Goal: Task Accomplishment & Management: Manage account settings

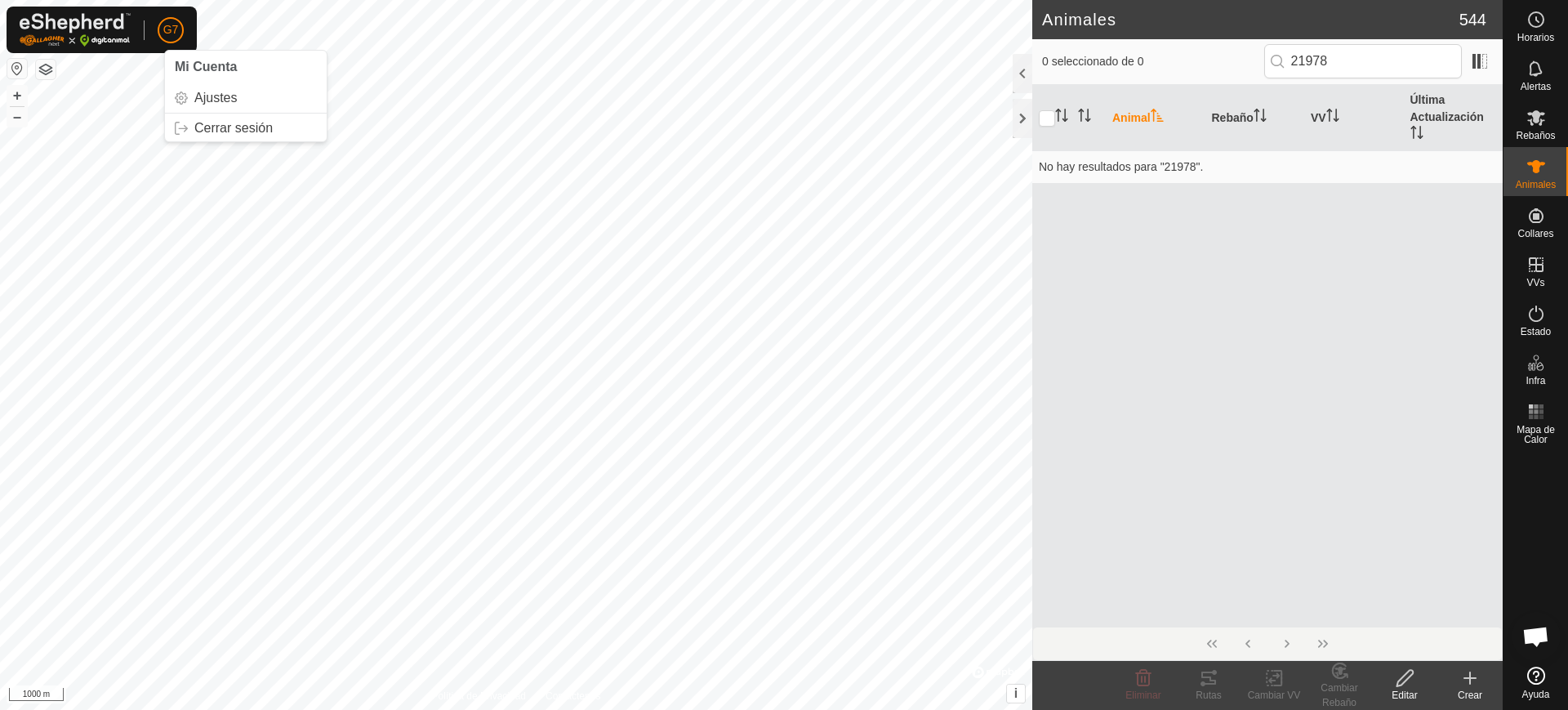
scroll to position [1331, 0]
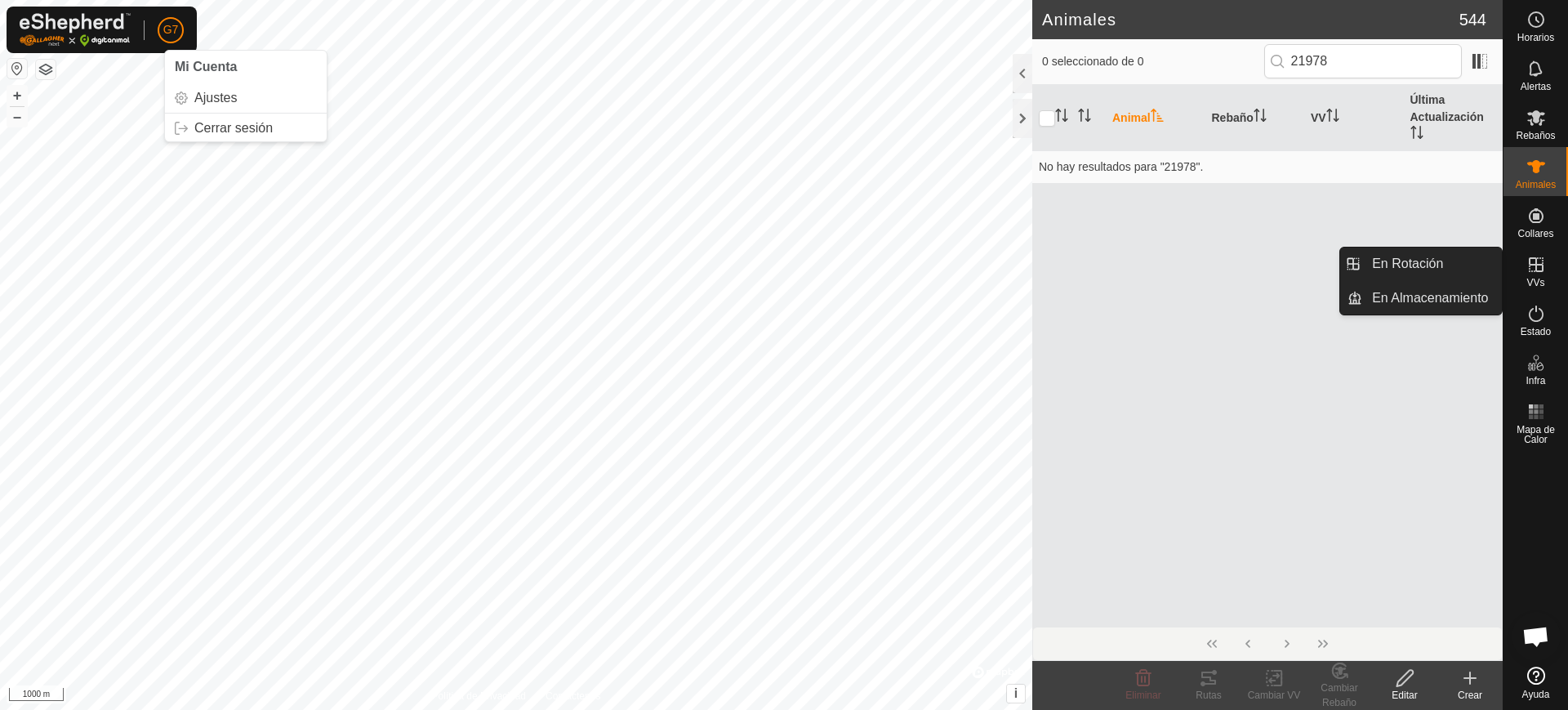
click at [1541, 271] on icon at bounding box center [1537, 265] width 15 height 15
click at [1422, 274] on link "En Rotación" at bounding box center [1432, 264] width 139 height 33
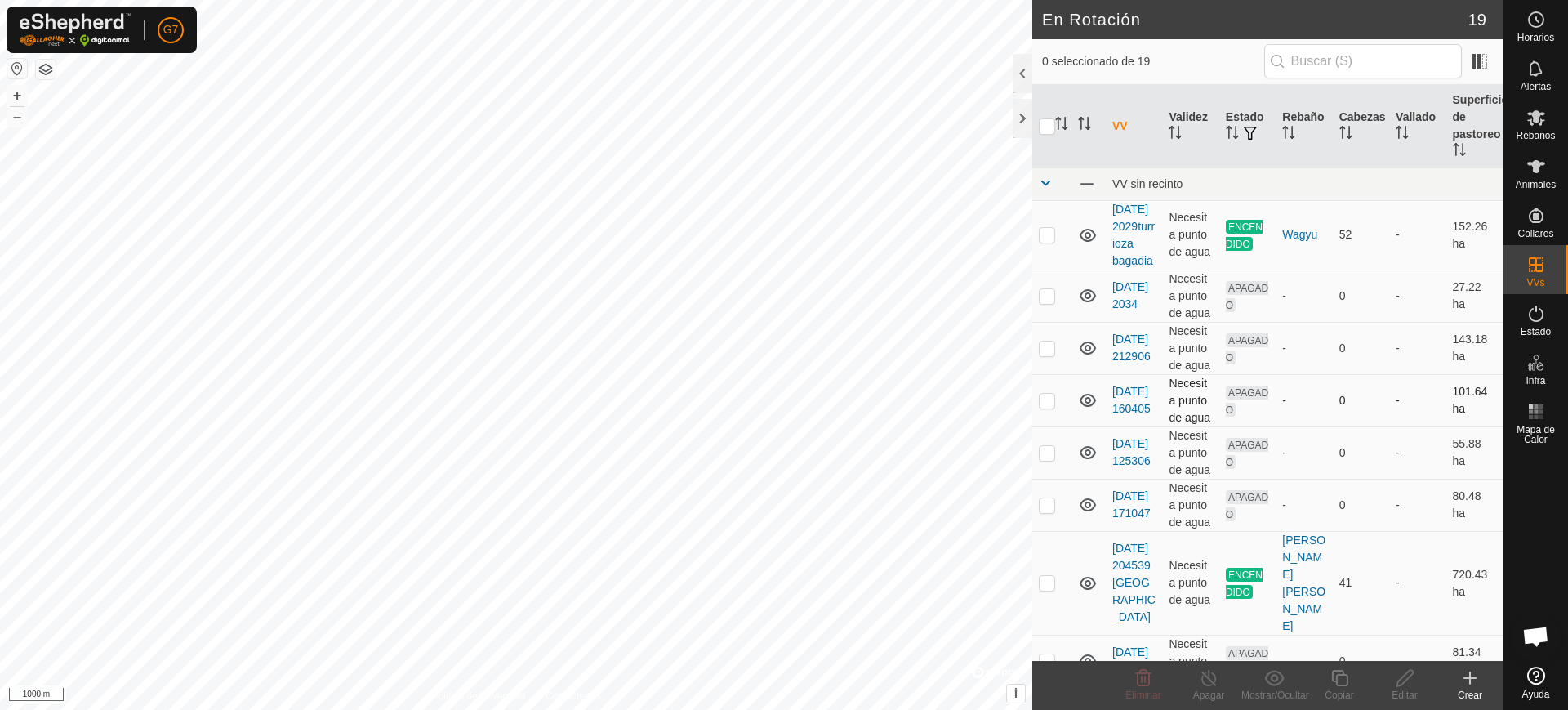
scroll to position [722, 0]
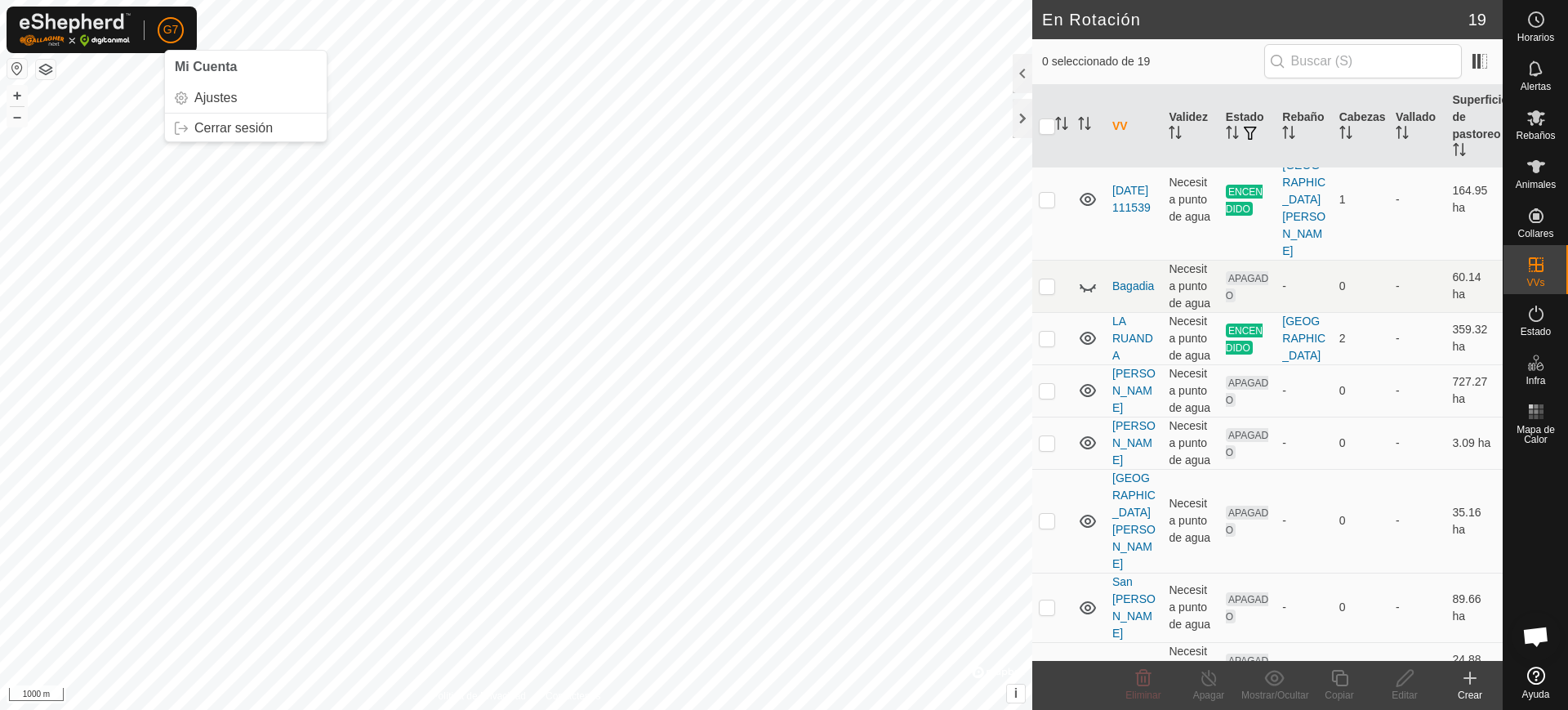
click at [153, 33] on div "G7 Mi Cuenta Ajustes Cerrar sesión" at bounding box center [102, 29] width 190 height 46
click at [1043, 397] on td at bounding box center [1052, 391] width 40 height 53
checkbox input "true"
click at [1013, 77] on div at bounding box center [1023, 73] width 20 height 40
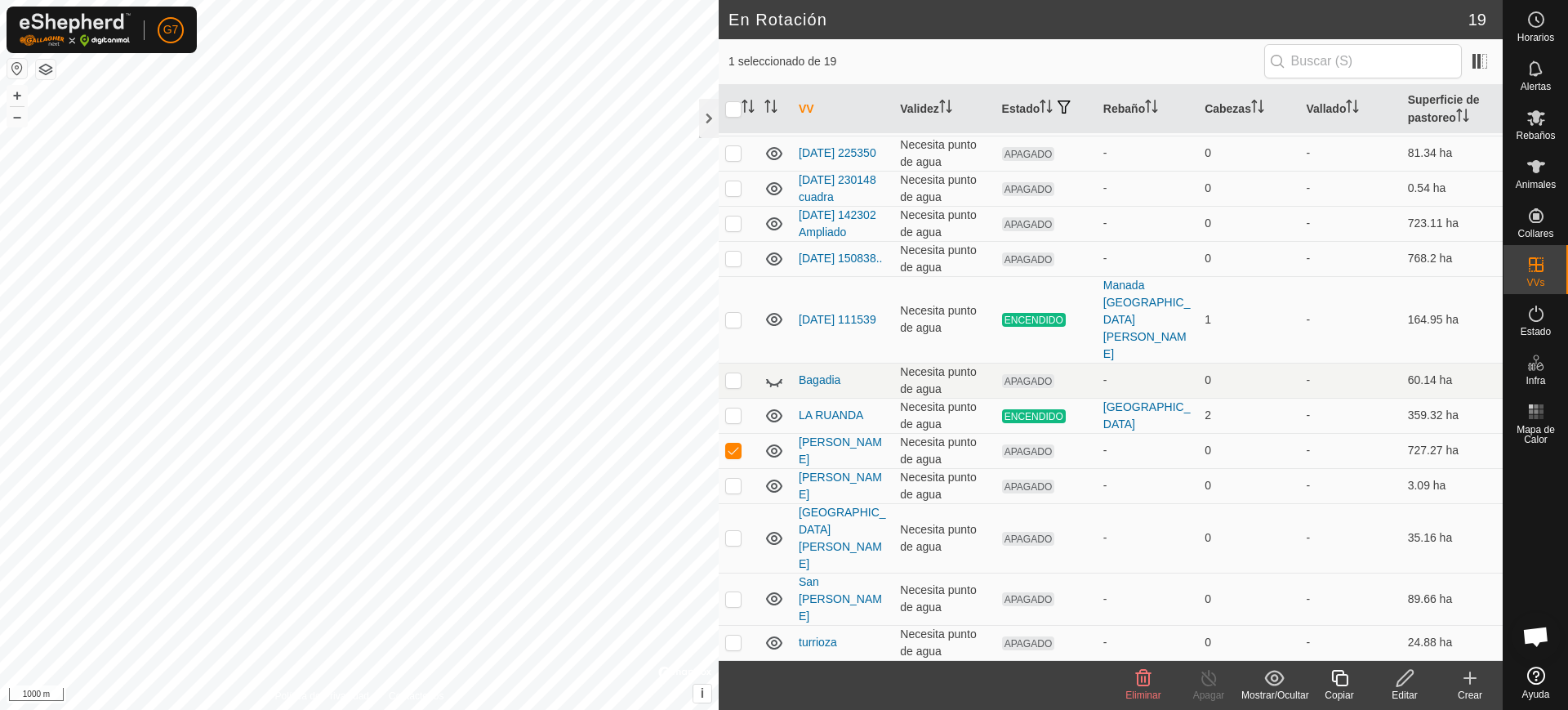
scroll to position [225, 0]
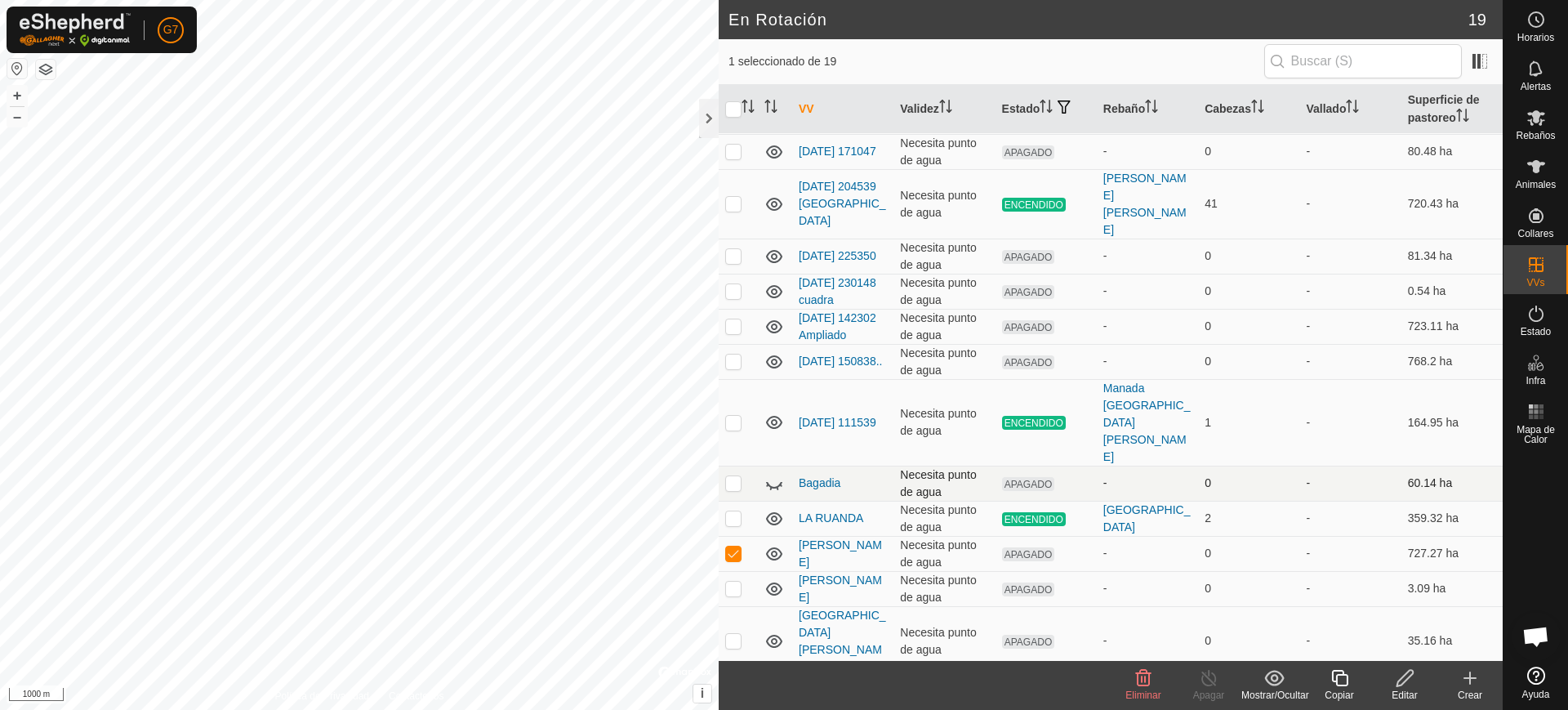
click at [775, 482] on icon at bounding box center [774, 485] width 16 height 7
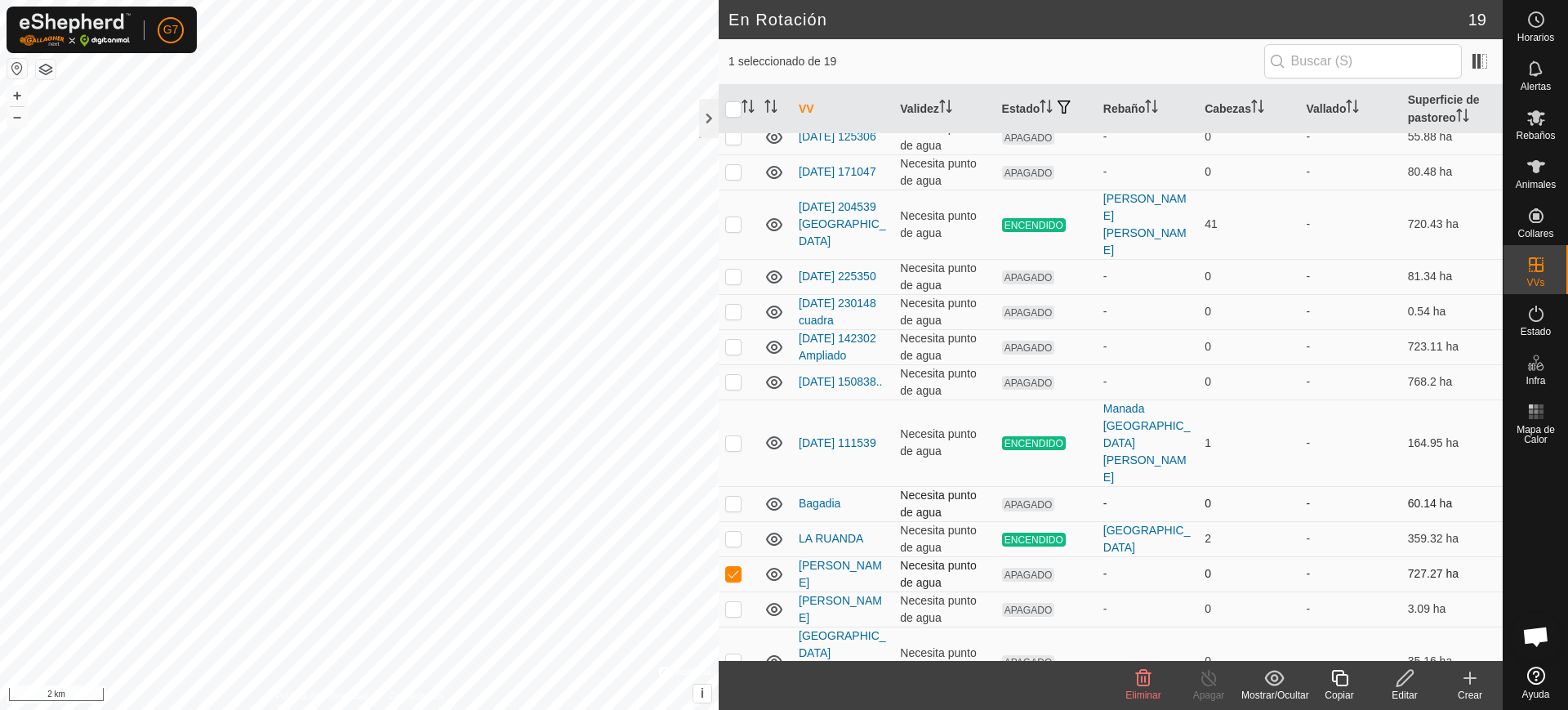
scroll to position [0, 0]
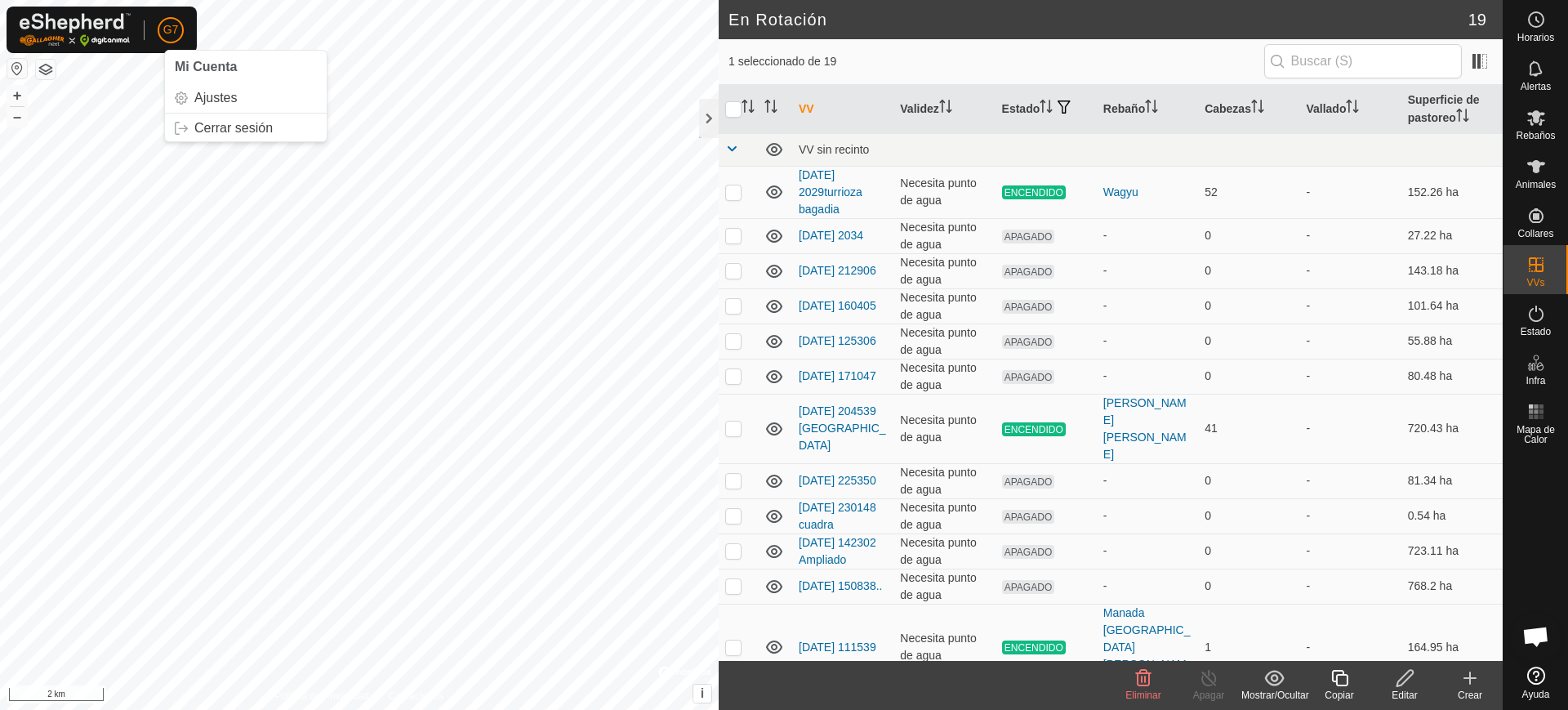
click at [174, 26] on span "G7" at bounding box center [170, 30] width 15 height 17
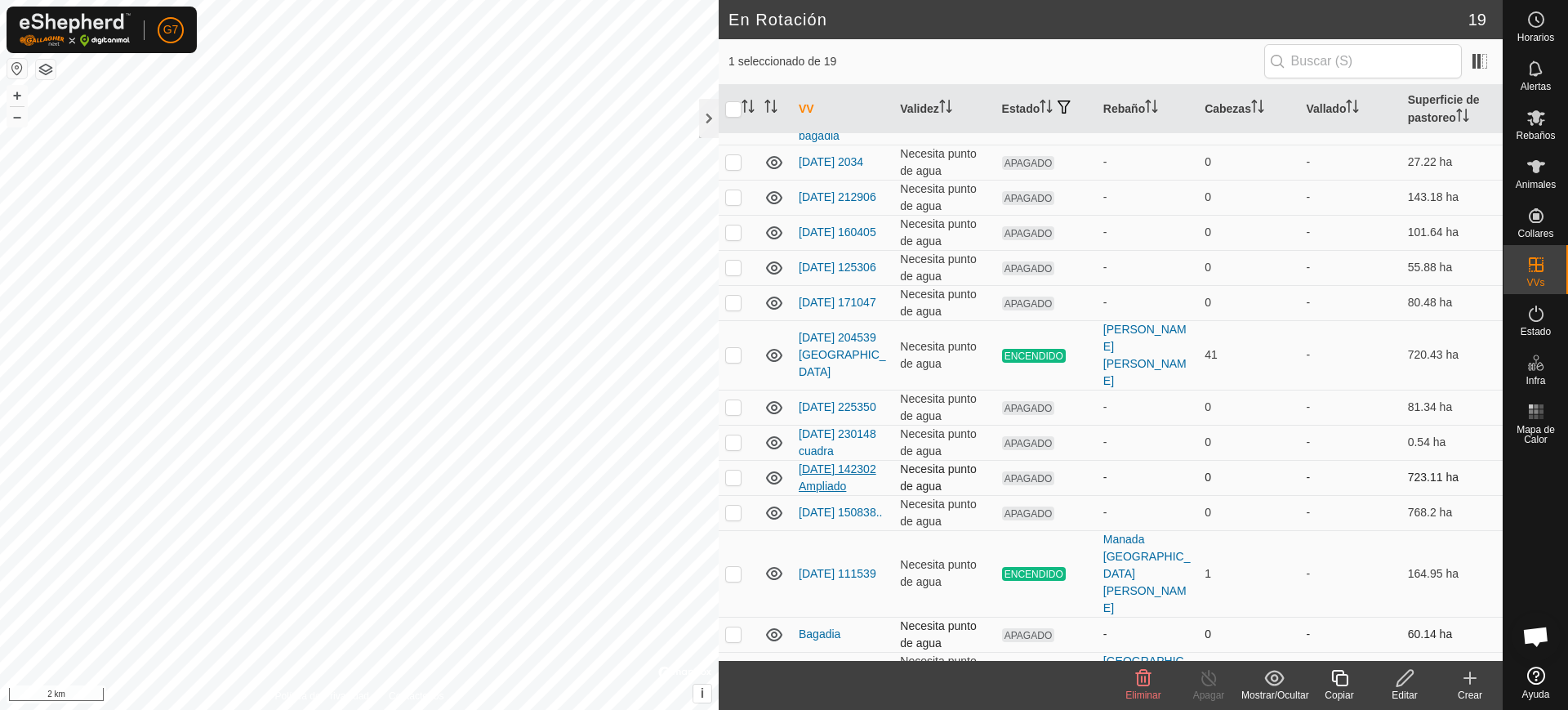
scroll to position [225, 0]
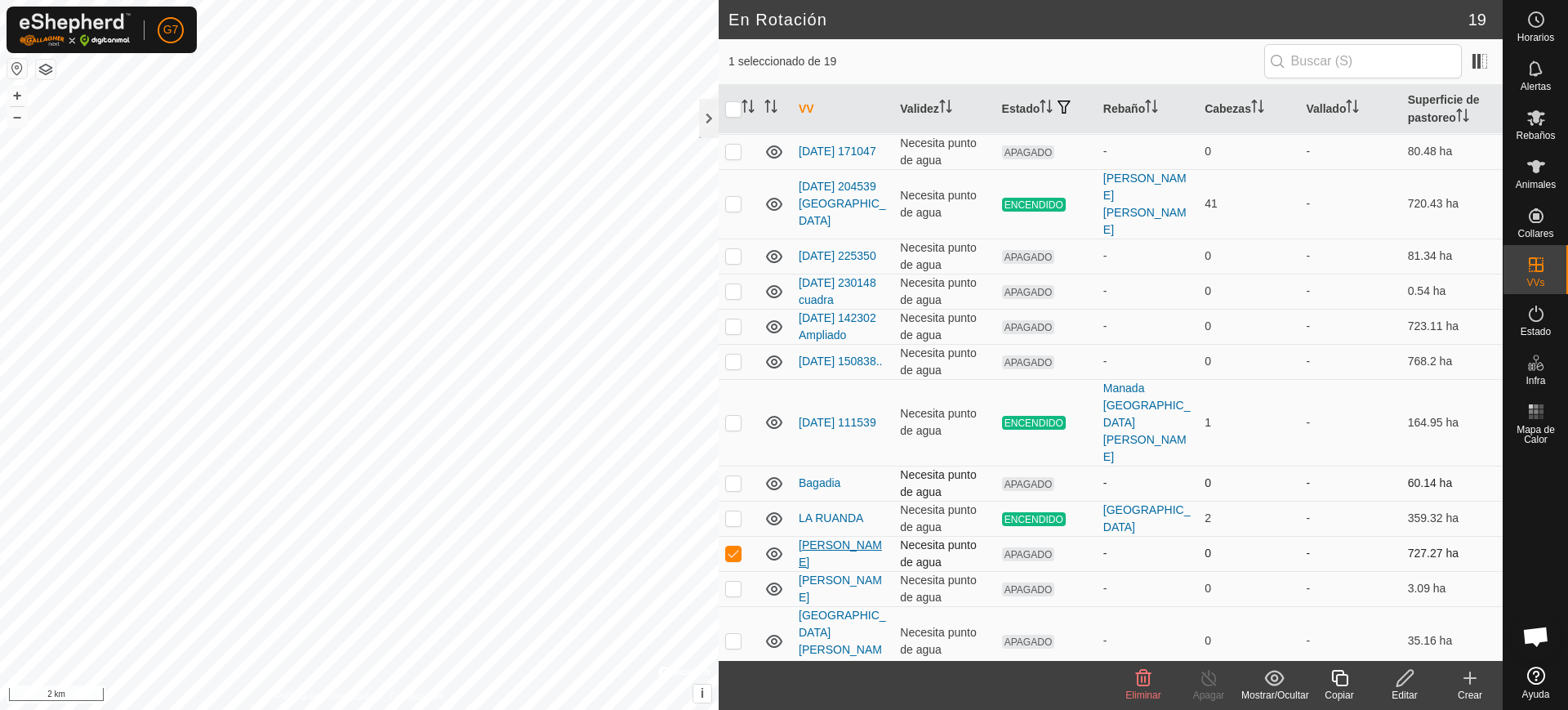
click at [825, 539] on link "PRADILLA" at bounding box center [840, 554] width 83 height 30
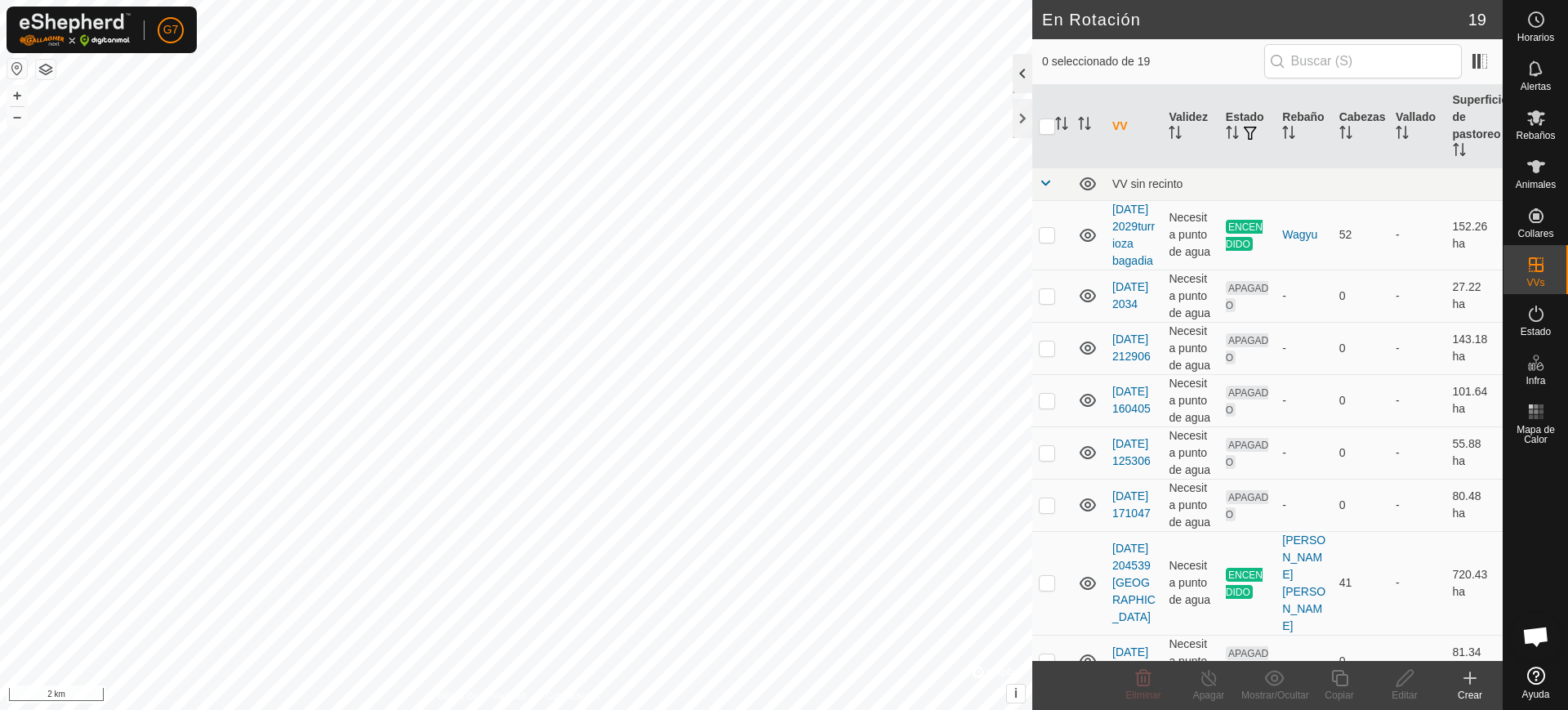
click at [1020, 72] on div at bounding box center [1023, 73] width 20 height 40
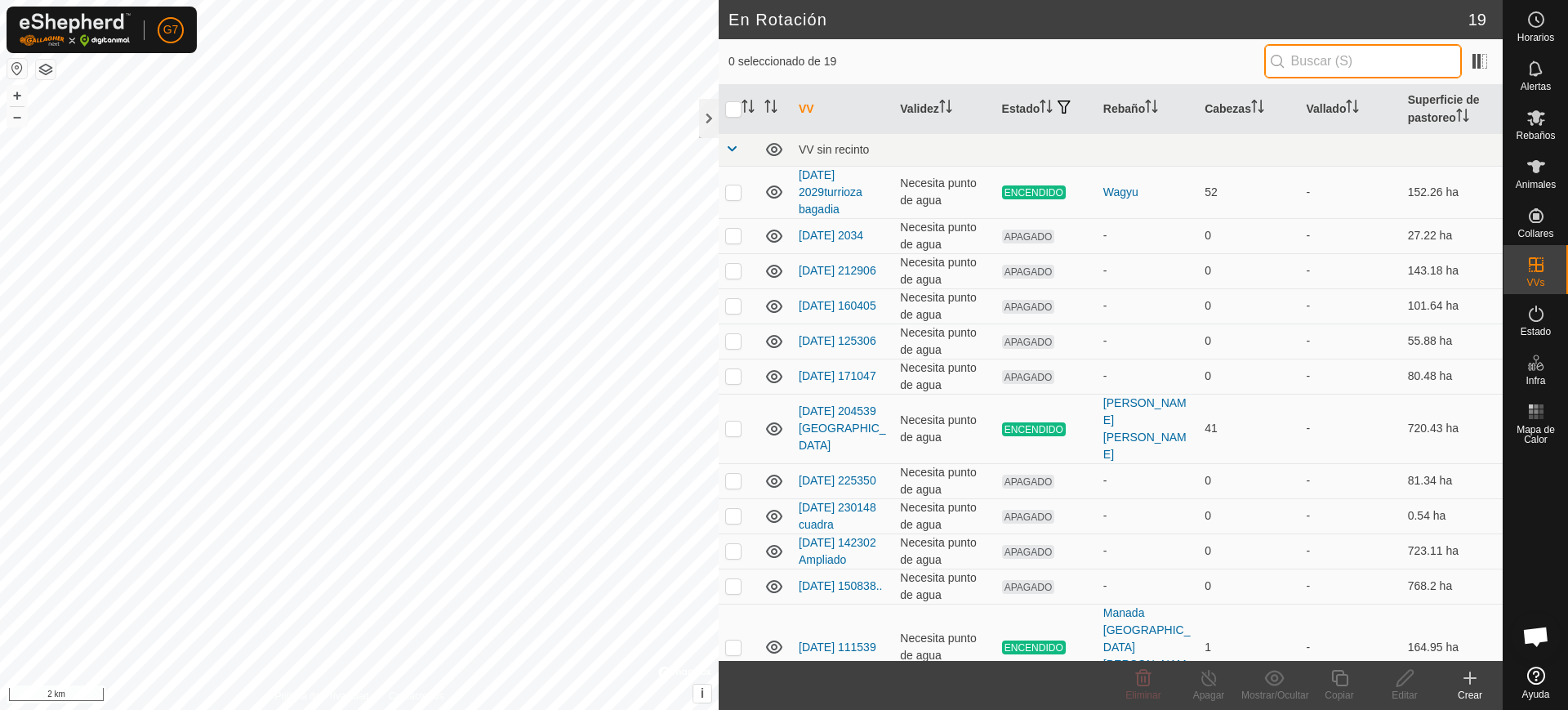
click at [1357, 60] on input "text" at bounding box center [1364, 61] width 198 height 34
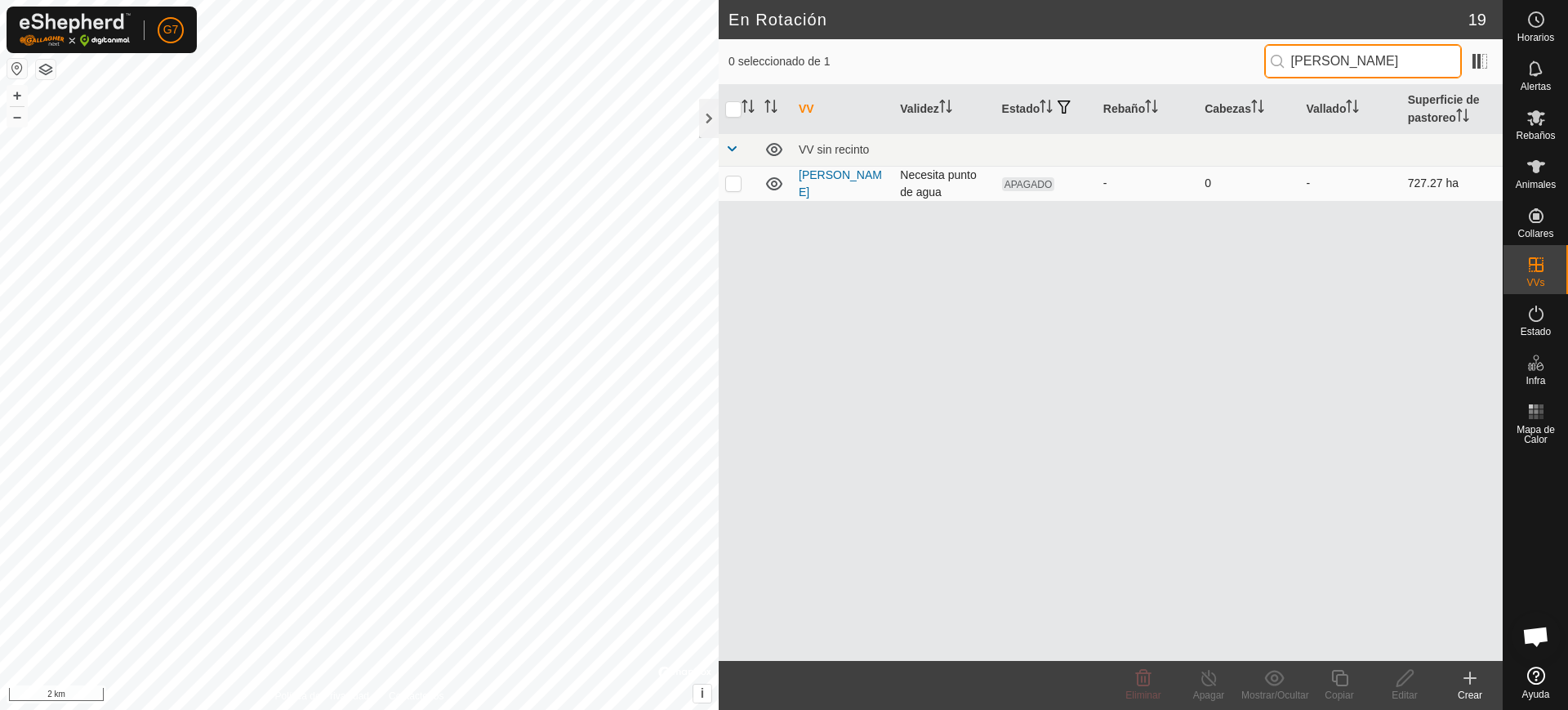
type input "pradilla"
click at [742, 185] on td at bounding box center [738, 183] width 40 height 35
click at [731, 182] on p-checkbox at bounding box center [733, 183] width 16 height 13
checkbox input "false"
drag, startPoint x: 1356, startPoint y: 54, endPoint x: 1072, endPoint y: 76, distance: 284.9
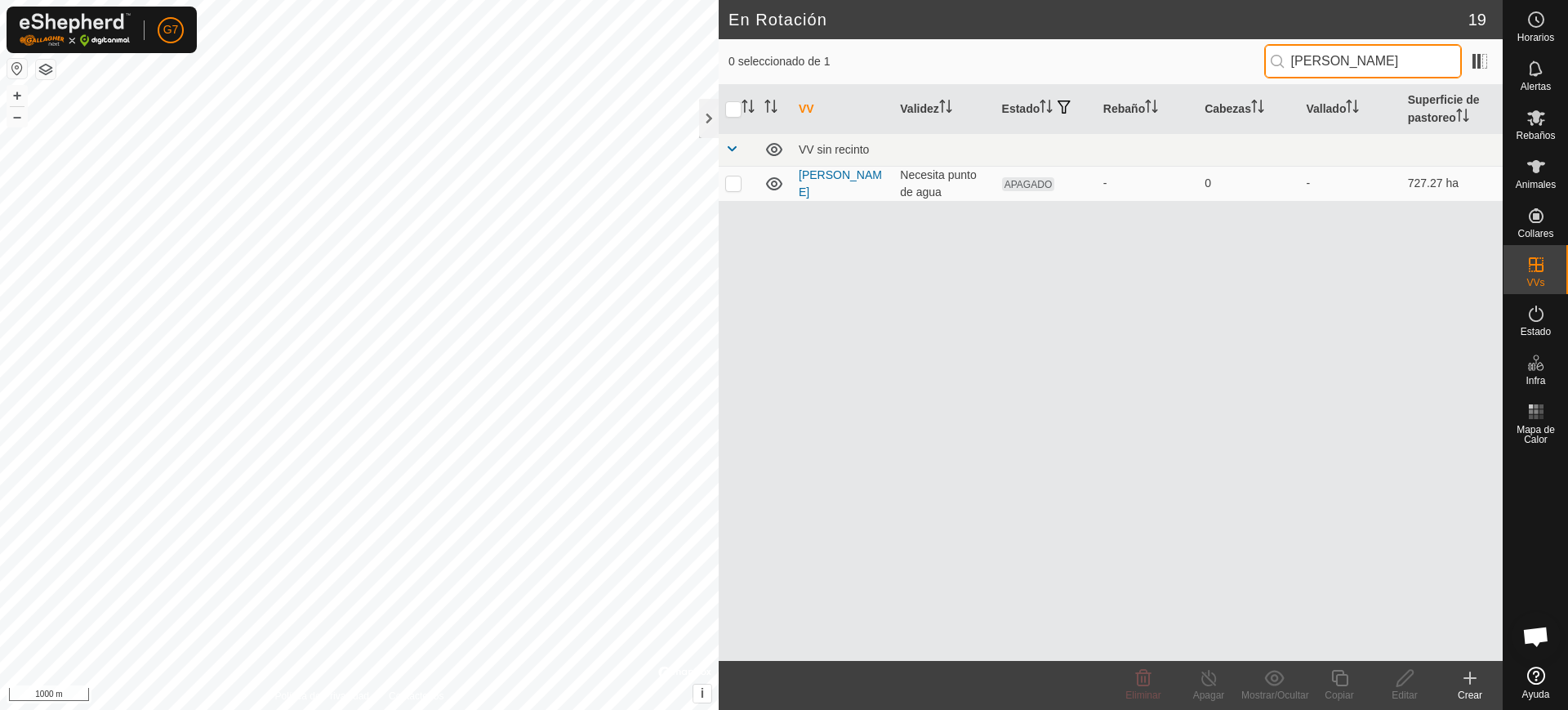
click at [1072, 76] on div "0 seleccionado de 1 pradilla" at bounding box center [1111, 61] width 765 height 34
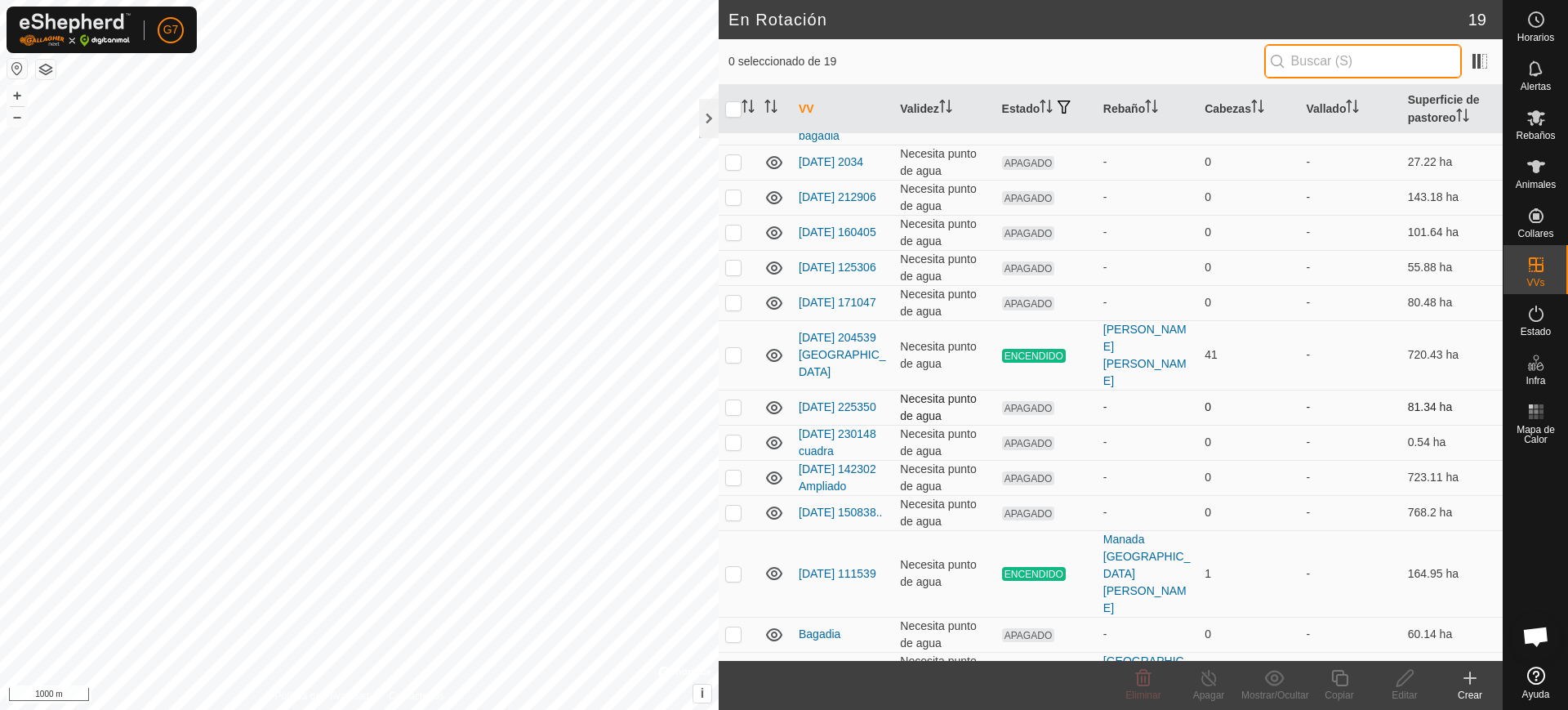
scroll to position [225, 0]
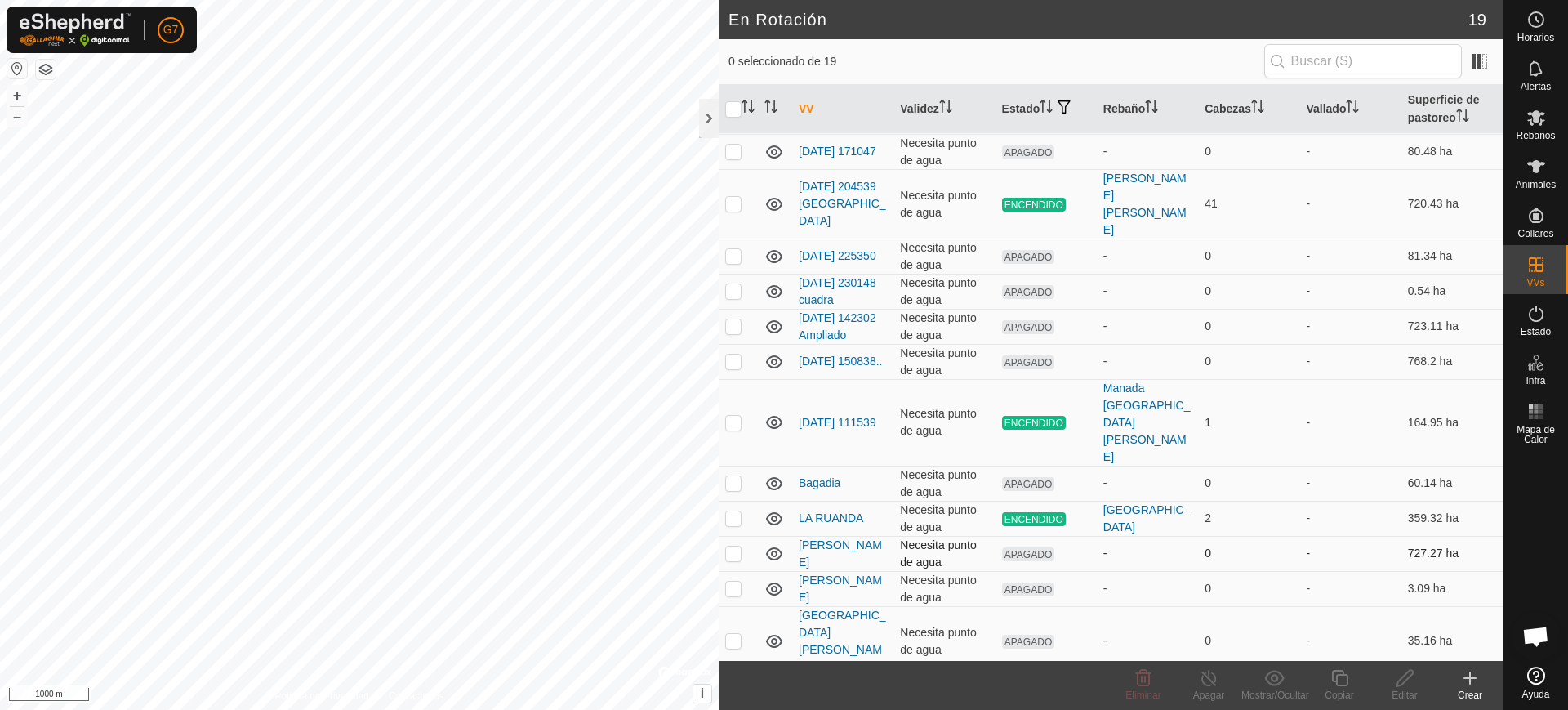
click at [728, 546] on p-checkbox at bounding box center [733, 553] width 16 height 13
checkbox input "true"
click at [717, 106] on div at bounding box center [708, 119] width 20 height 40
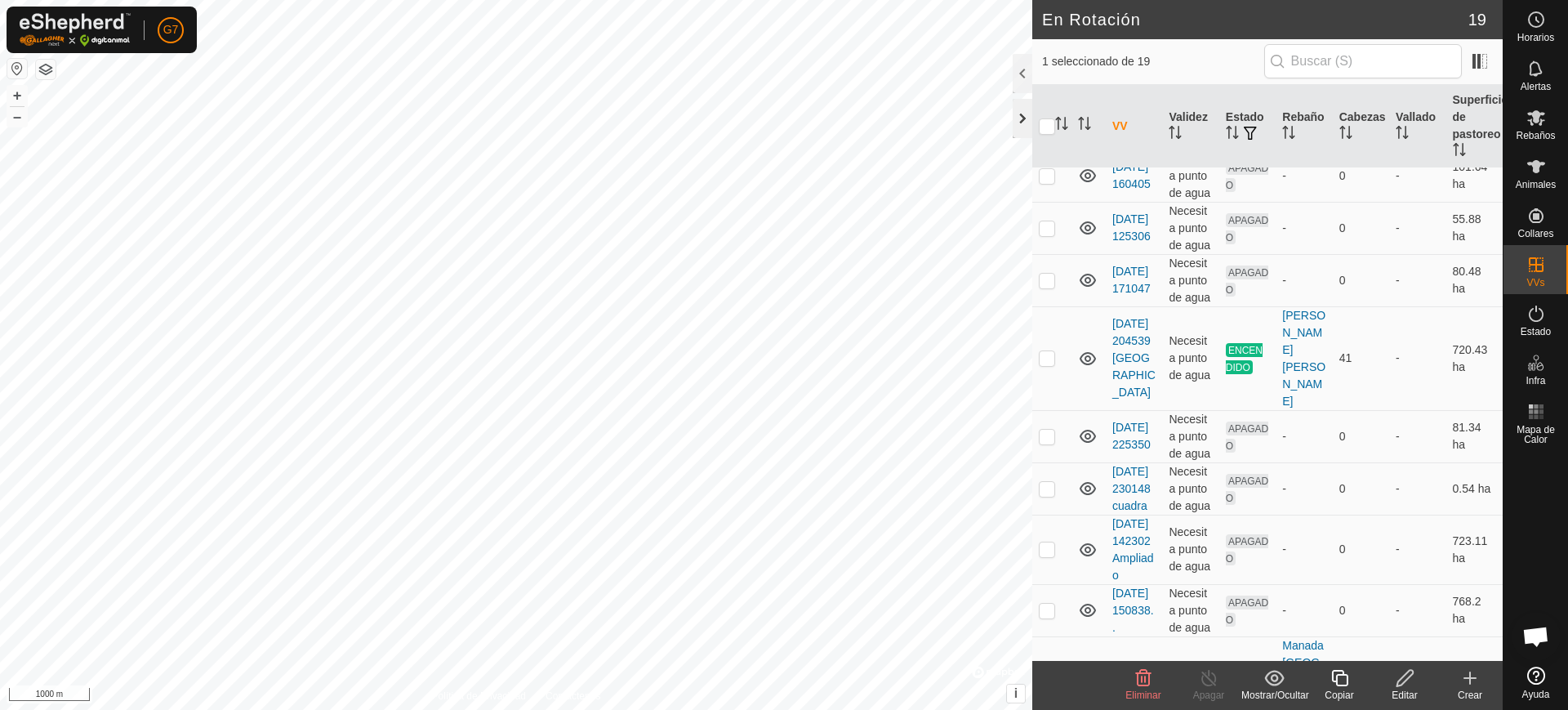
scroll to position [335, 0]
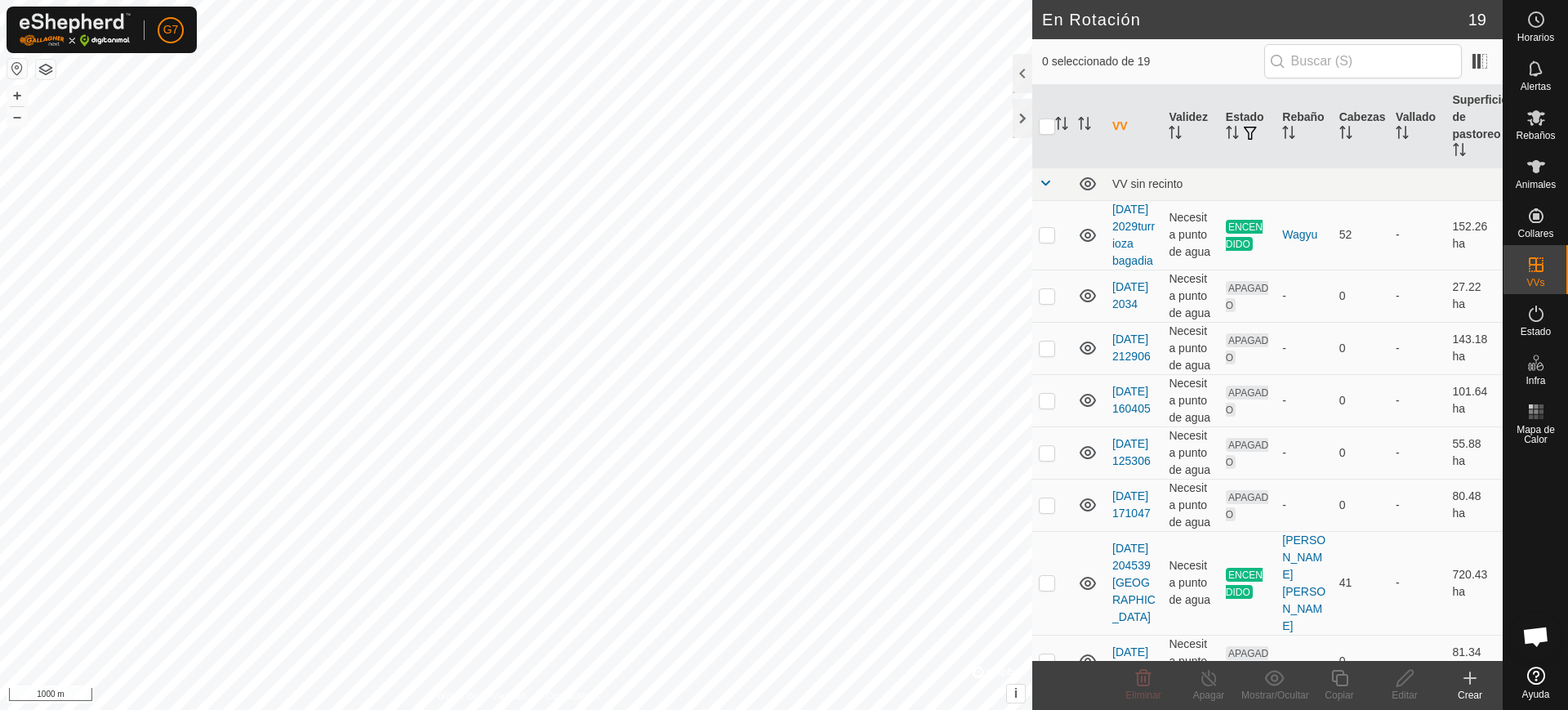
scroll to position [1331, 0]
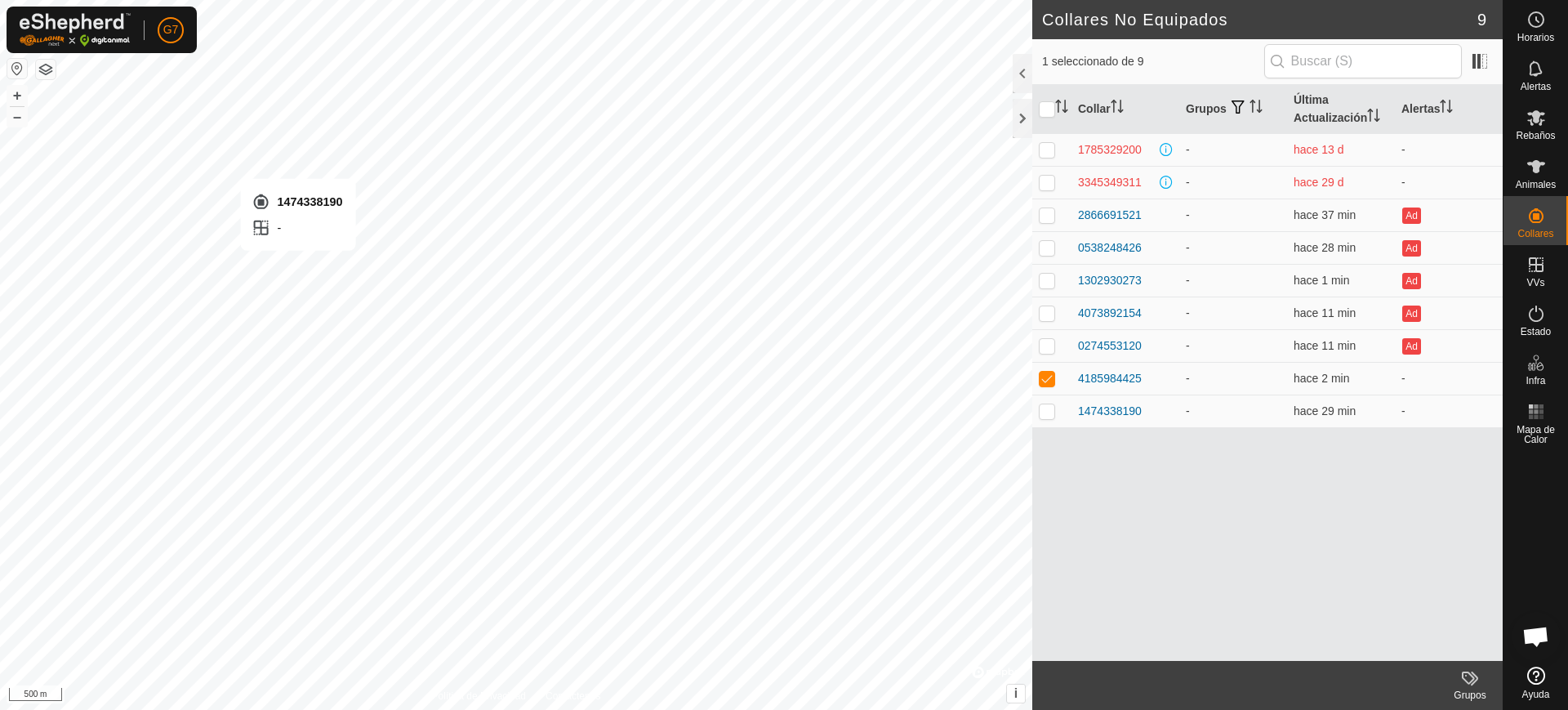
click at [299, 266] on div "1474338190 - + – ⇧ i © Mapbox , © OpenStreetMap , Improve this map 500 m" at bounding box center [516, 355] width 1032 height 710
checkbox input "true"
click at [1317, 328] on td "hace 11 min" at bounding box center [1341, 313] width 107 height 33
drag, startPoint x: 1147, startPoint y: 378, endPoint x: 1070, endPoint y: 380, distance: 77.0
click at [1070, 380] on tr "4185984425 - hace 2 min -" at bounding box center [1268, 378] width 471 height 33
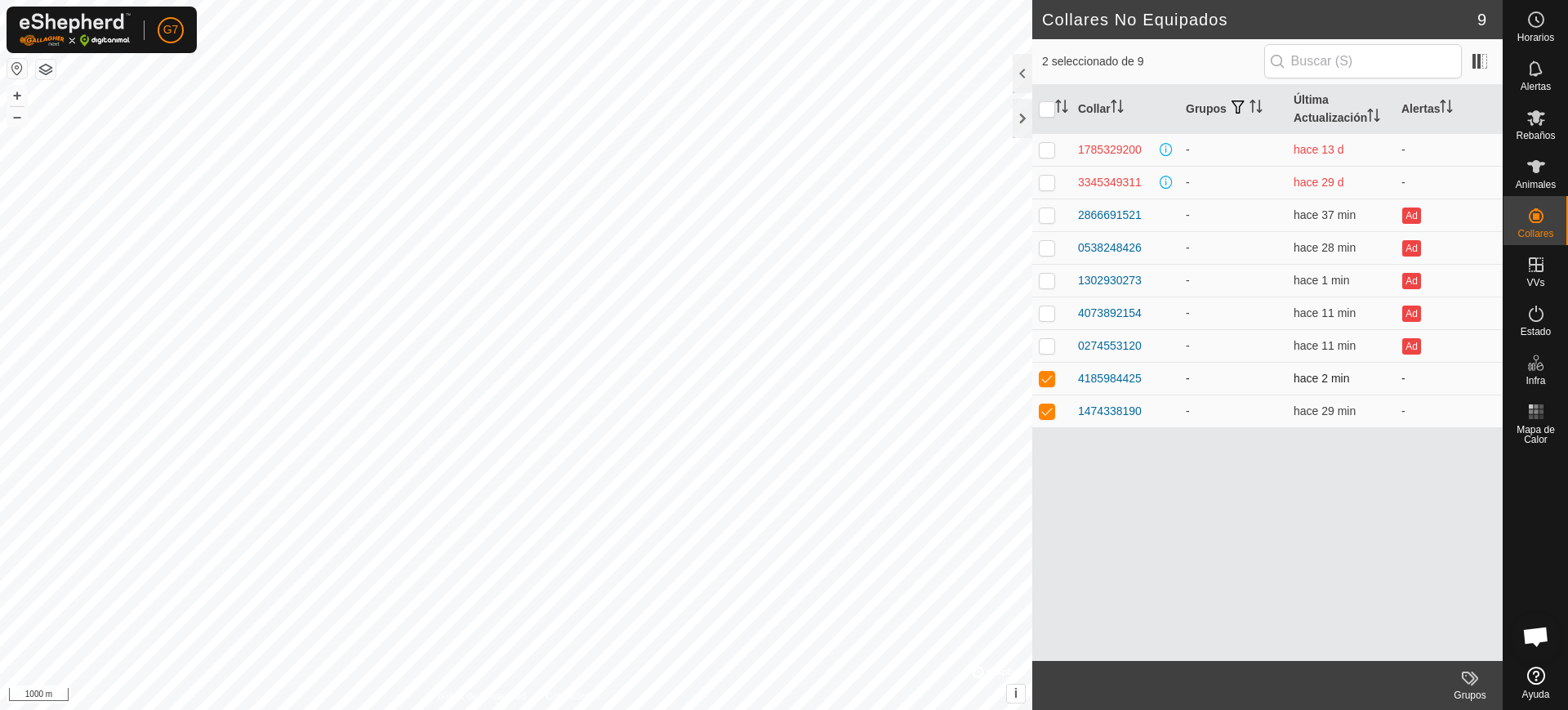
copy div "4185984425"
click at [1527, 190] on div "Animales" at bounding box center [1536, 171] width 65 height 49
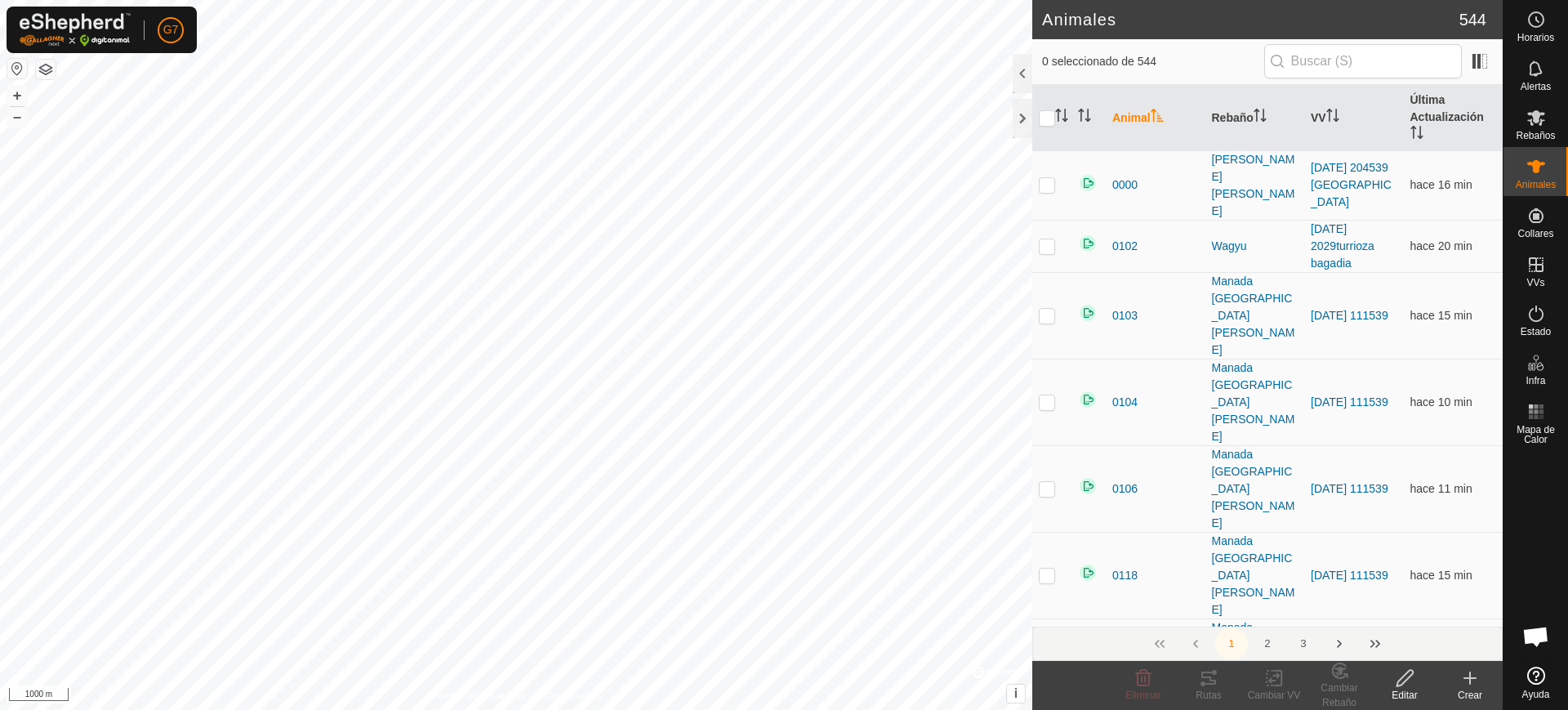
click at [1469, 672] on icon at bounding box center [1470, 678] width 20 height 20
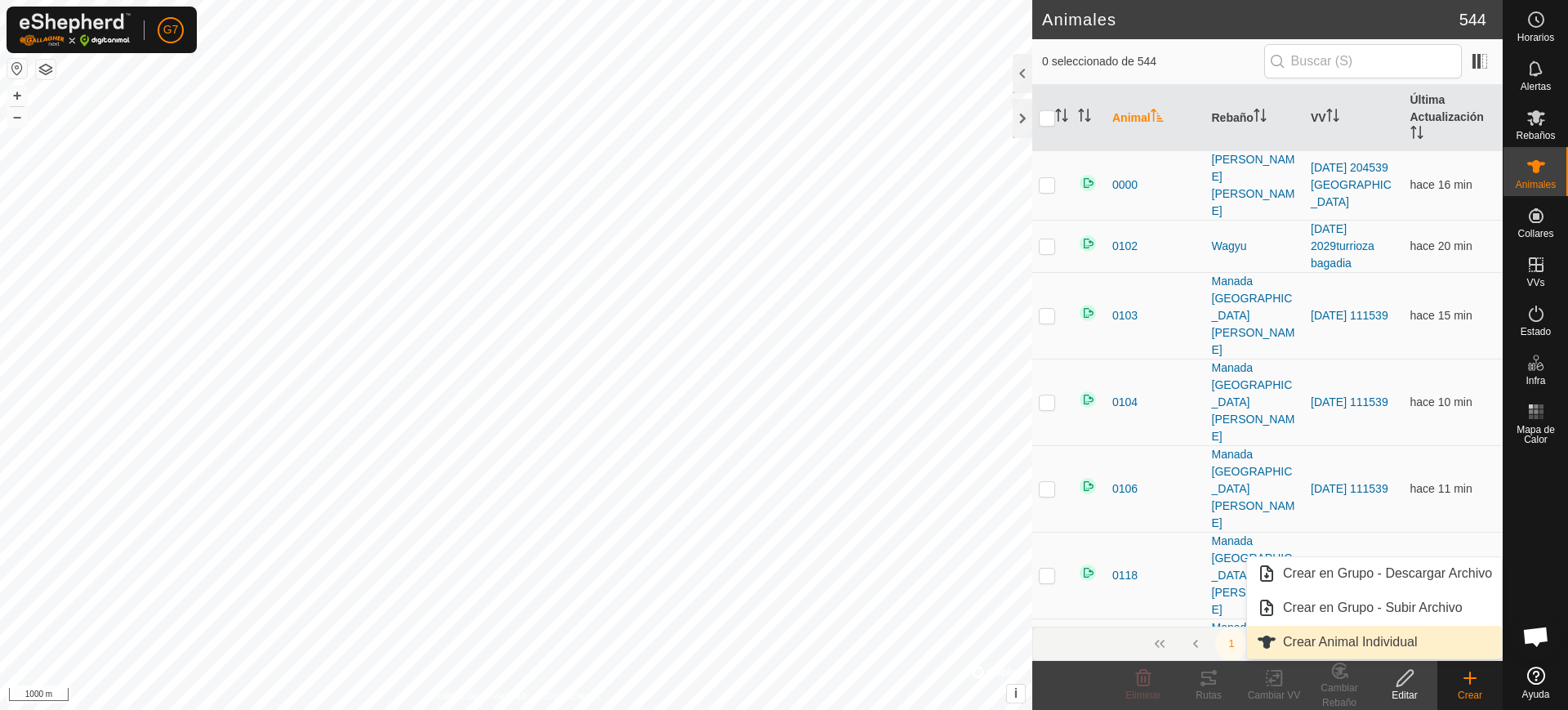
click at [1408, 646] on link "Crear Animal Individual" at bounding box center [1375, 641] width 255 height 33
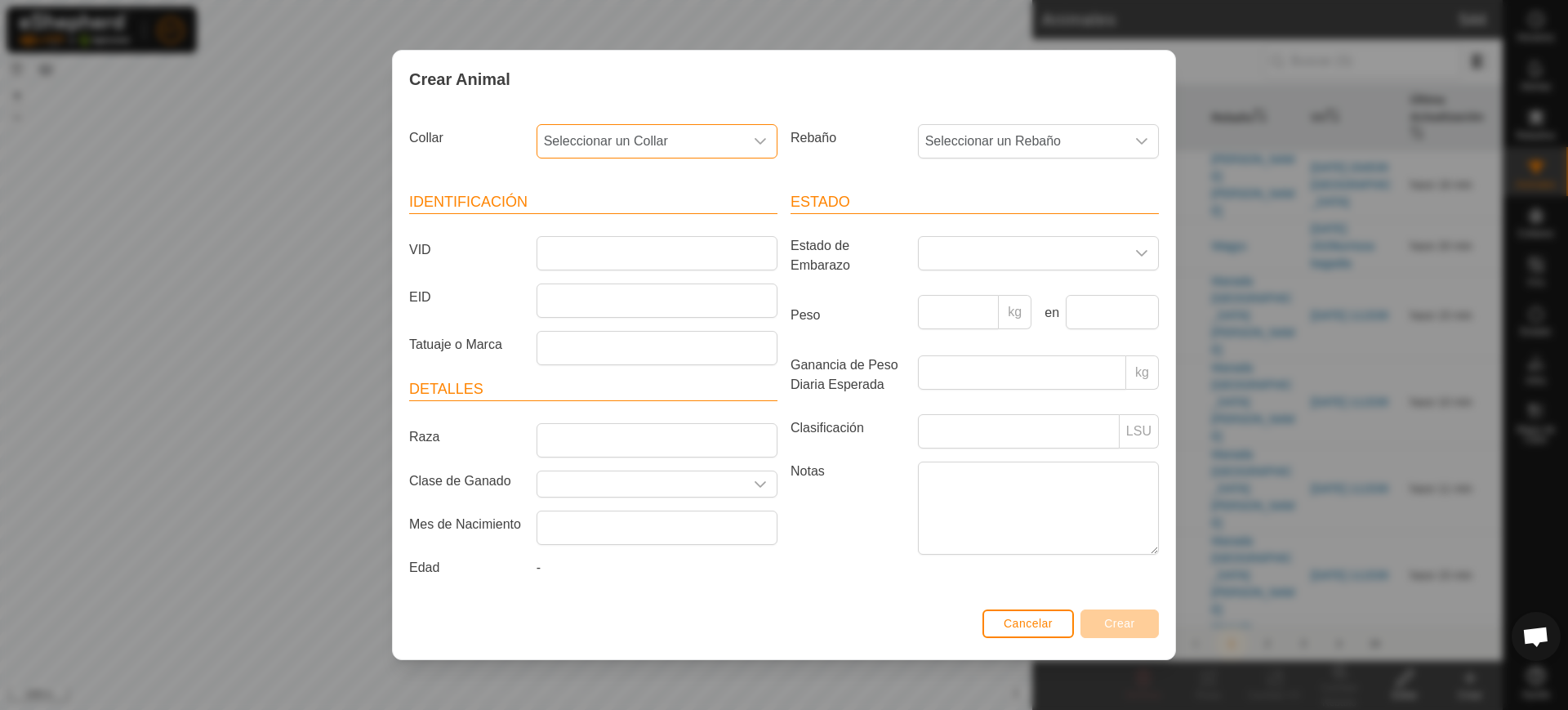
click at [611, 136] on span "Seleccionar un Collar" at bounding box center [640, 141] width 206 height 33
type input "4185984425"
click at [613, 225] on li "4185984425" at bounding box center [658, 225] width 239 height 33
click at [1044, 124] on p-select "Seleccionar un Rebaño" at bounding box center [1039, 141] width 241 height 34
type input "pra"
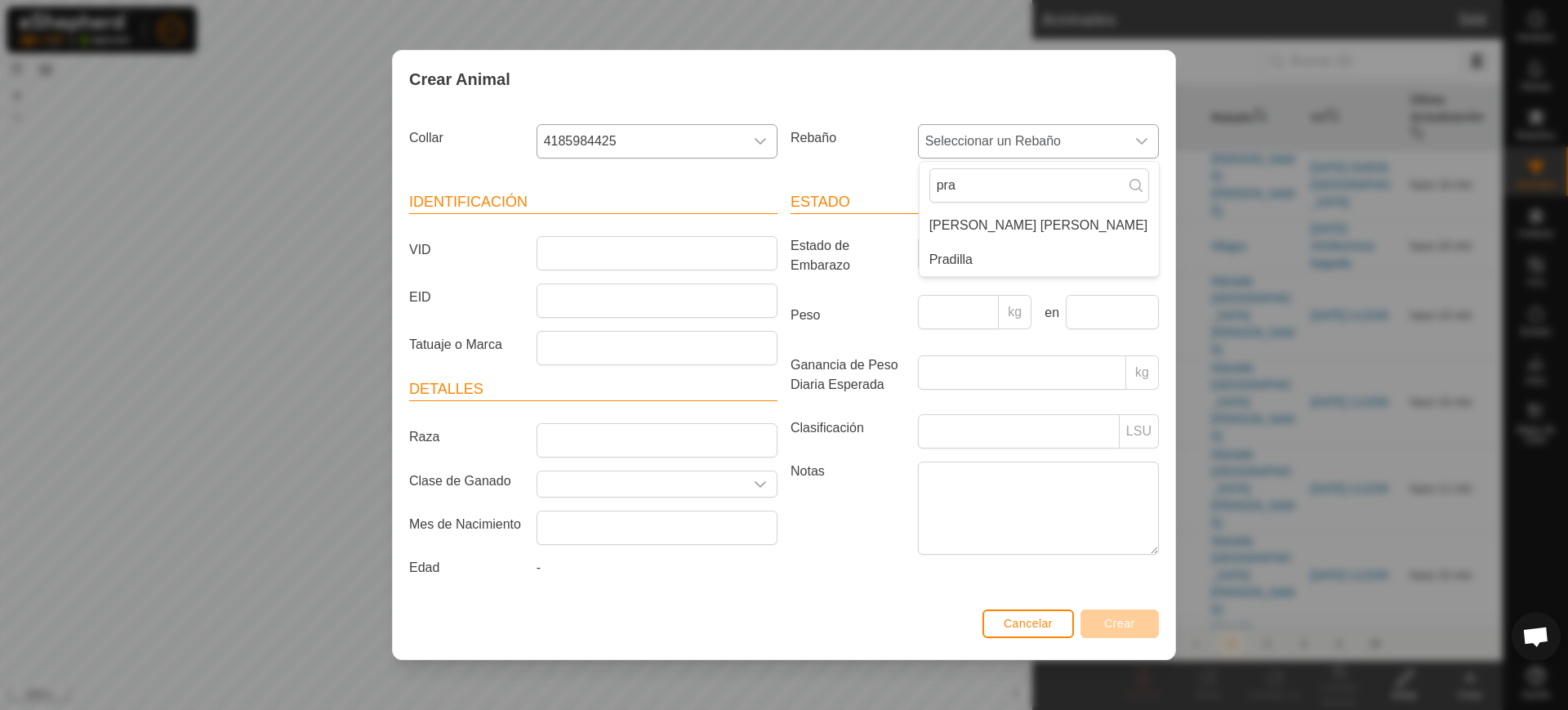
click at [971, 255] on li "Pradilla" at bounding box center [1040, 259] width 239 height 33
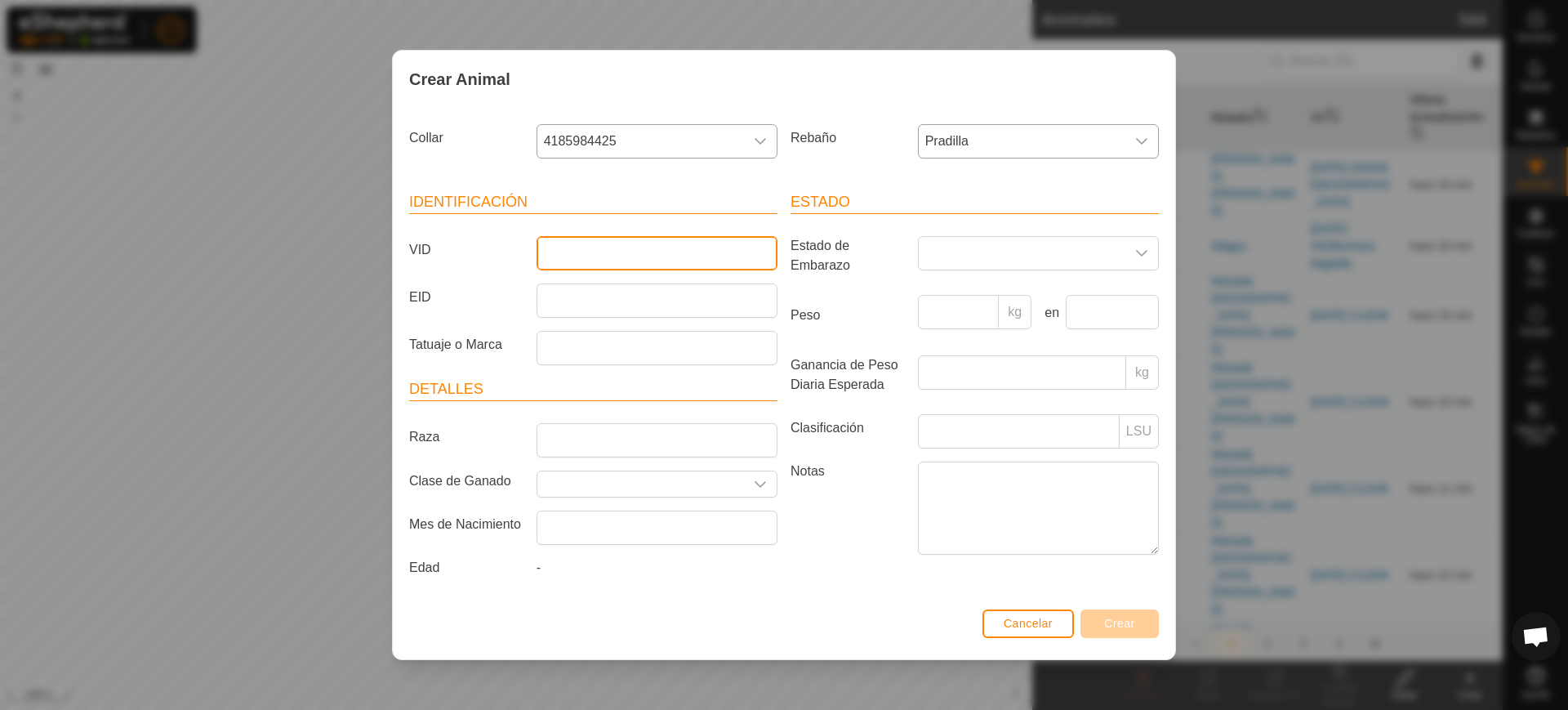
click at [606, 257] on input "VID" at bounding box center [657, 253] width 241 height 34
type input "19"
click at [847, 541] on label "Notas" at bounding box center [848, 508] width 127 height 92
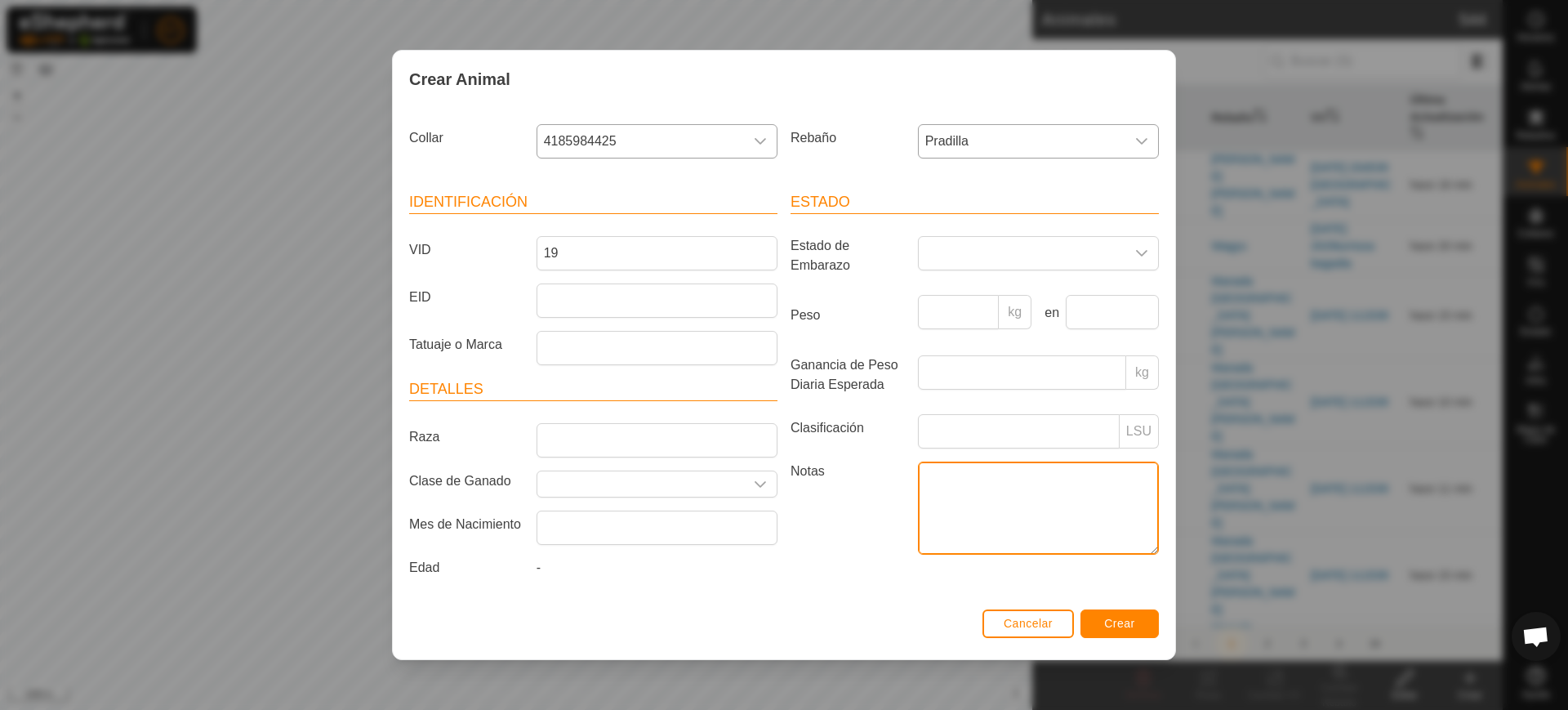
click at [918, 541] on textarea "Notas" at bounding box center [1039, 508] width 241 height 93
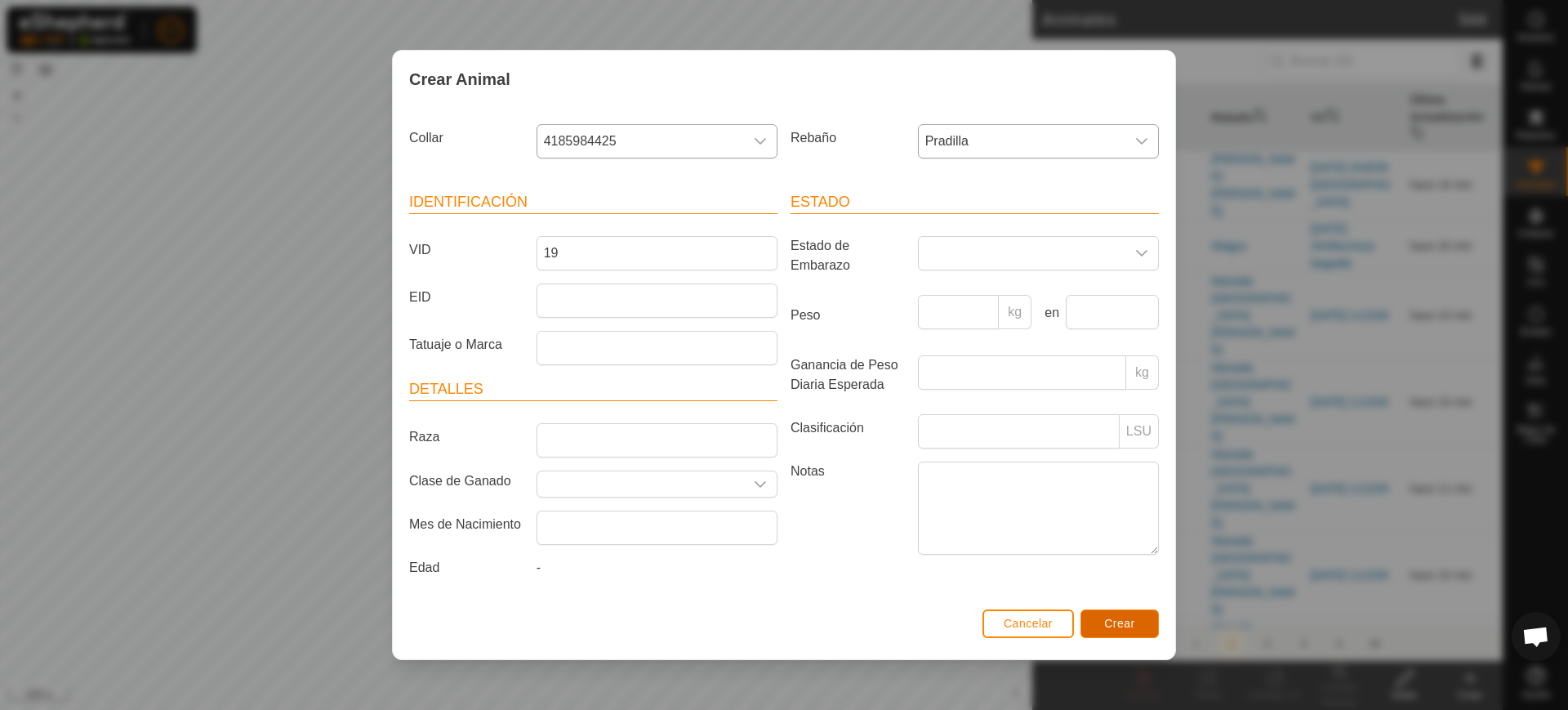
click at [1137, 625] on button "Crear" at bounding box center [1120, 623] width 78 height 28
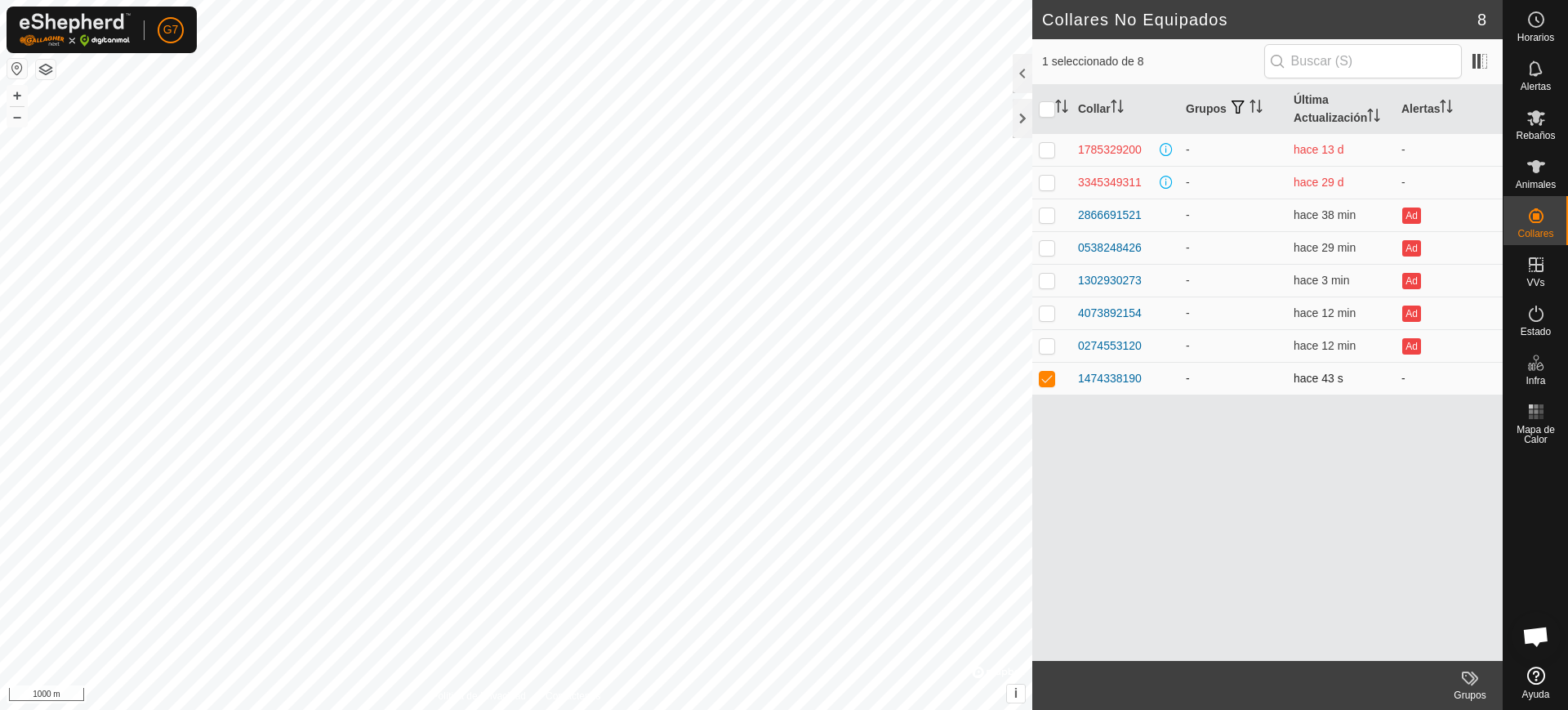
drag, startPoint x: 1155, startPoint y: 376, endPoint x: 1050, endPoint y: 387, distance: 105.6
click at [1050, 387] on tr "1474338190 - hace 43 s -" at bounding box center [1268, 378] width 471 height 33
copy div "1474338190"
click at [1533, 176] on es-animals-svg-icon at bounding box center [1536, 167] width 29 height 26
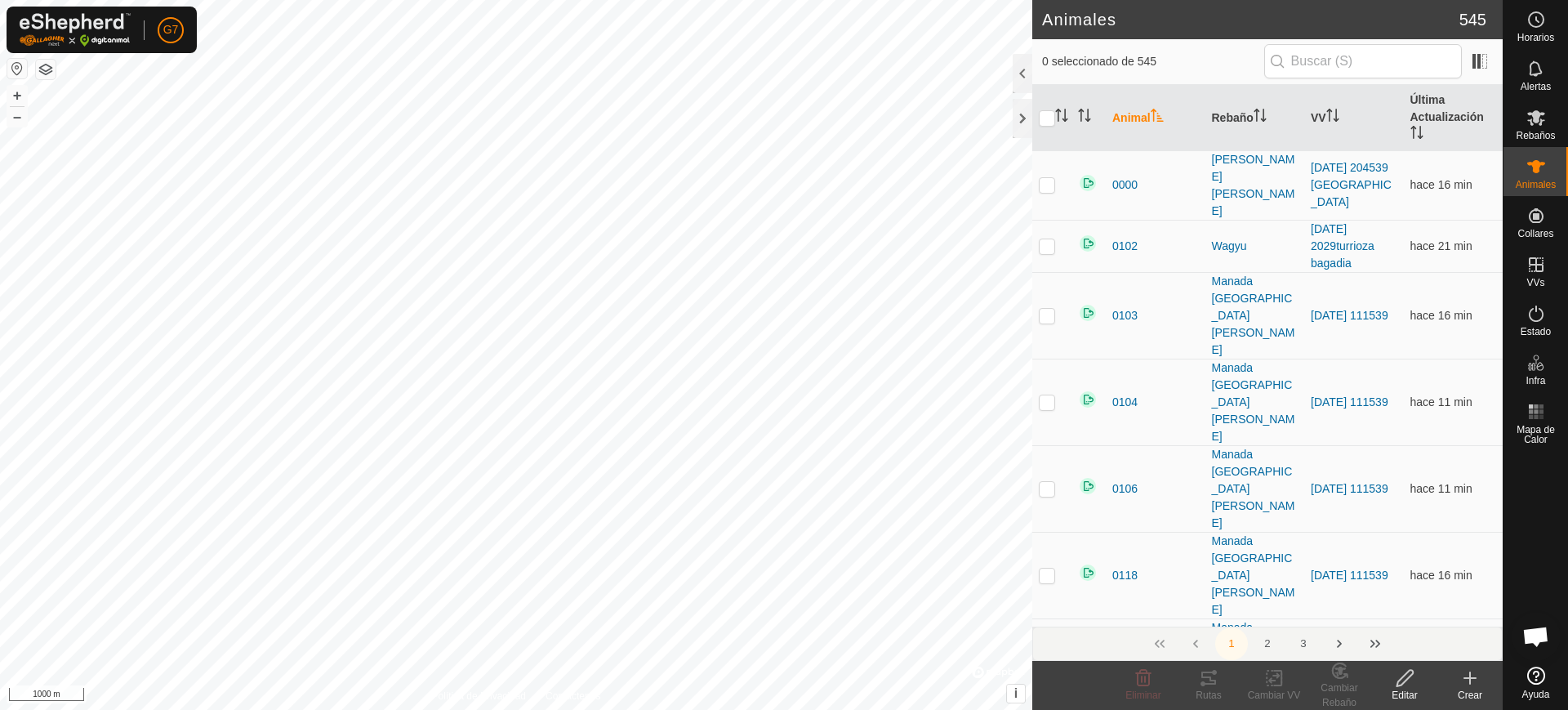
click at [1475, 678] on icon at bounding box center [1470, 678] width 11 height 0
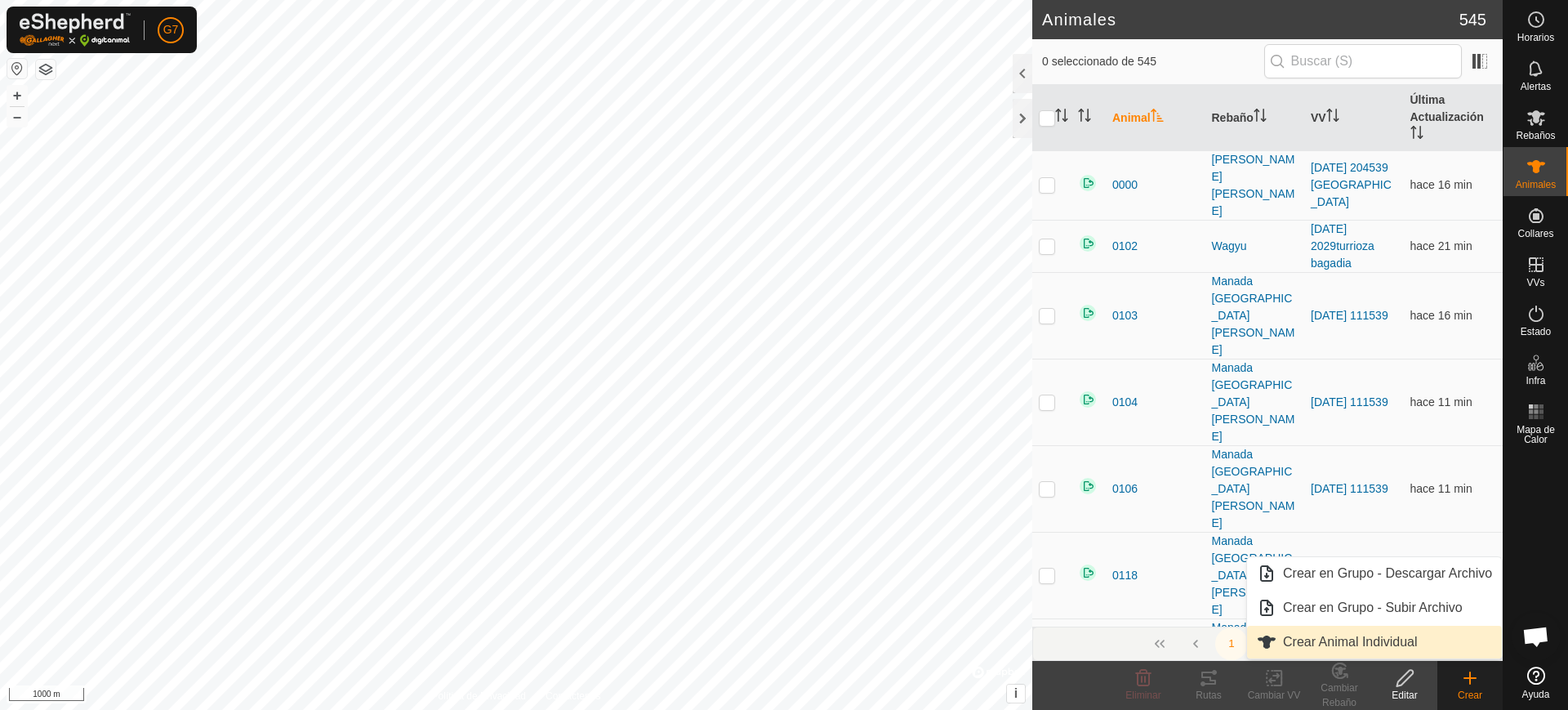
click at [1441, 647] on link "Crear Animal Individual" at bounding box center [1375, 641] width 255 height 33
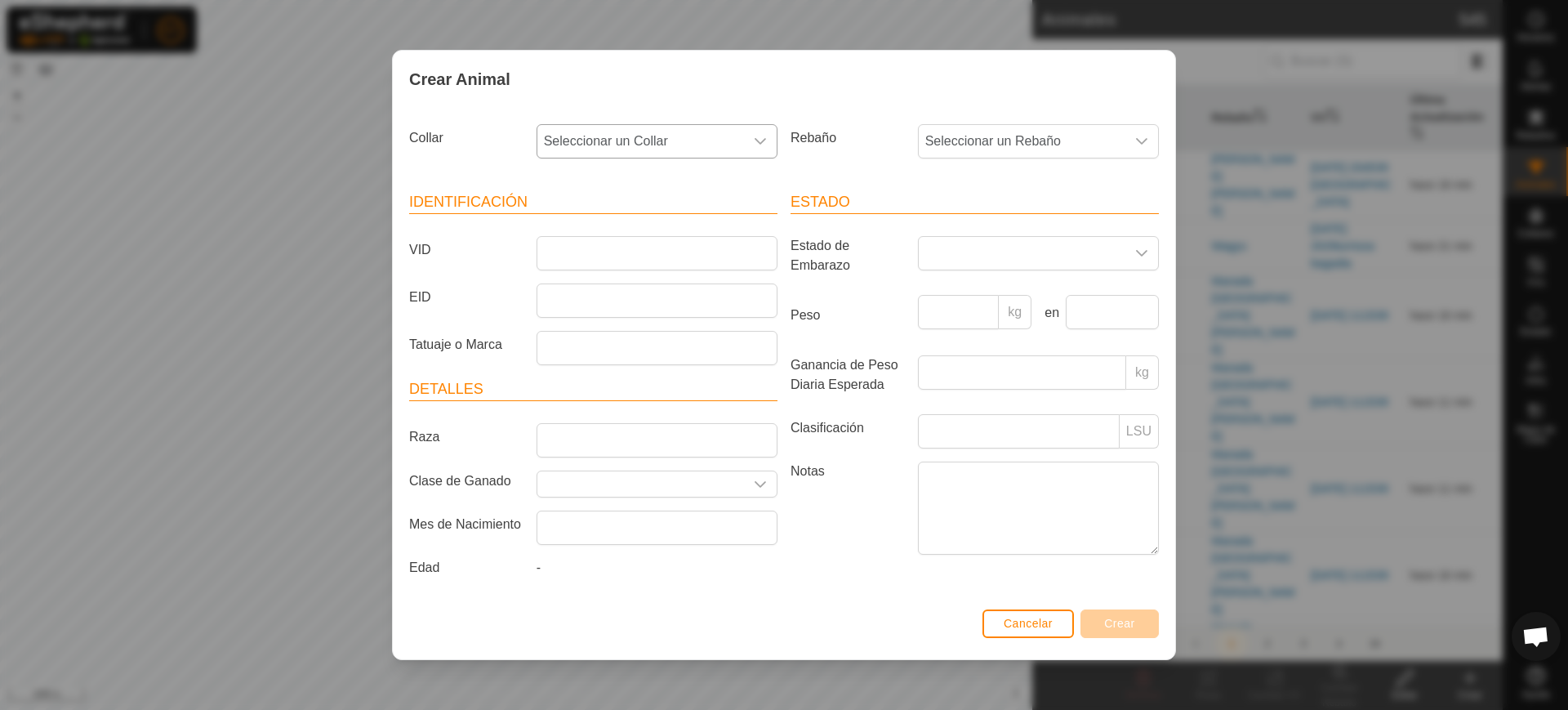
click at [680, 145] on span "Seleccionar un Collar" at bounding box center [640, 141] width 206 height 33
type input "1474338190"
click at [688, 232] on li "1474338190" at bounding box center [658, 225] width 239 height 33
click at [952, 142] on span "Seleccionar un Rebaño" at bounding box center [1022, 141] width 206 height 33
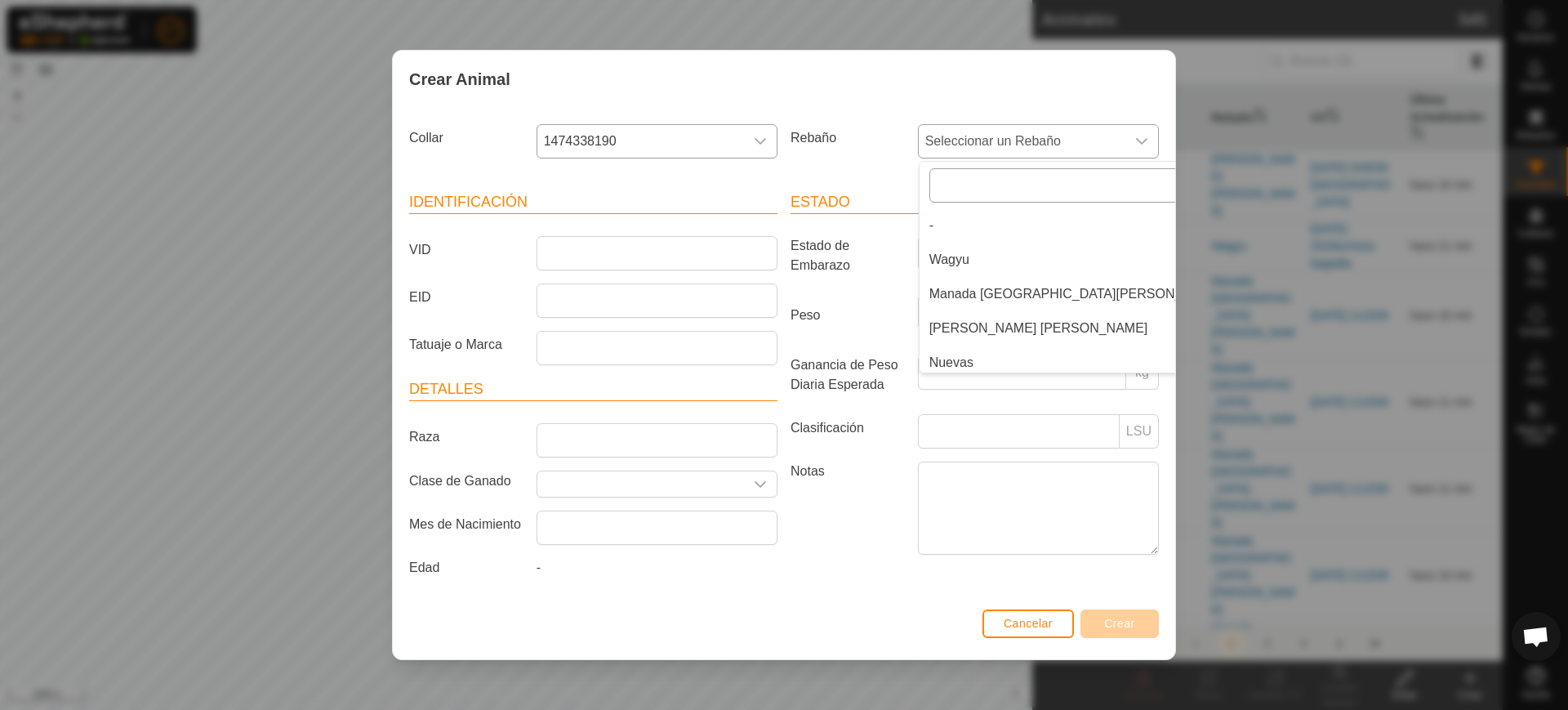
click at [968, 188] on input "text" at bounding box center [1076, 186] width 294 height 34
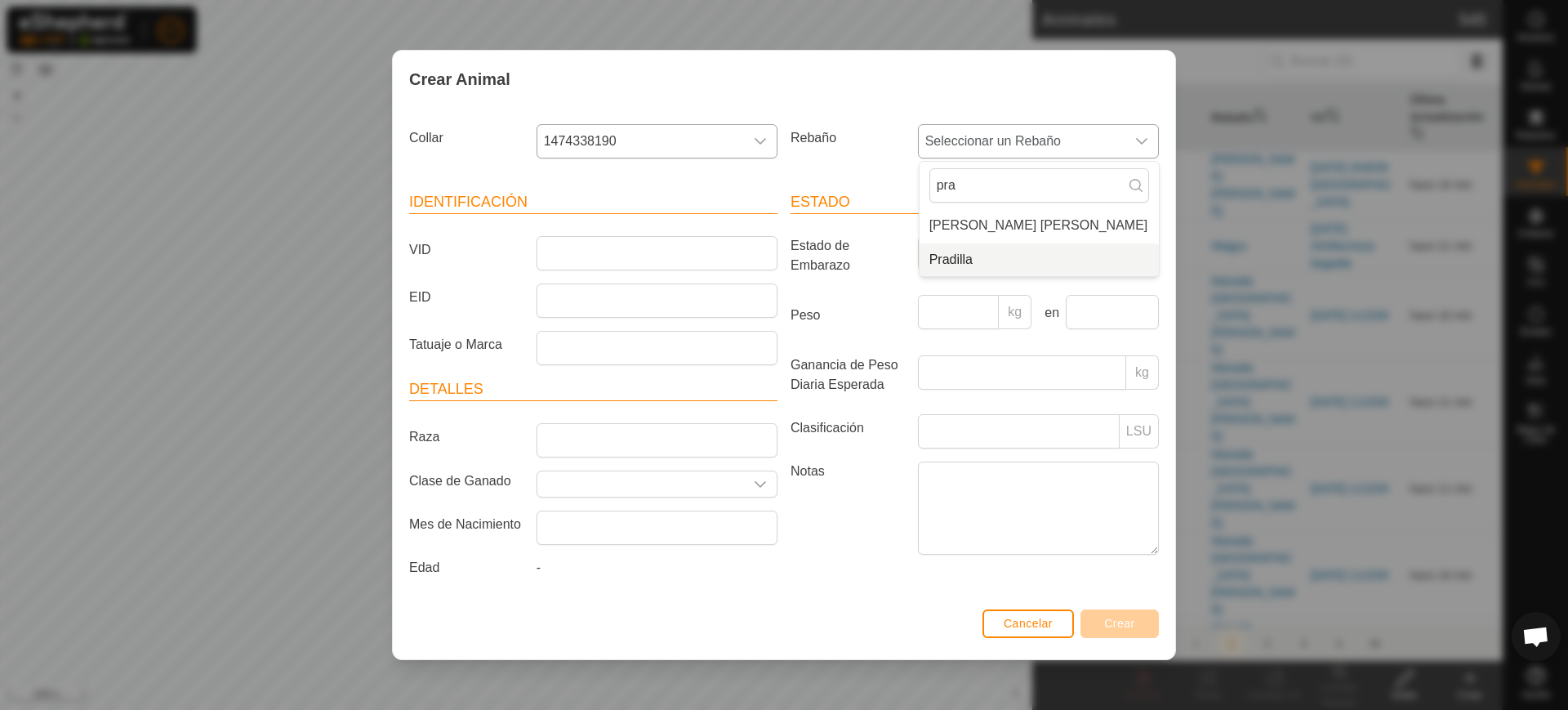
type input "pra"
click at [957, 255] on li "Pradilla" at bounding box center [1040, 259] width 239 height 33
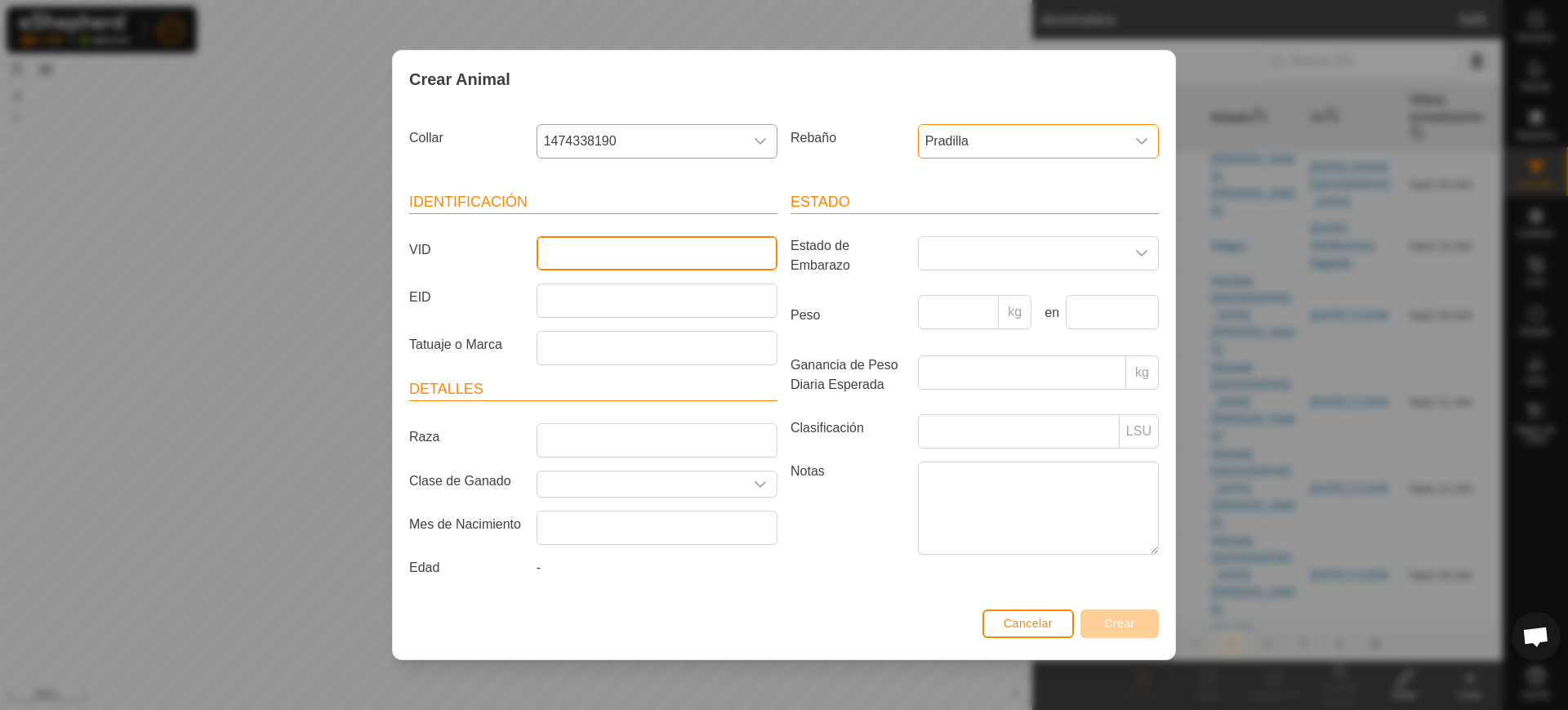
click at [709, 252] on input "VID" at bounding box center [657, 253] width 241 height 34
type input "21"
click at [1110, 615] on button "Crear" at bounding box center [1120, 623] width 78 height 28
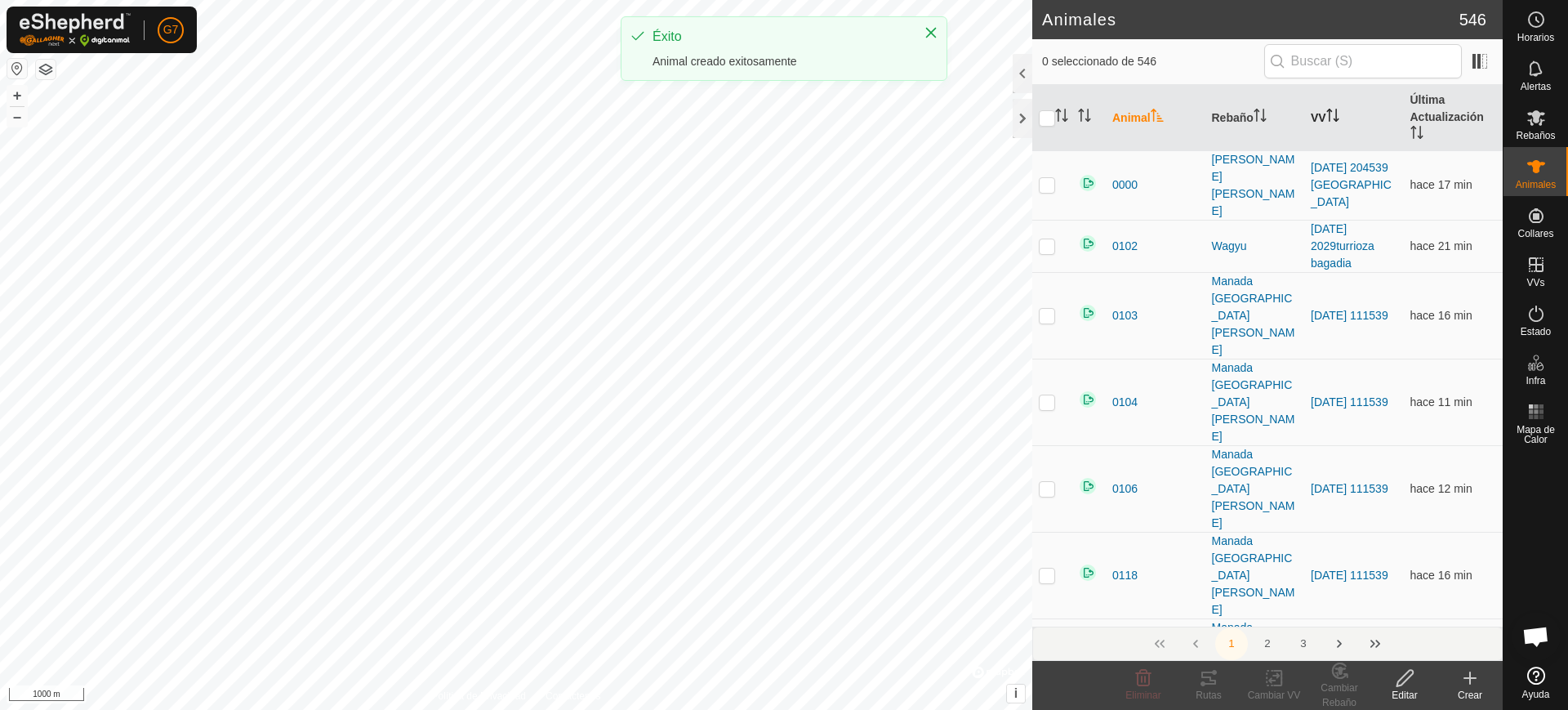
click at [1331, 124] on th "VV" at bounding box center [1354, 118] width 100 height 66
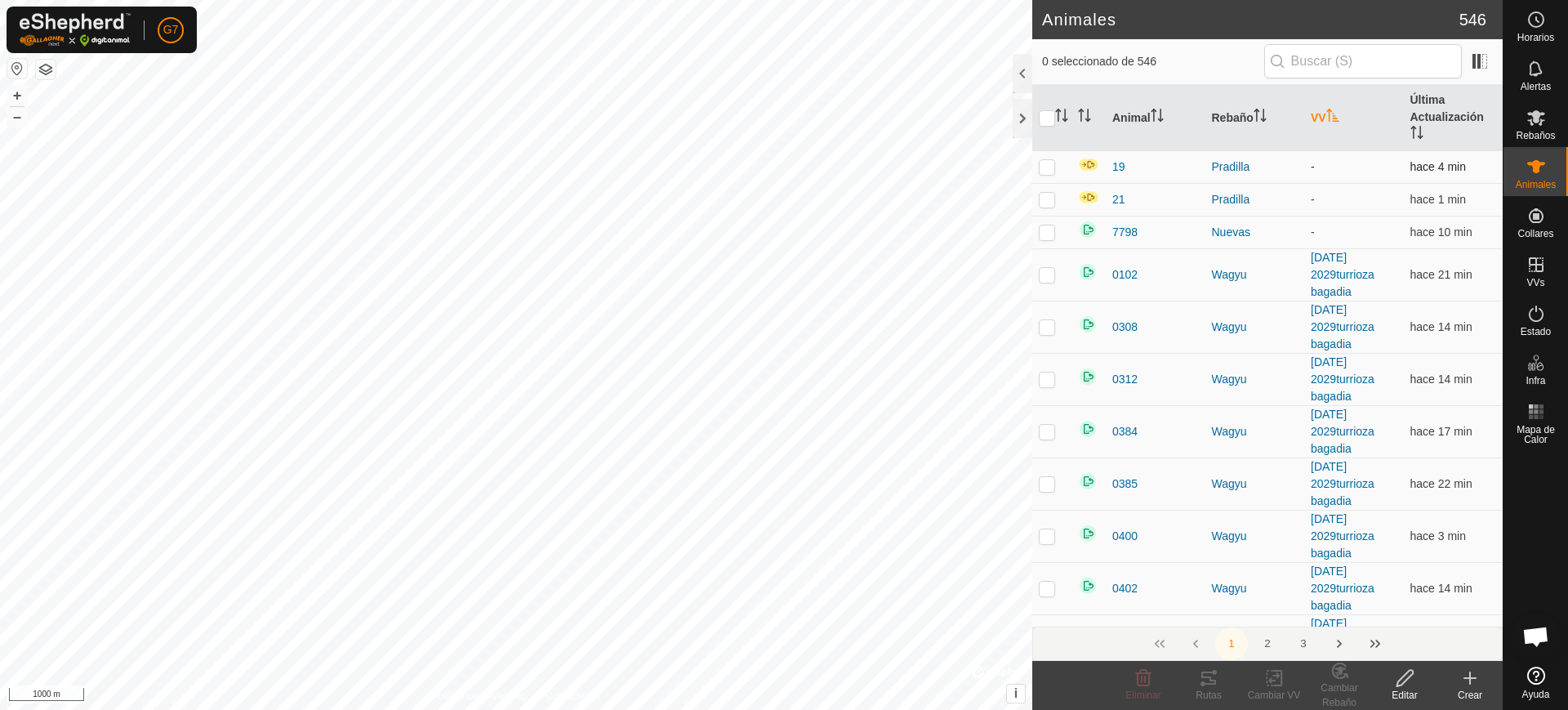
click at [1050, 172] on p-checkbox at bounding box center [1046, 167] width 16 height 13
checkbox input "true"
click at [1044, 200] on p-checkbox at bounding box center [1046, 200] width 16 height 13
checkbox input "true"
click at [1286, 691] on div "Cambiar VV" at bounding box center [1273, 695] width 65 height 15
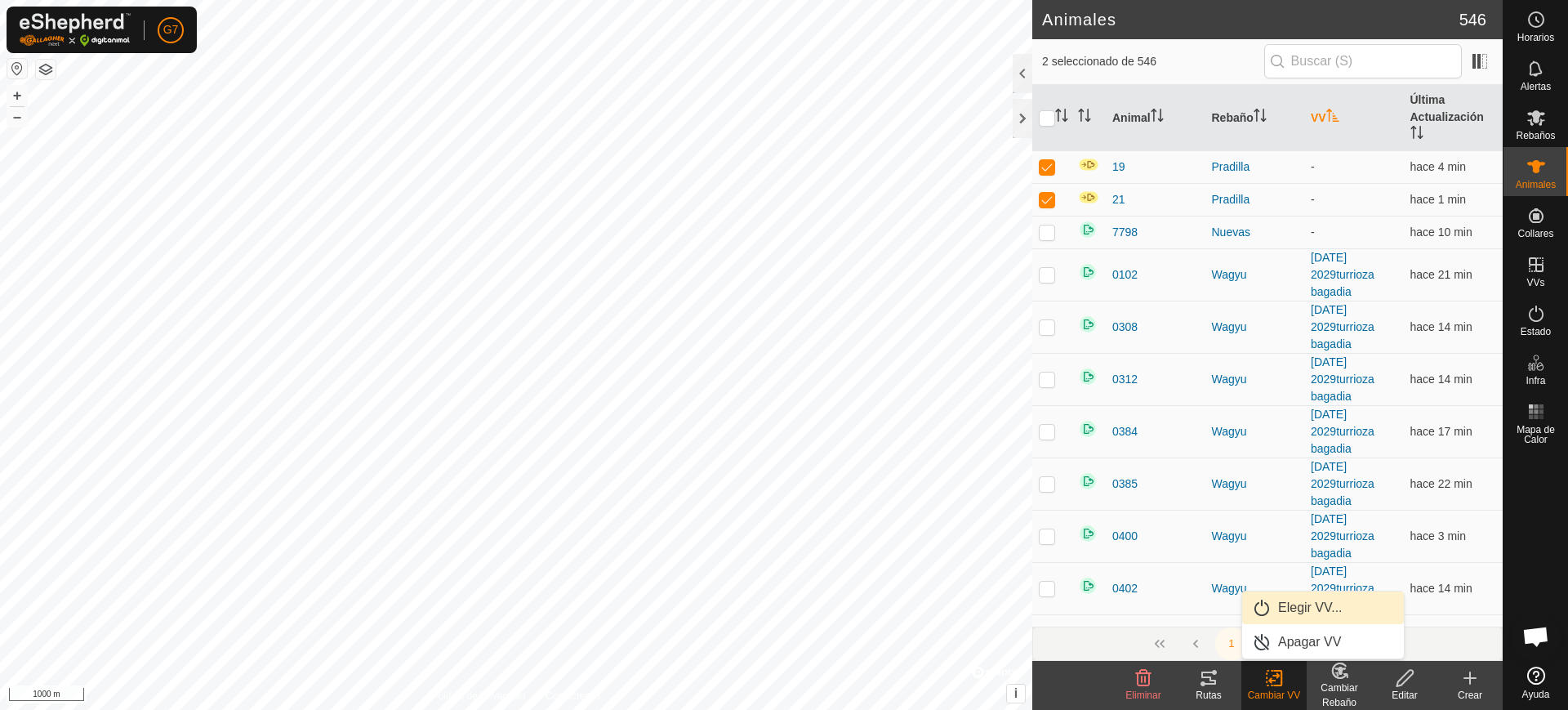
click at [1286, 615] on link "Elegir VV..." at bounding box center [1323, 607] width 162 height 33
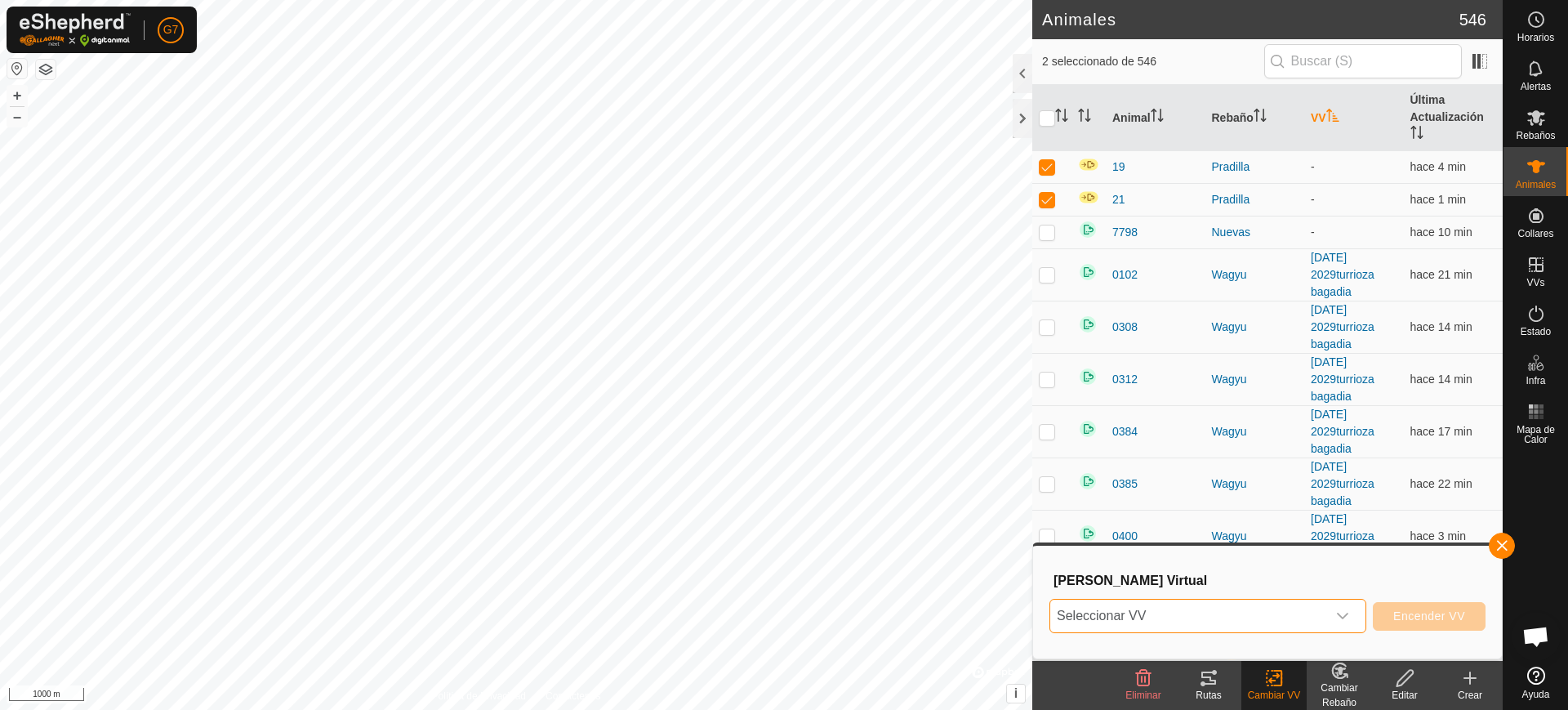
click at [1244, 615] on span "Seleccionar VV" at bounding box center [1188, 616] width 276 height 33
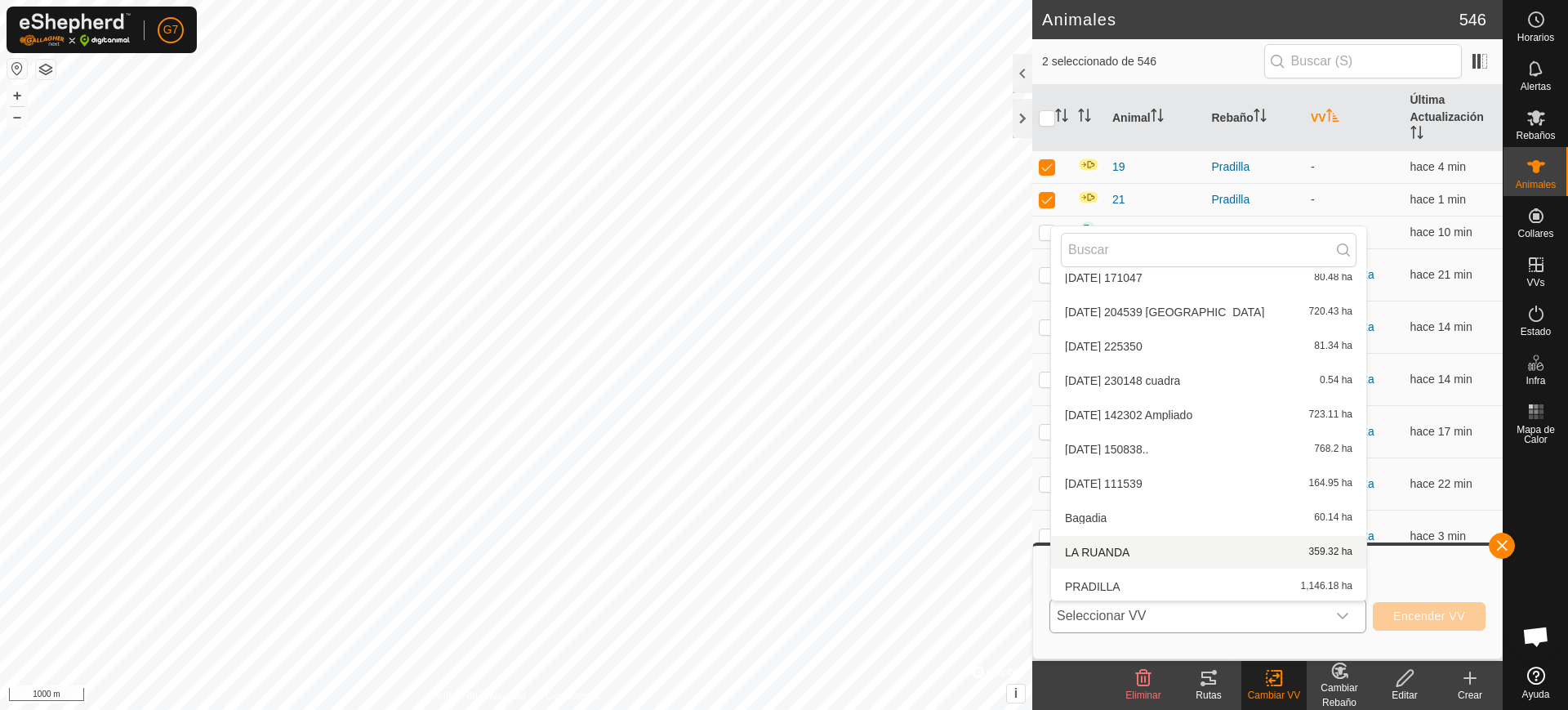
scroll to position [342, 0]
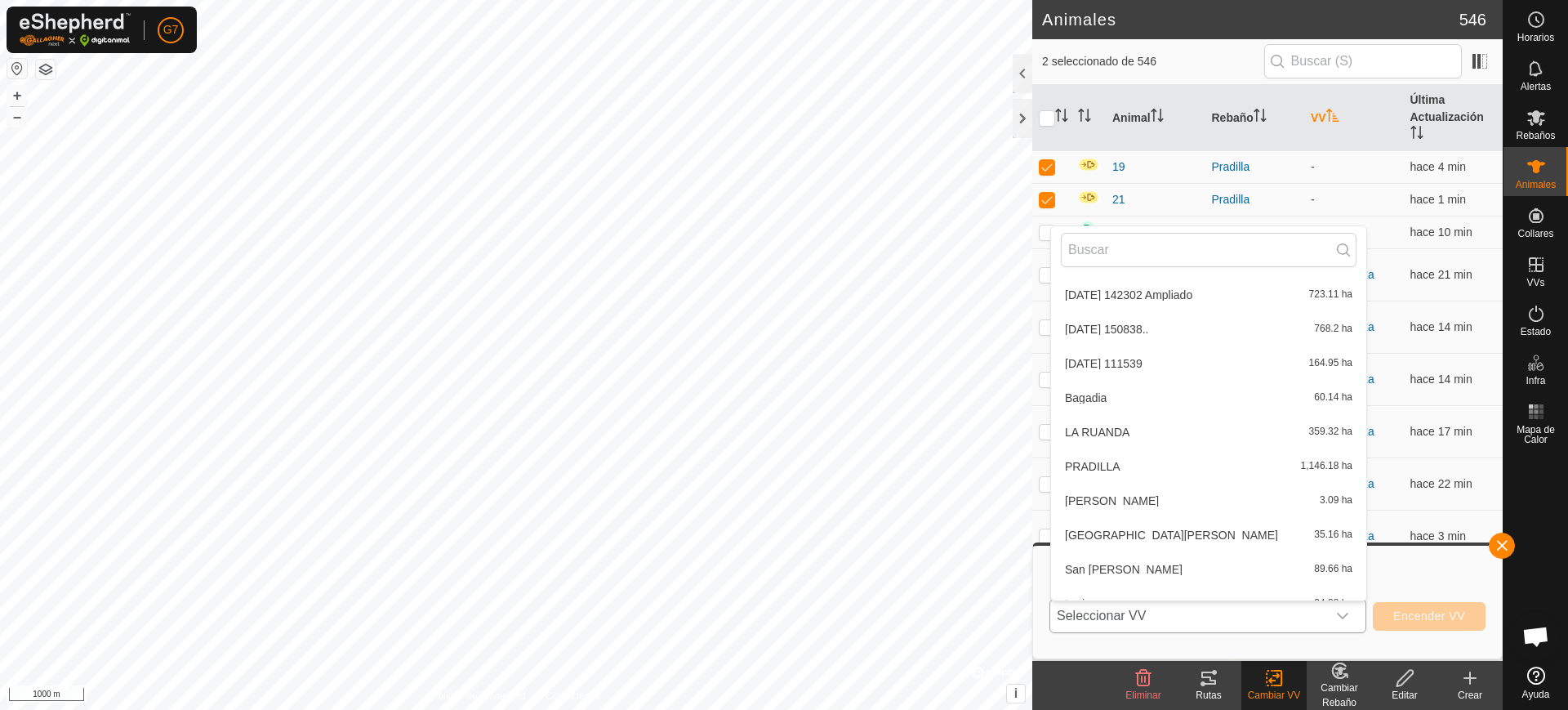
click at [1107, 464] on li "[PERSON_NAME] 1,146.18 ha" at bounding box center [1208, 466] width 315 height 33
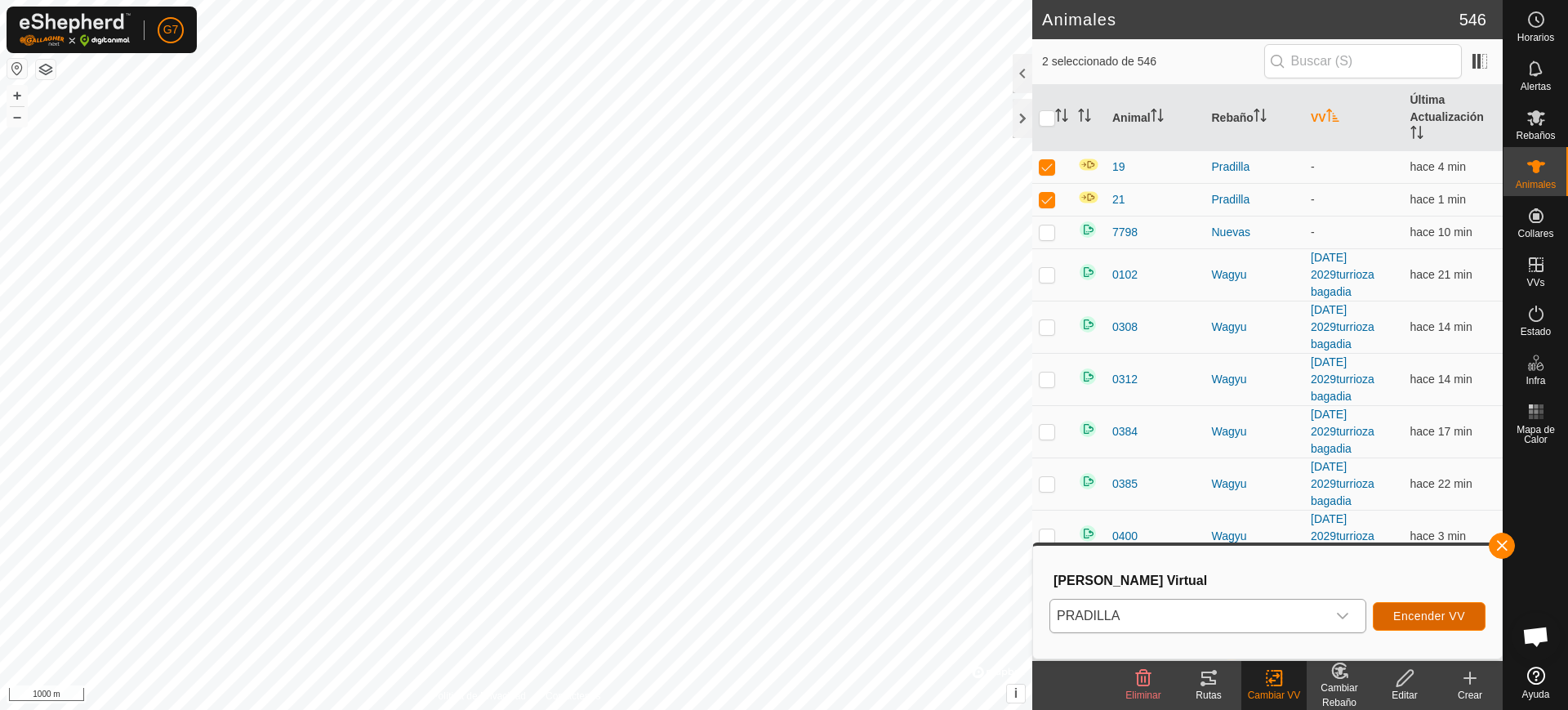
click at [1426, 613] on span "Encender VV" at bounding box center [1430, 616] width 72 height 13
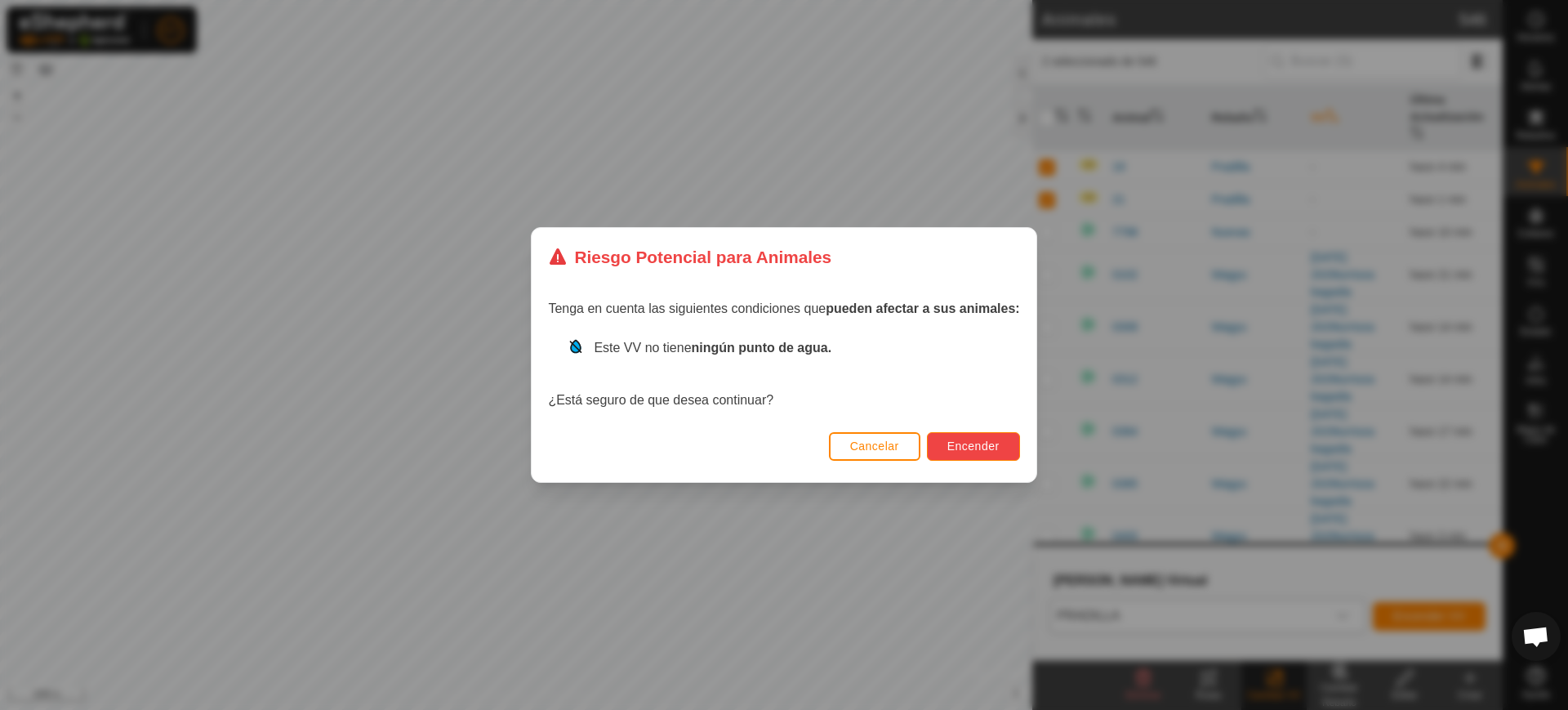
click at [976, 447] on span "Encender" at bounding box center [974, 446] width 53 height 13
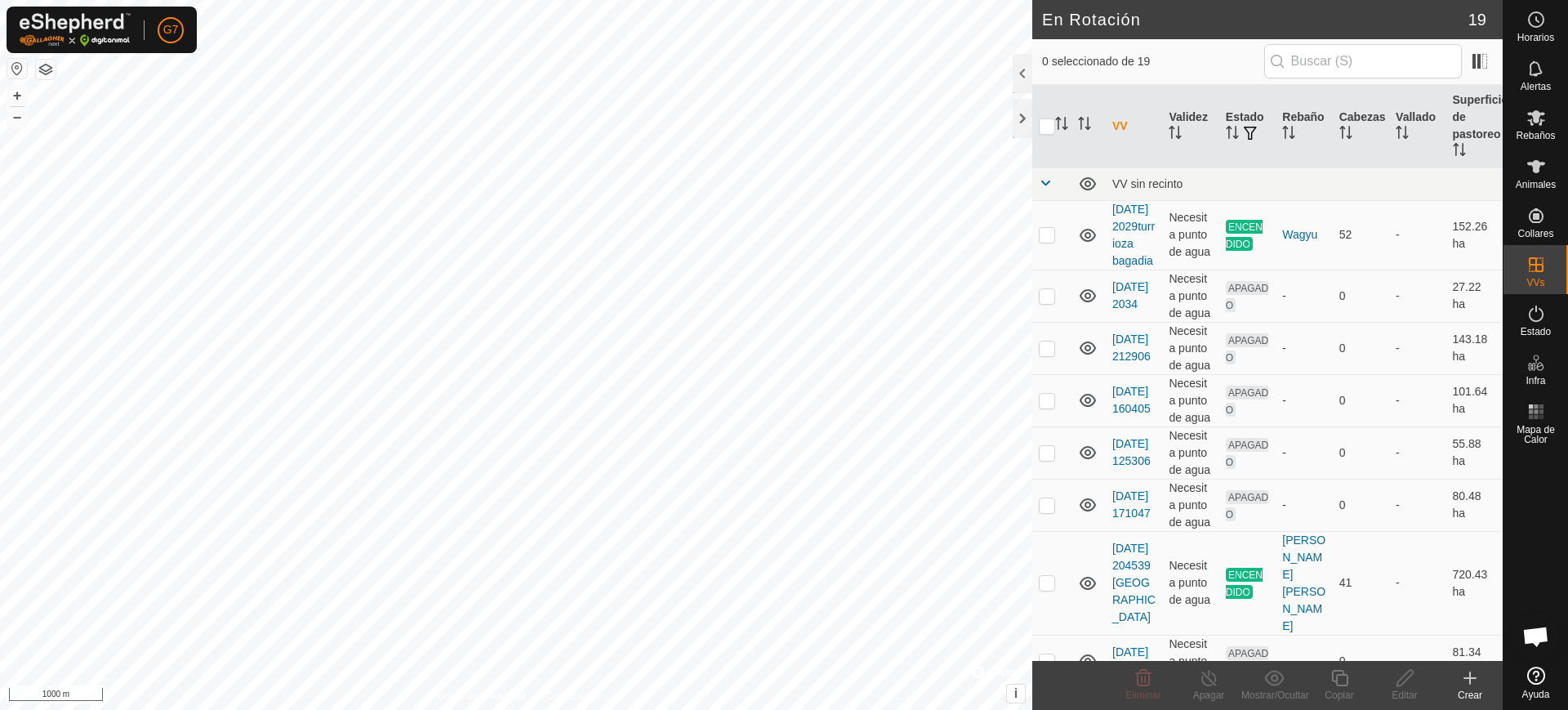
checkbox input "true"
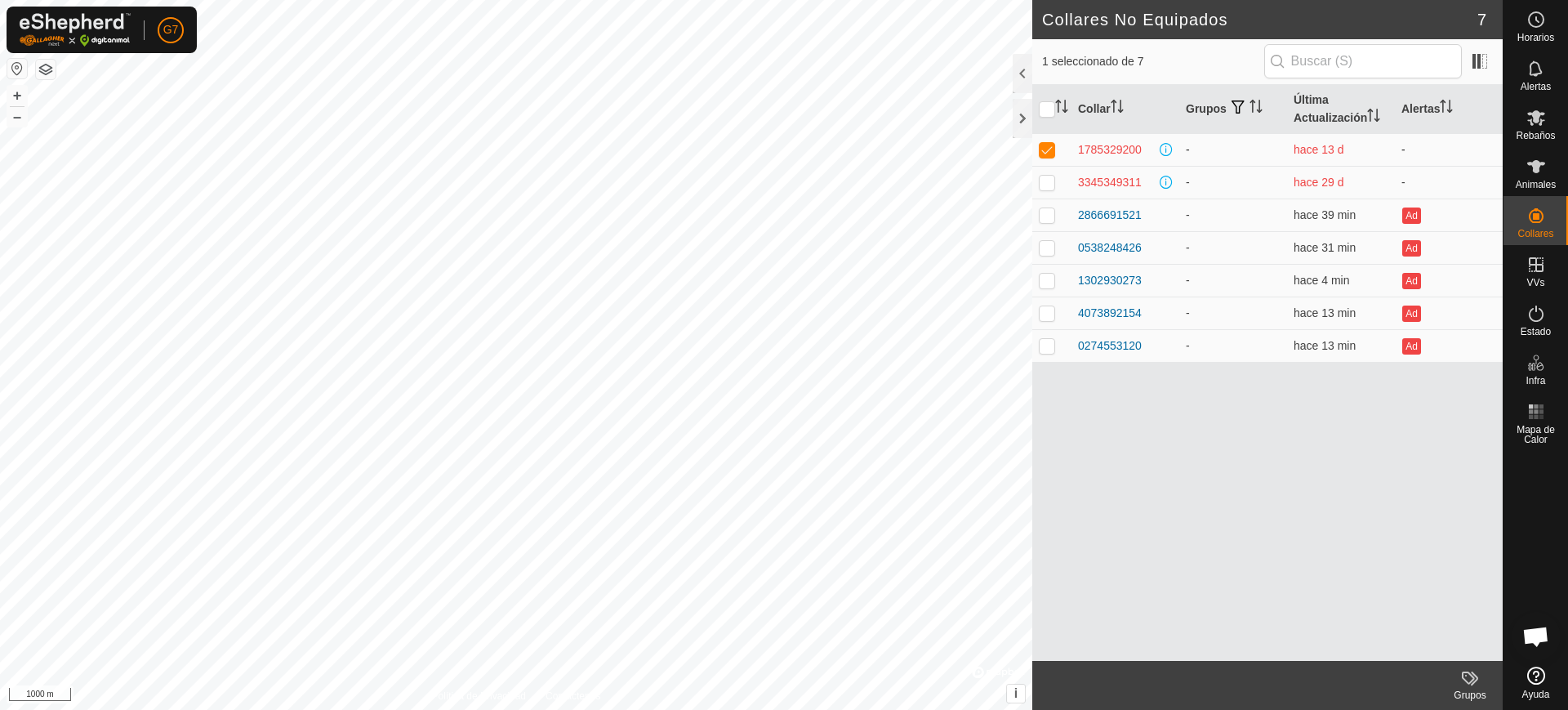
drag, startPoint x: 1231, startPoint y: 182, endPoint x: 1073, endPoint y: 148, distance: 161.6
click at [1073, 148] on tbody "1785329200 - hace 13 d - 3345349311 - hace 29 d - 2866691521 - hace 39 min Ad 0…" at bounding box center [1268, 247] width 471 height 229
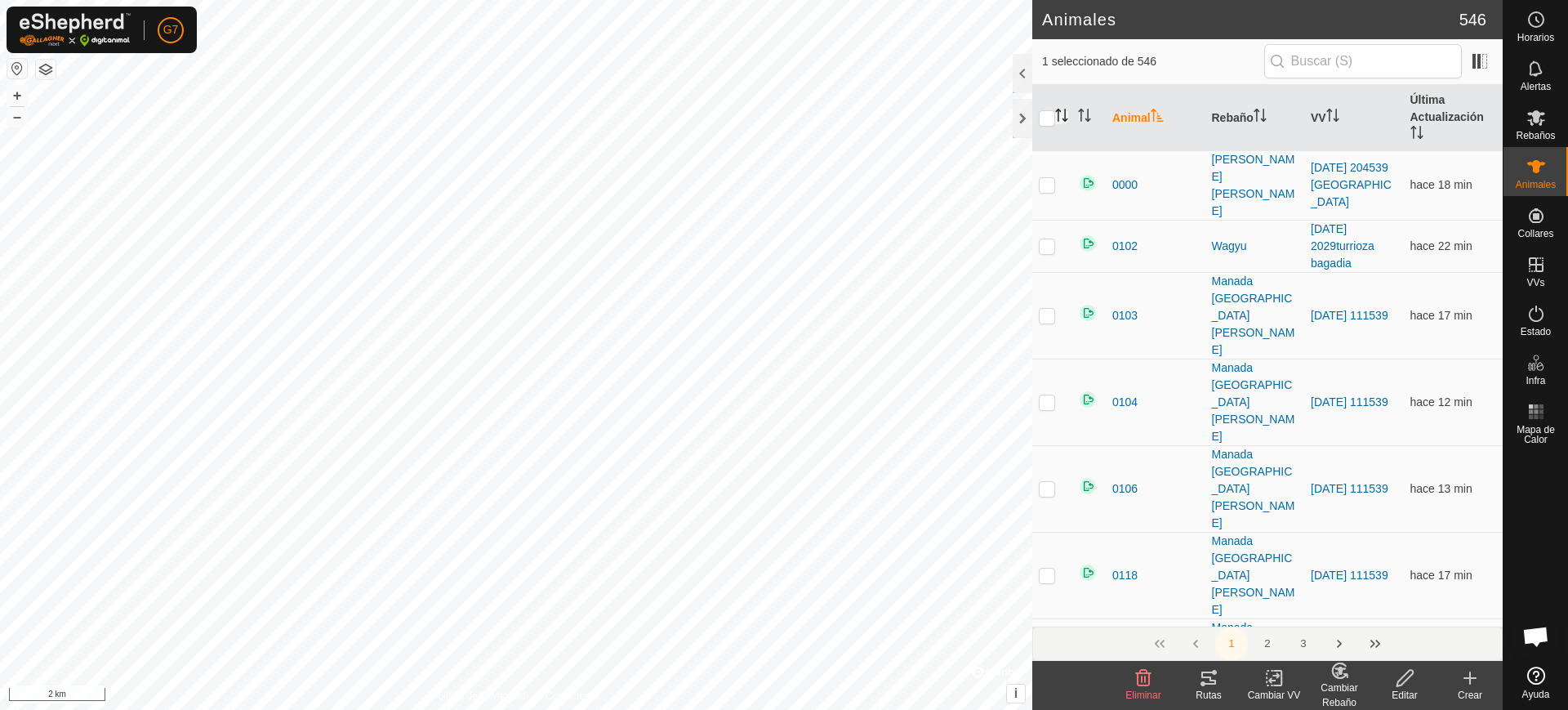
drag, startPoint x: 1056, startPoint y: 103, endPoint x: 1066, endPoint y: 109, distance: 11.7
click at [1066, 109] on th at bounding box center [1052, 118] width 40 height 66
click at [1066, 109] on icon "Activar para ordenar" at bounding box center [1062, 115] width 13 height 13
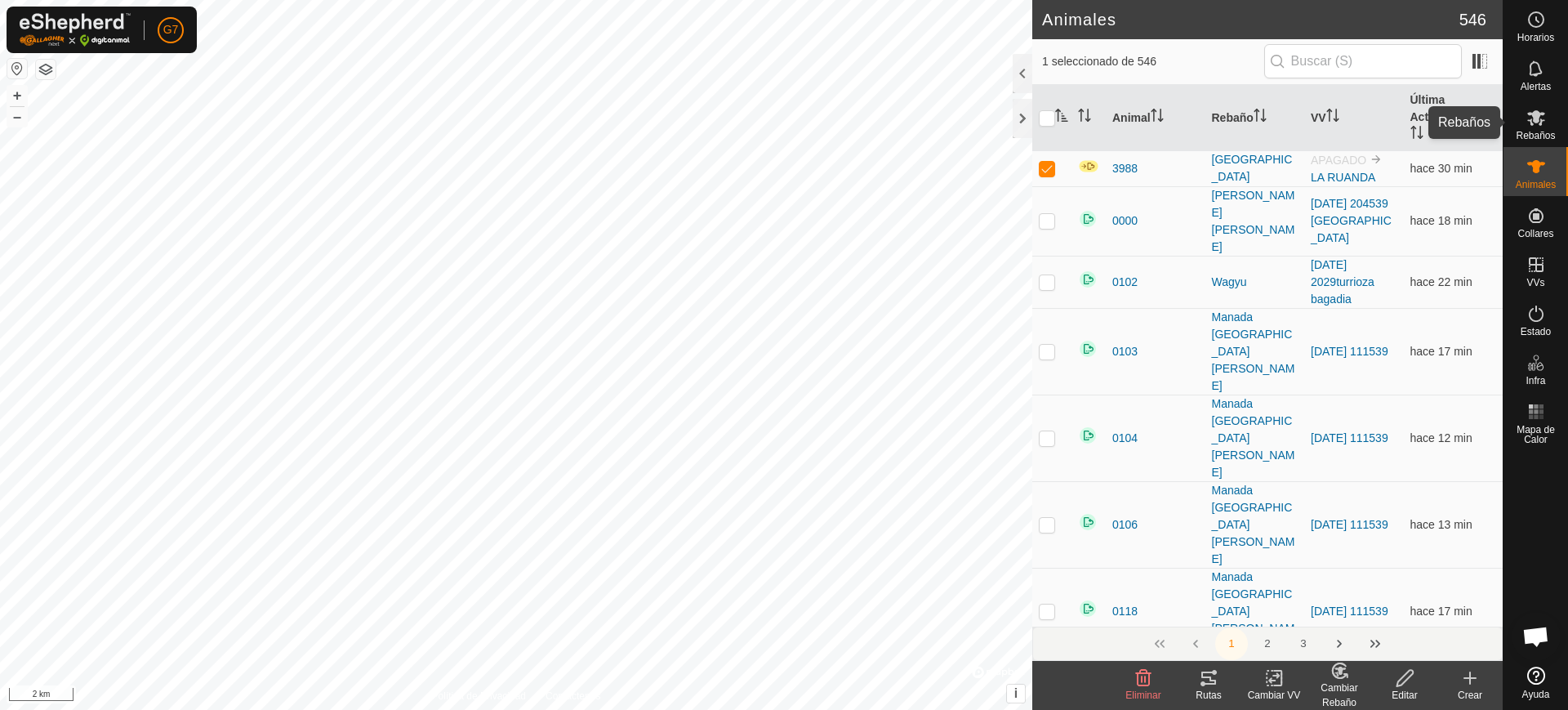
click at [1539, 118] on icon at bounding box center [1536, 118] width 18 height 15
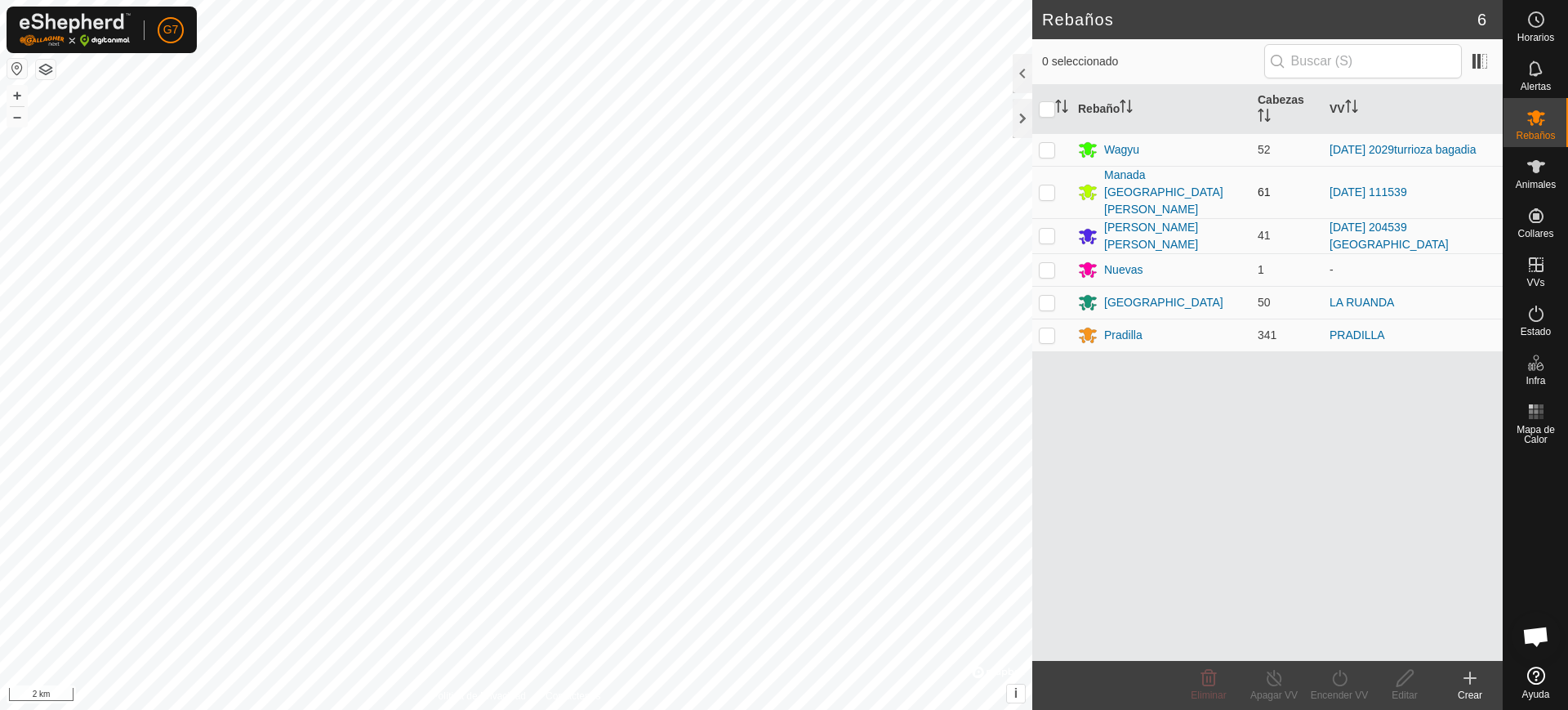
click at [1044, 189] on p-checkbox at bounding box center [1046, 192] width 16 height 13
checkbox input "true"
click at [1044, 263] on p-checkbox at bounding box center [1046, 269] width 16 height 13
checkbox input "true"
click at [1133, 262] on div "Nuevas" at bounding box center [1123, 270] width 39 height 17
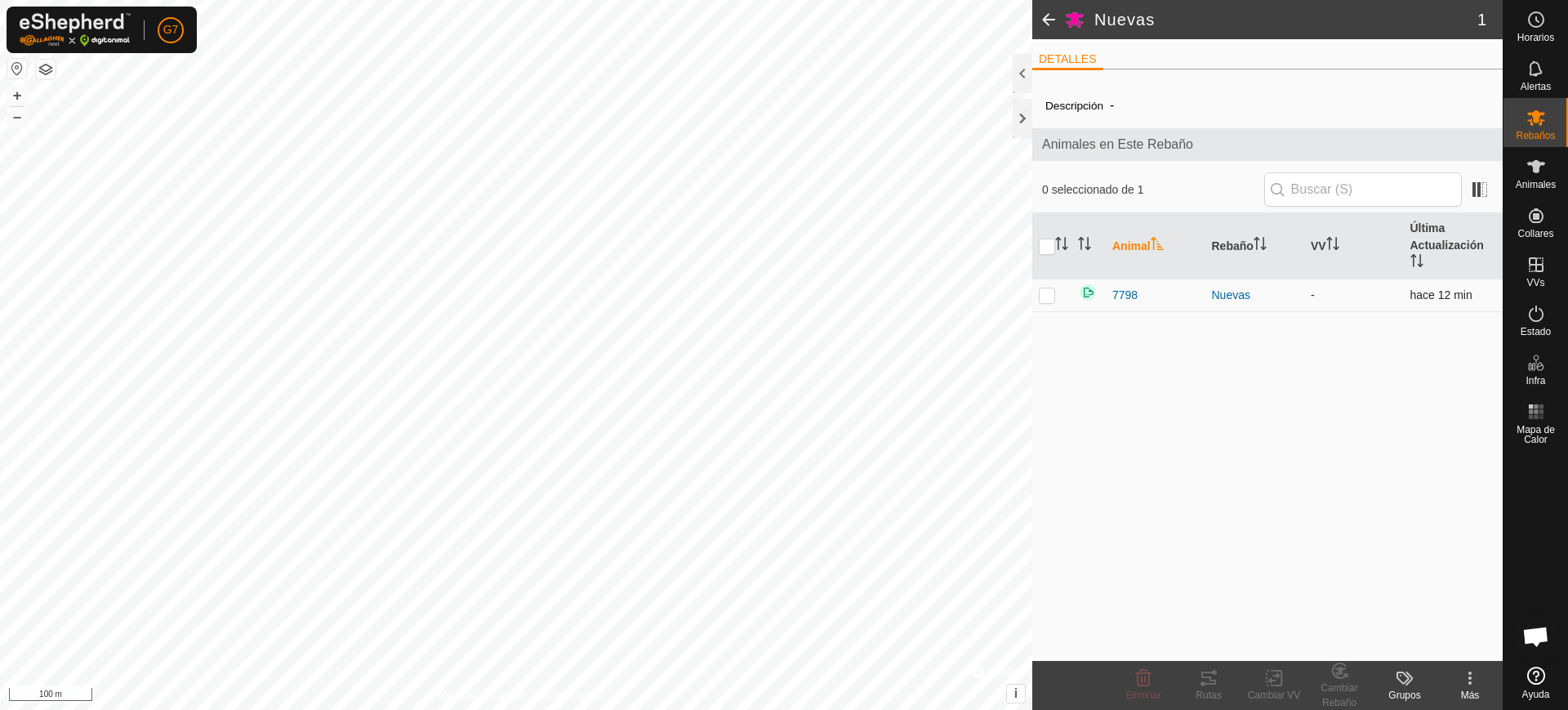
click at [1053, 293] on p-checkbox at bounding box center [1046, 295] width 16 height 13
checkbox input "true"
drag, startPoint x: 1278, startPoint y: 674, endPoint x: 1319, endPoint y: 673, distance: 41.0
click at [1319, 673] on footer "Eliminar Rutas Cambiar VV Cambiar Rebaño Grupos Más" at bounding box center [1268, 686] width 471 height 49
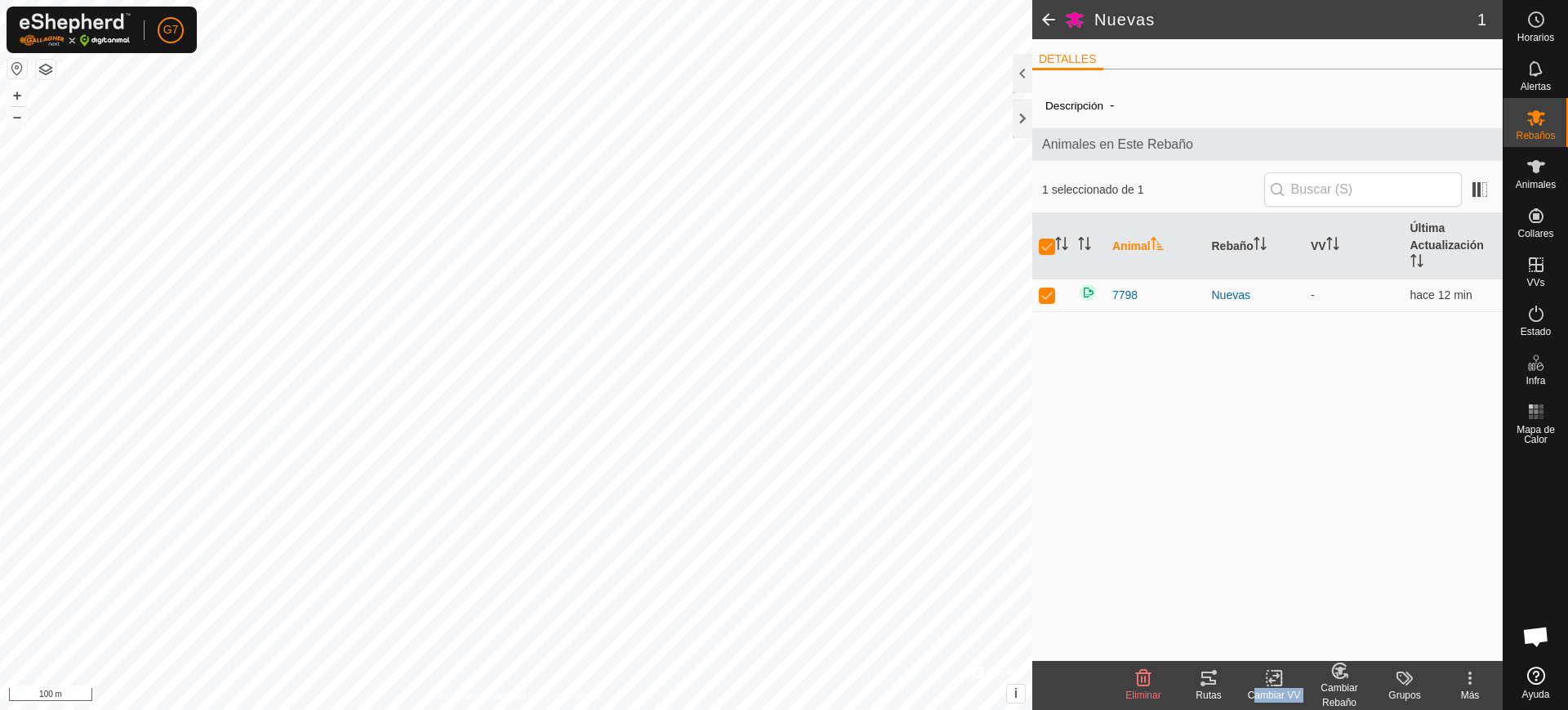
click at [1319, 673] on change-mob-svg-icon at bounding box center [1339, 670] width 65 height 20
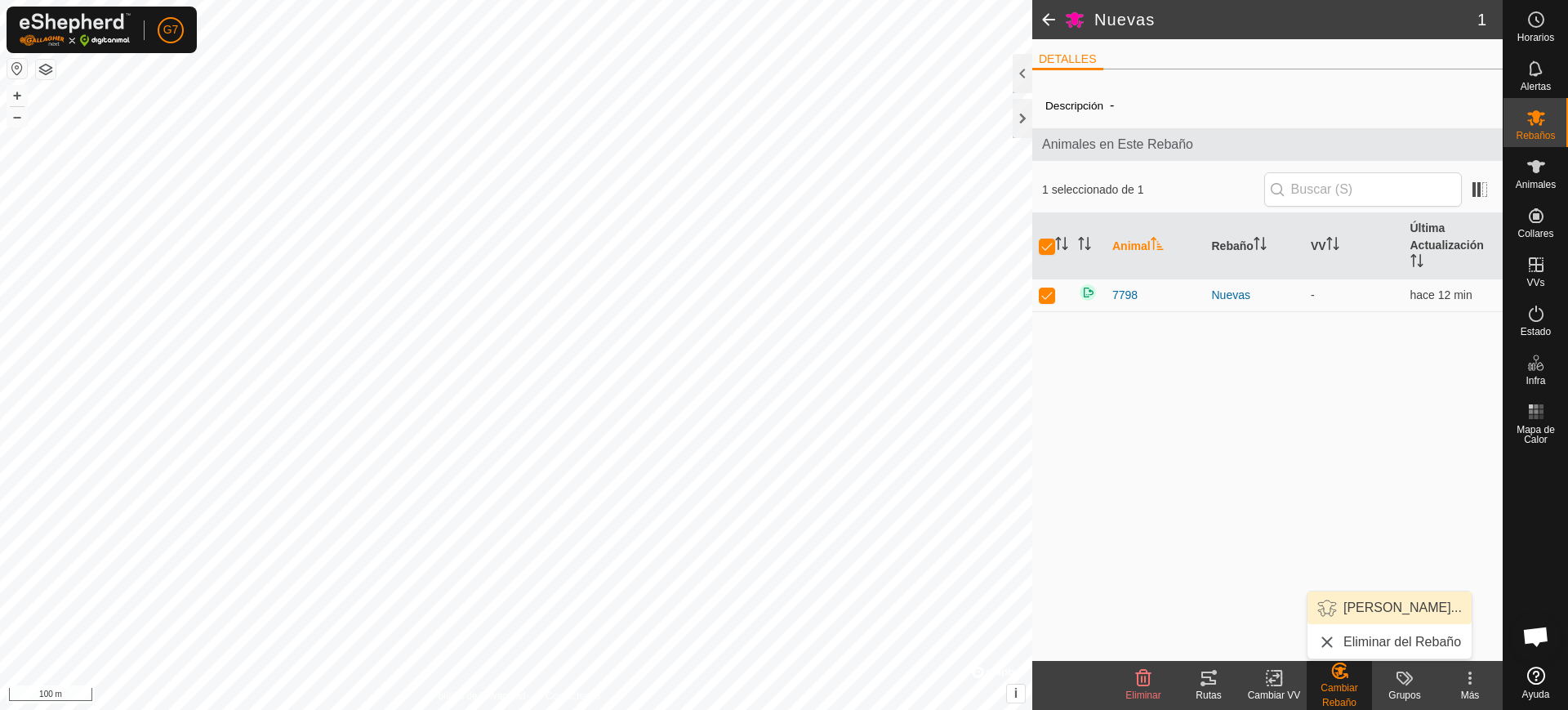
click at [1348, 608] on link "[PERSON_NAME]..." at bounding box center [1390, 607] width 164 height 33
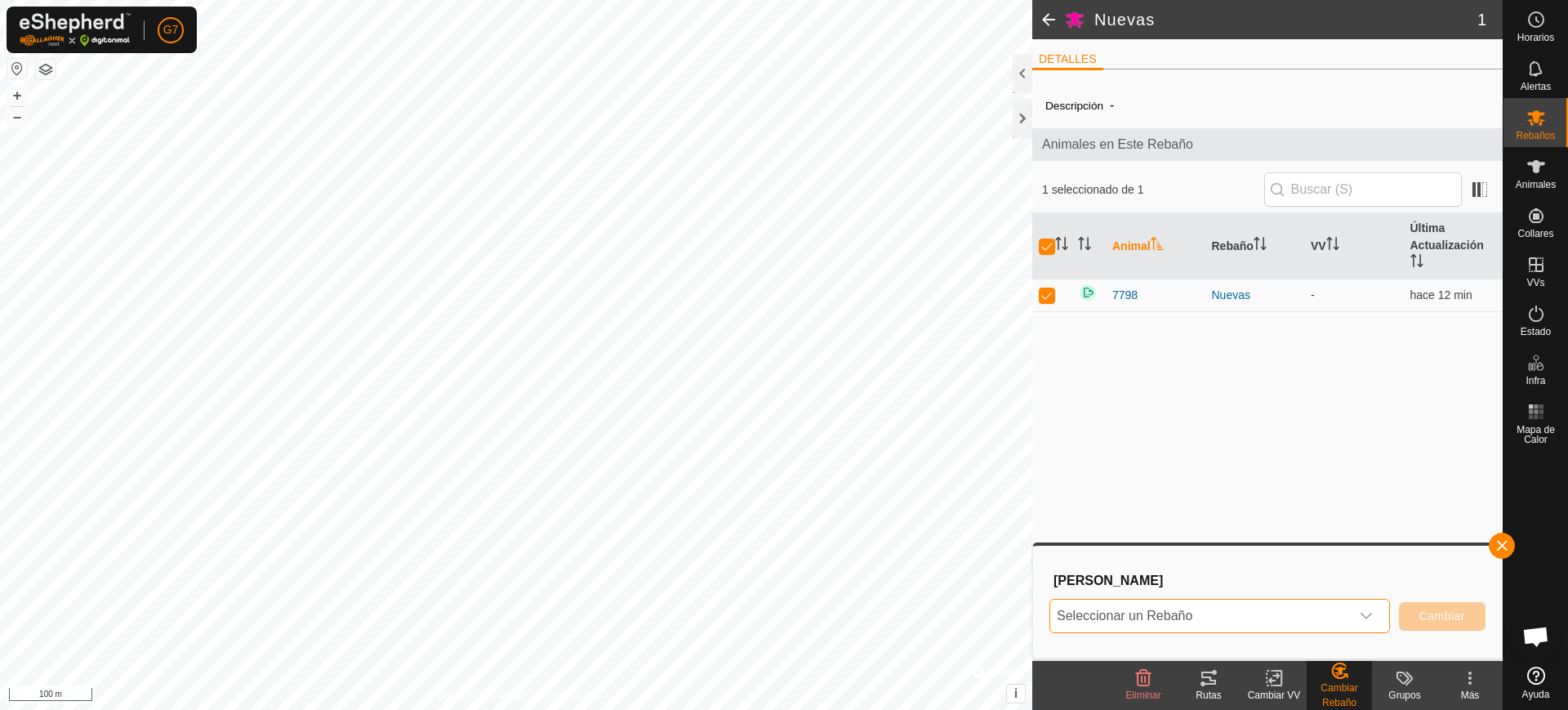
click at [1204, 616] on span "Seleccionar un Rebaño" at bounding box center [1200, 616] width 299 height 33
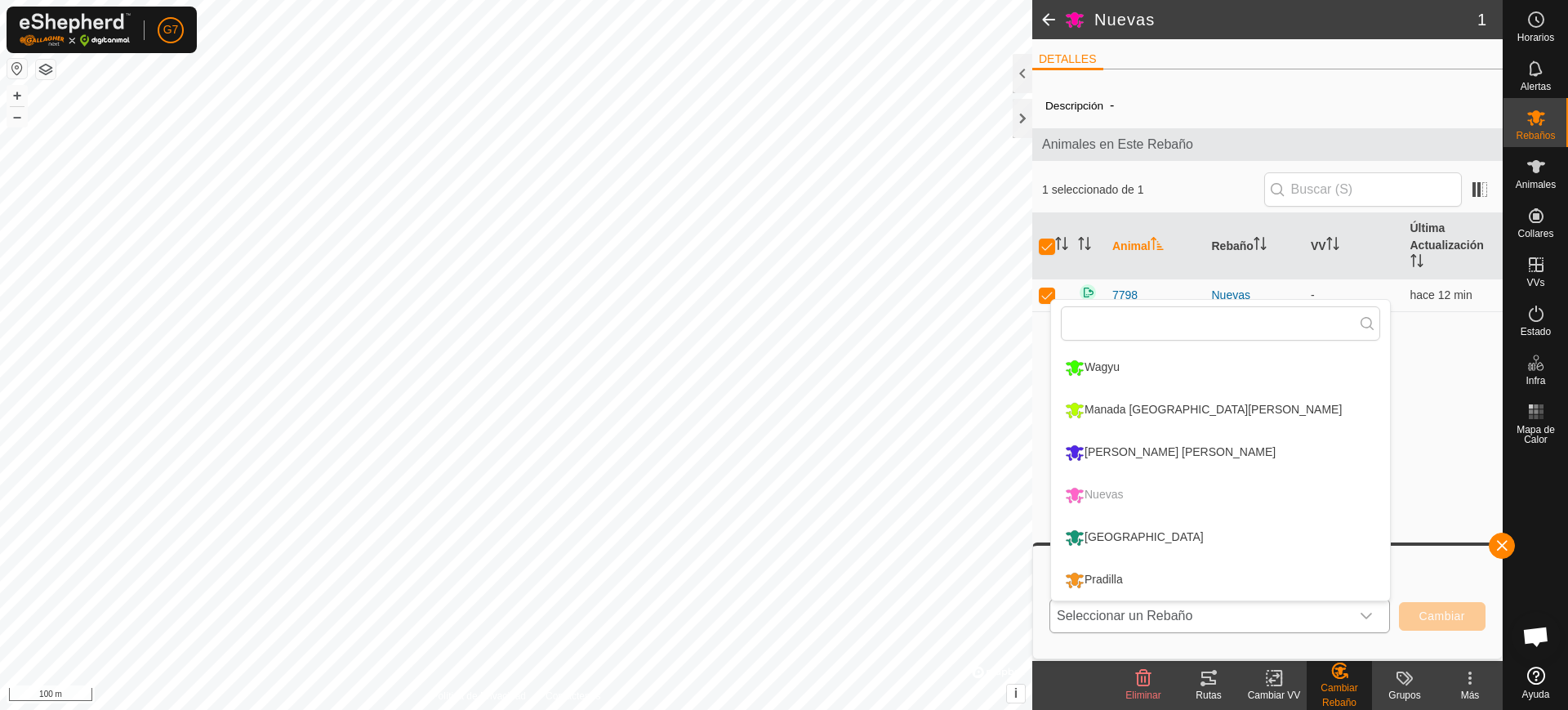
click at [1149, 576] on li "Pradilla" at bounding box center [1220, 579] width 339 height 40
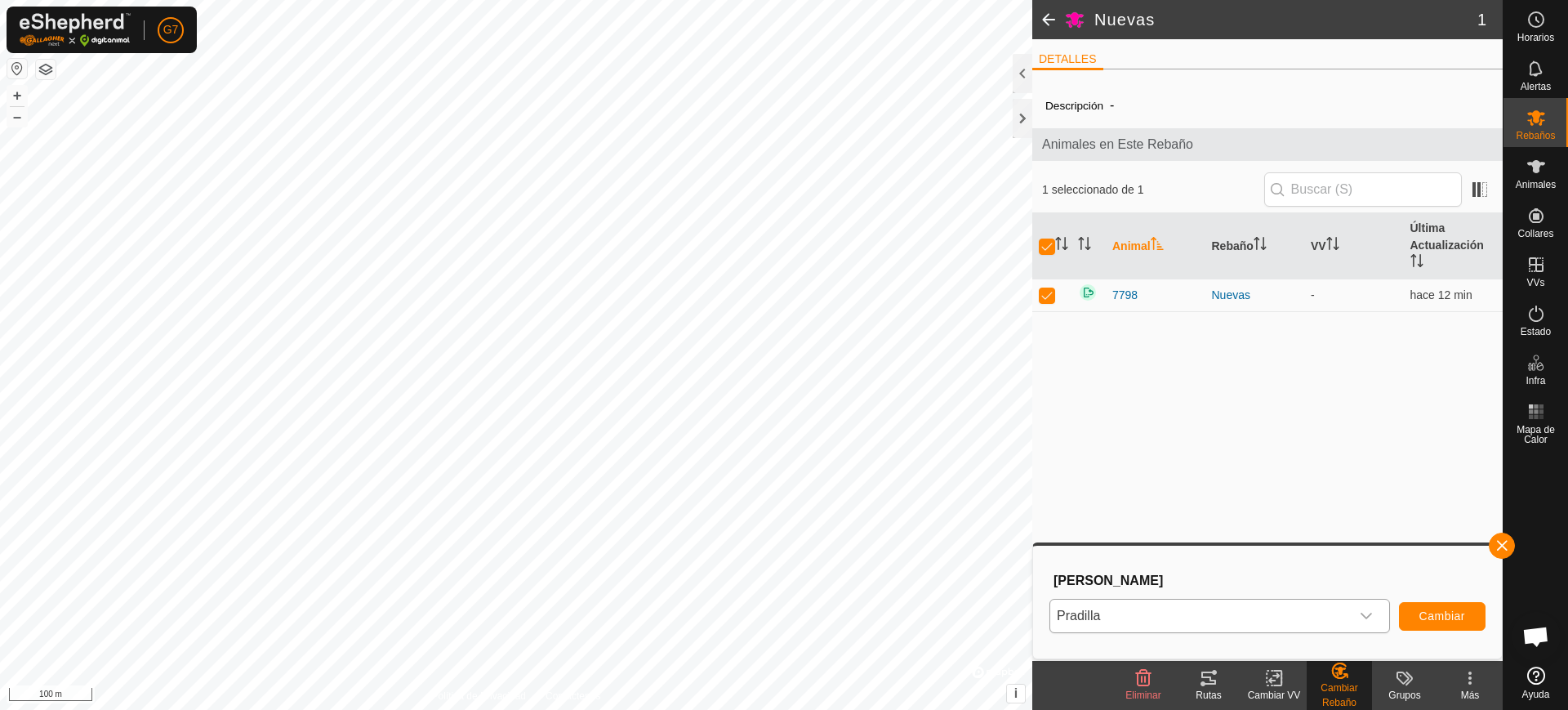
click at [1451, 592] on div "Elegir Rebaño [PERSON_NAME] Cambiar" at bounding box center [1268, 602] width 449 height 93
click at [1450, 606] on button "Cambiar" at bounding box center [1443, 616] width 87 height 28
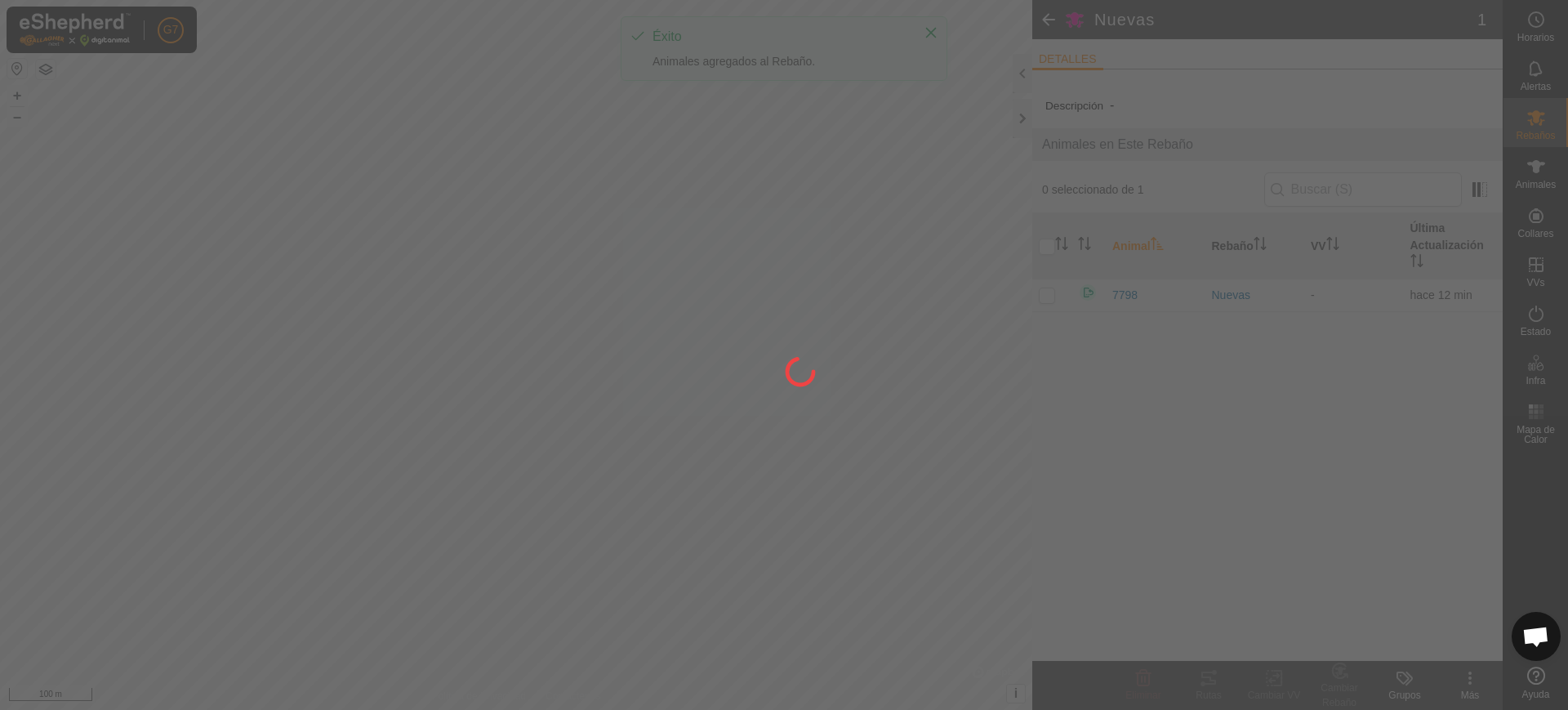
checkbox input "false"
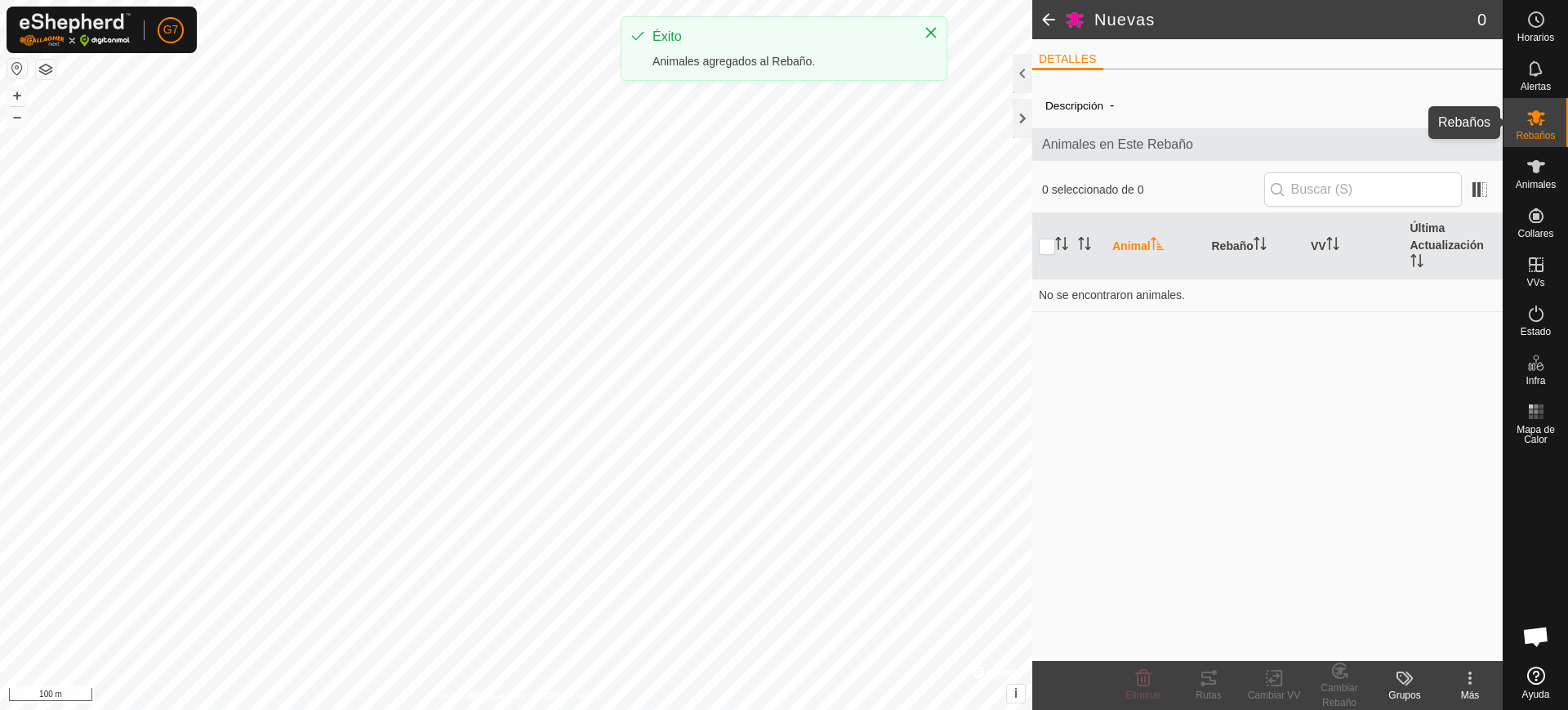
click at [1537, 115] on icon at bounding box center [1536, 118] width 18 height 15
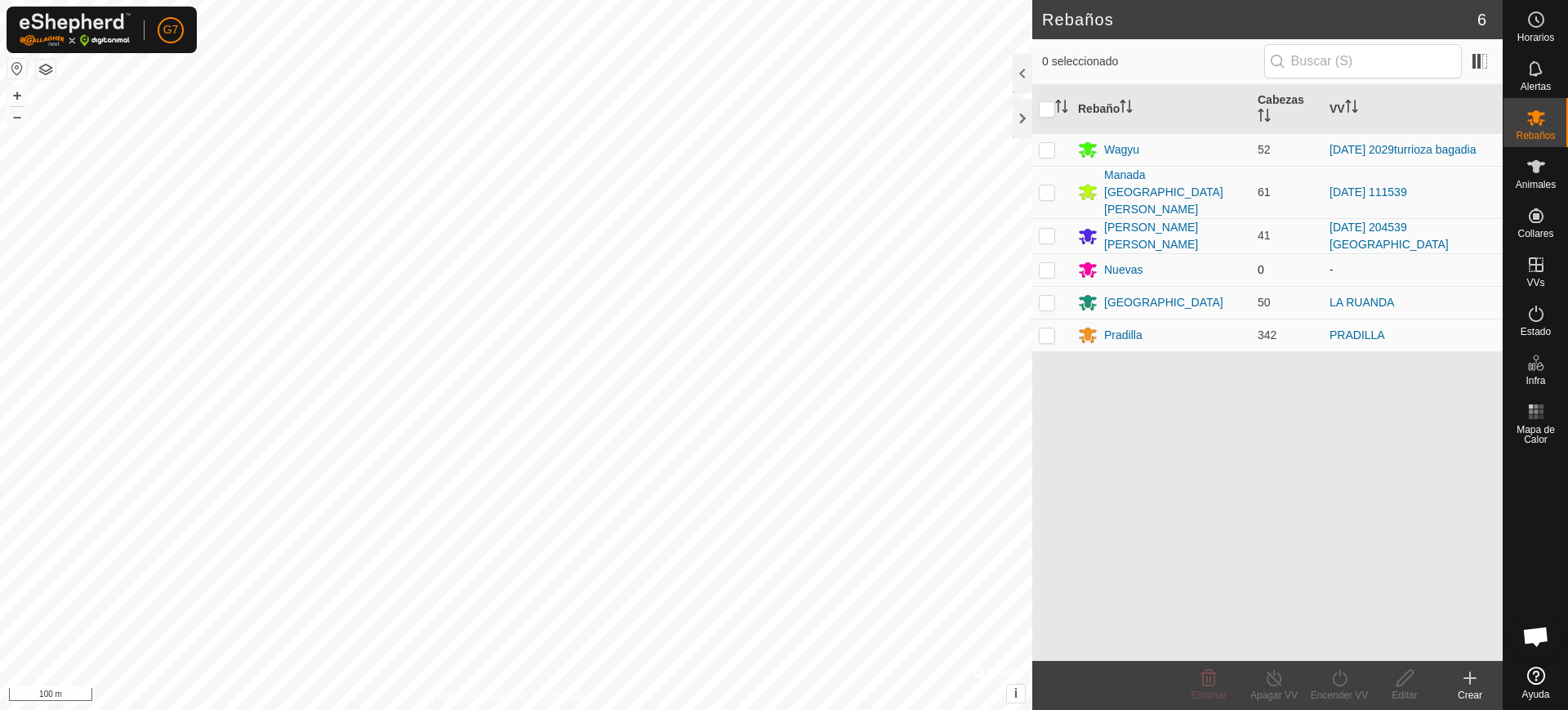
click at [1053, 253] on td at bounding box center [1052, 269] width 40 height 33
click at [1196, 675] on delete-svg-icon at bounding box center [1208, 678] width 65 height 20
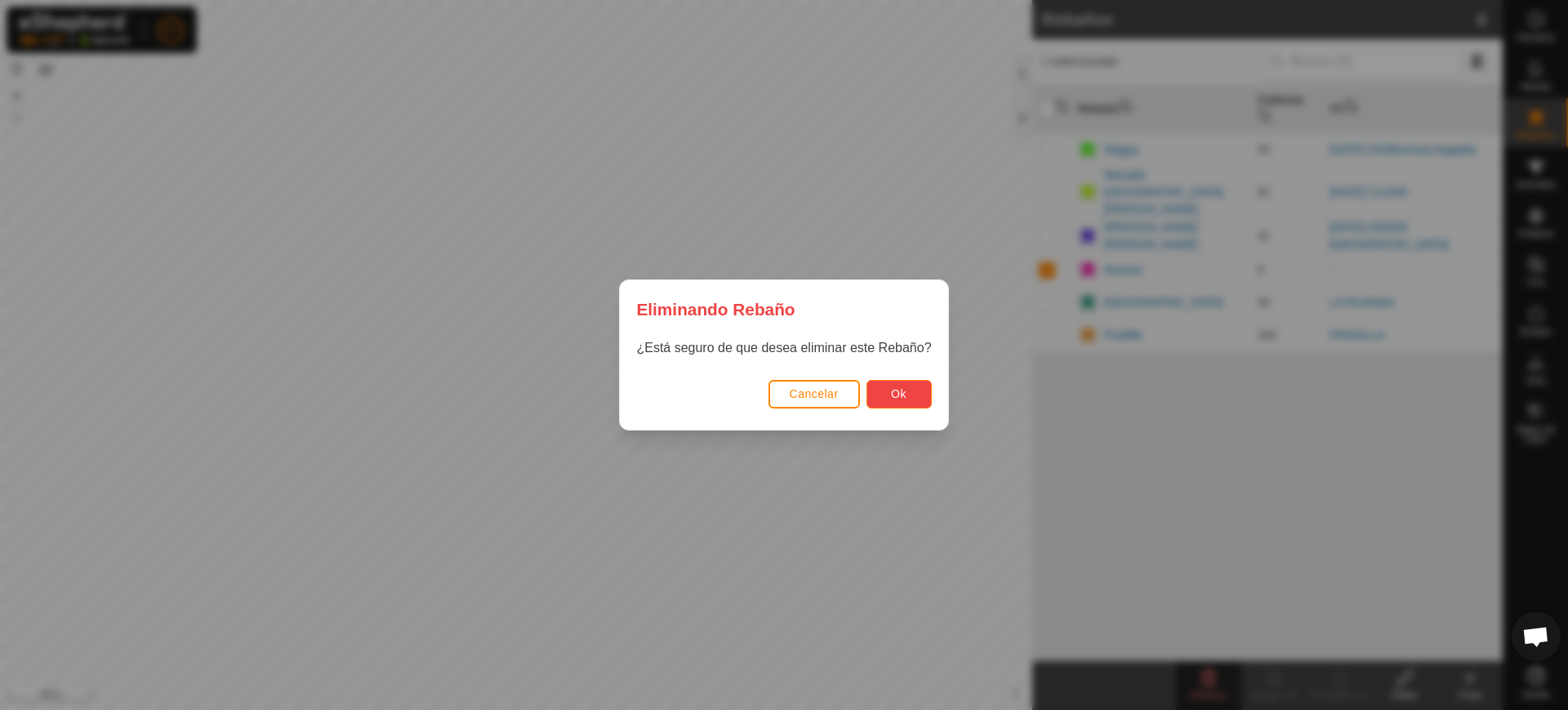
click at [883, 392] on button "Ok" at bounding box center [898, 394] width 65 height 28
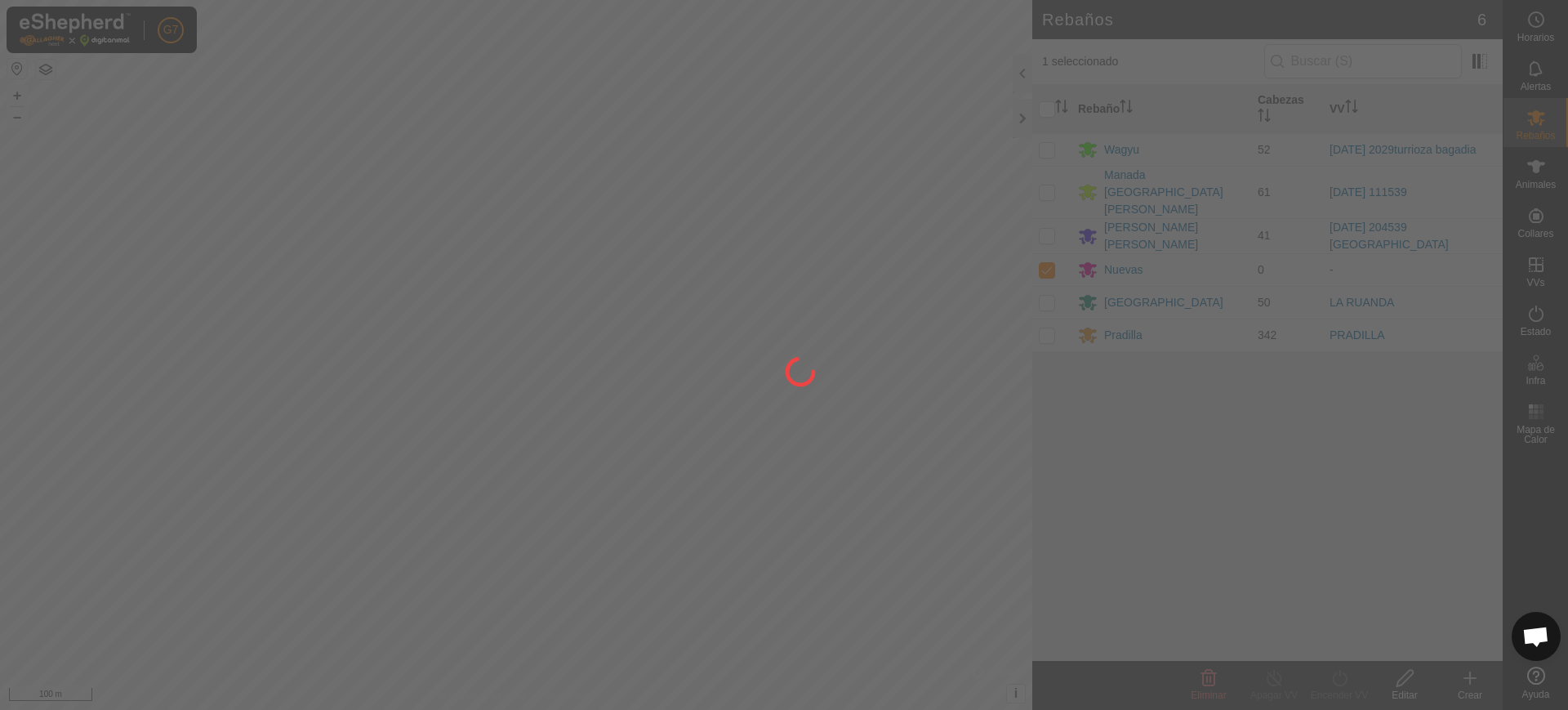
checkbox input "false"
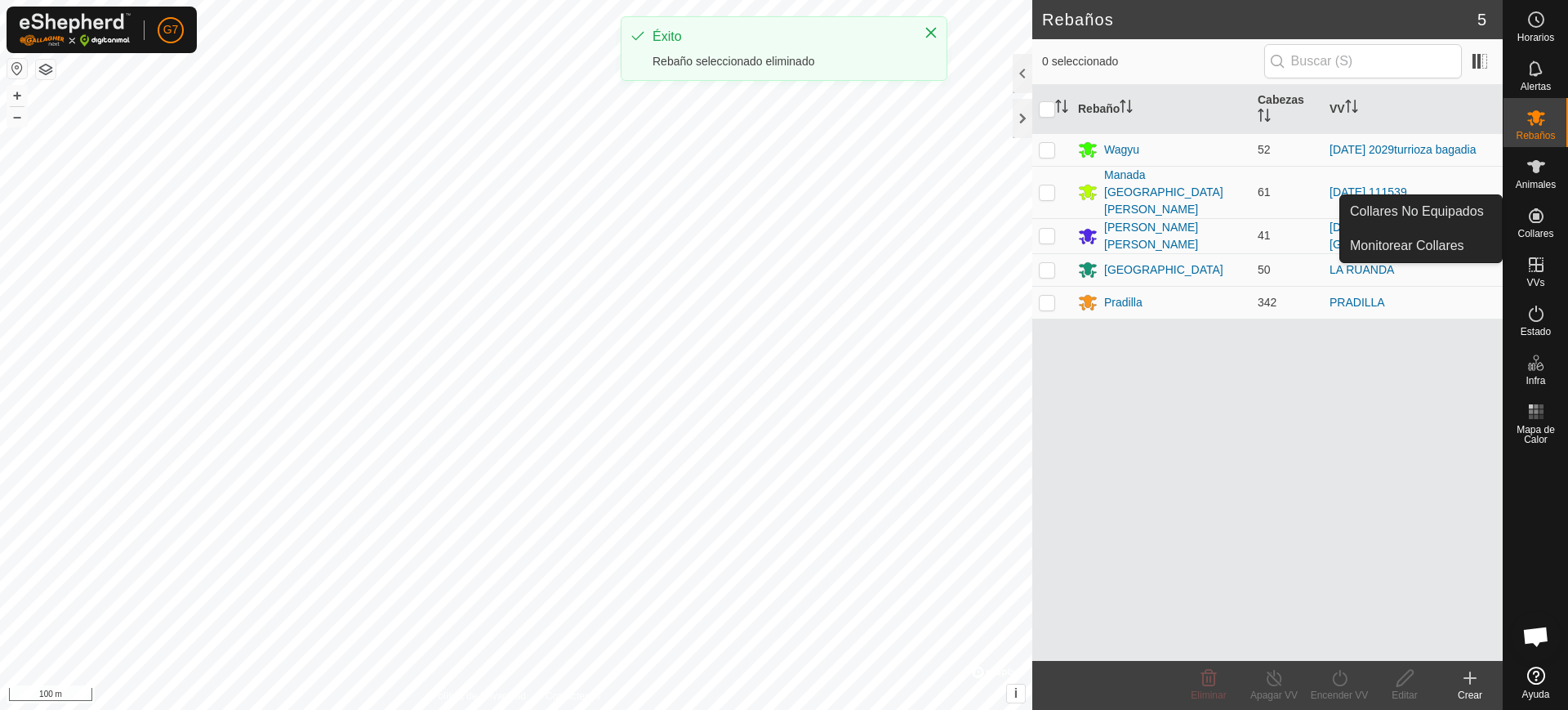
click at [1543, 220] on icon at bounding box center [1536, 216] width 20 height 20
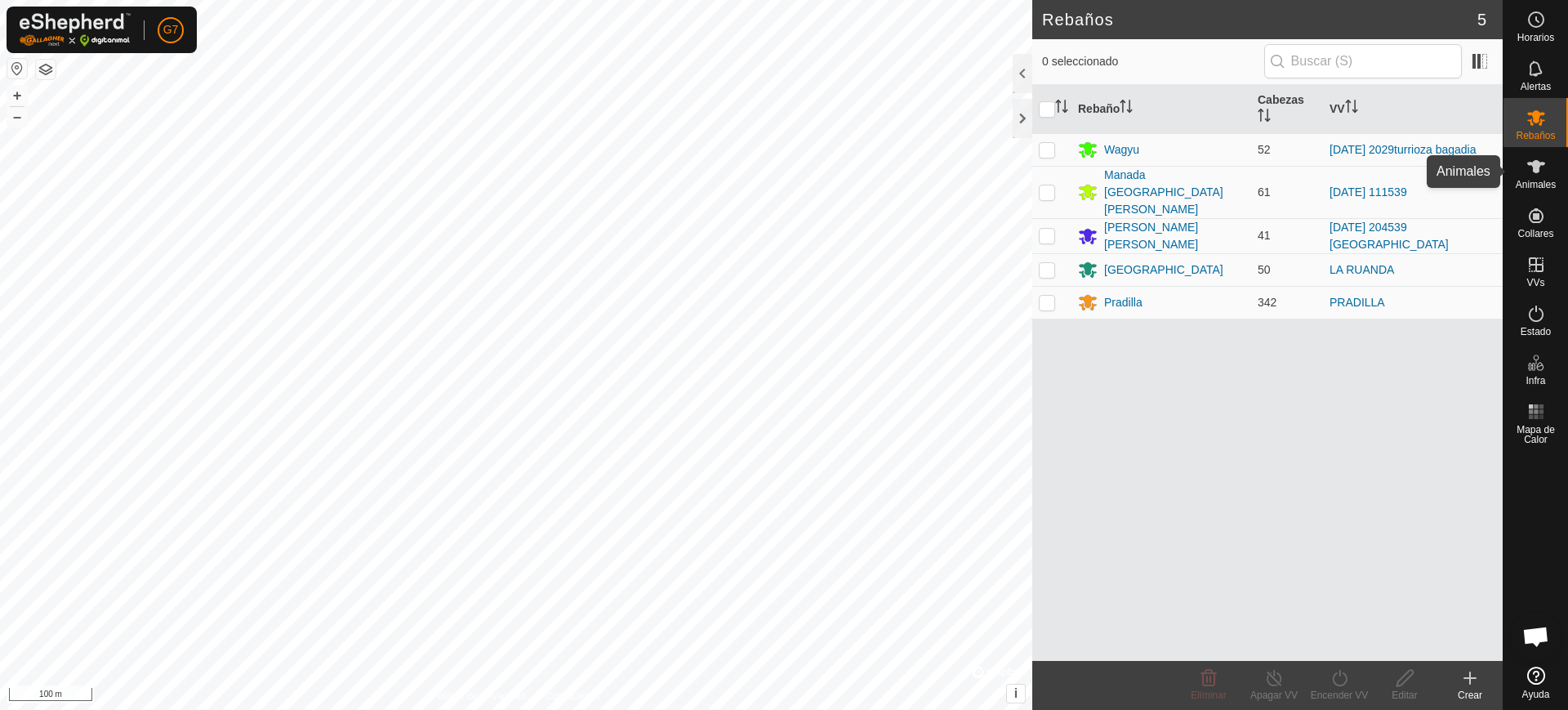
click at [1542, 173] on icon at bounding box center [1536, 167] width 20 height 20
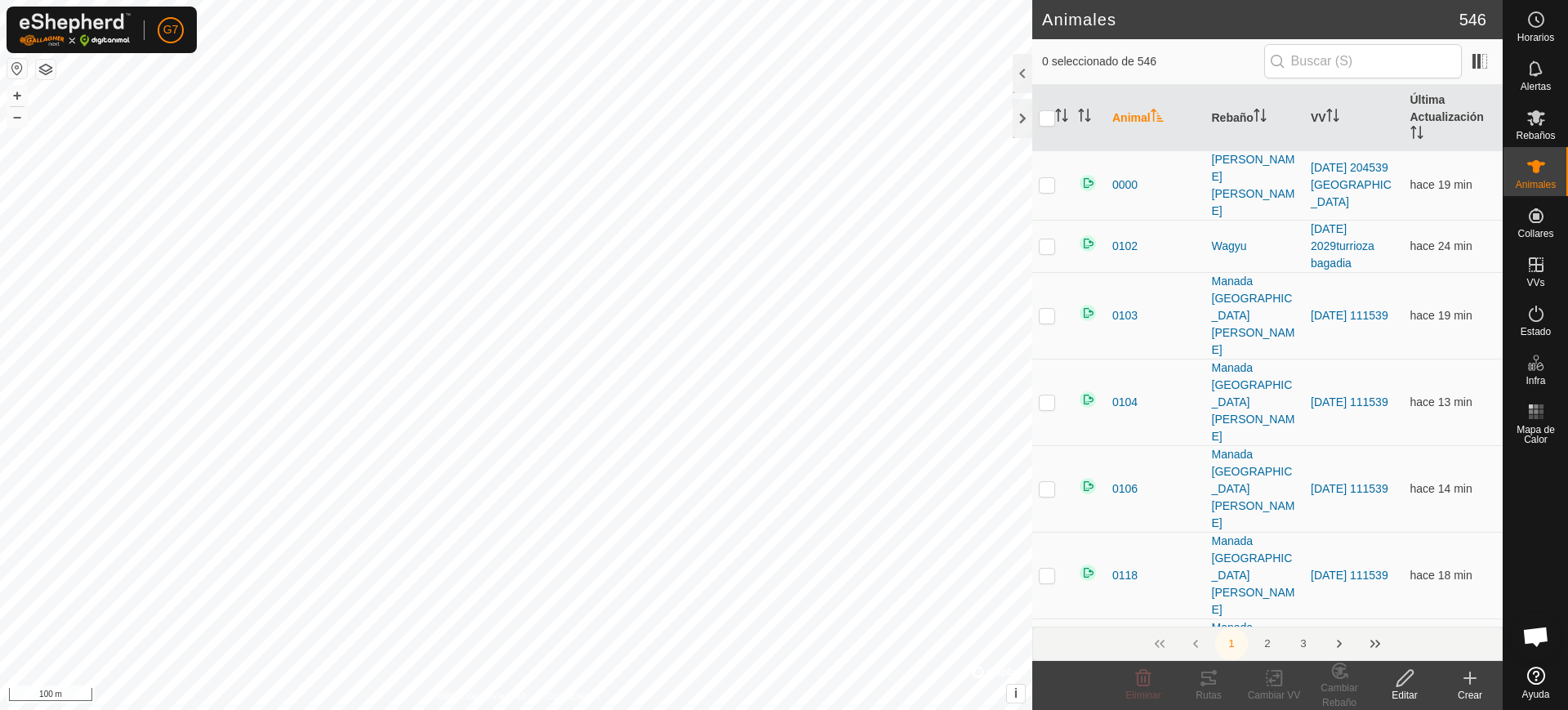
click at [1150, 108] on th "Animal" at bounding box center [1156, 118] width 100 height 66
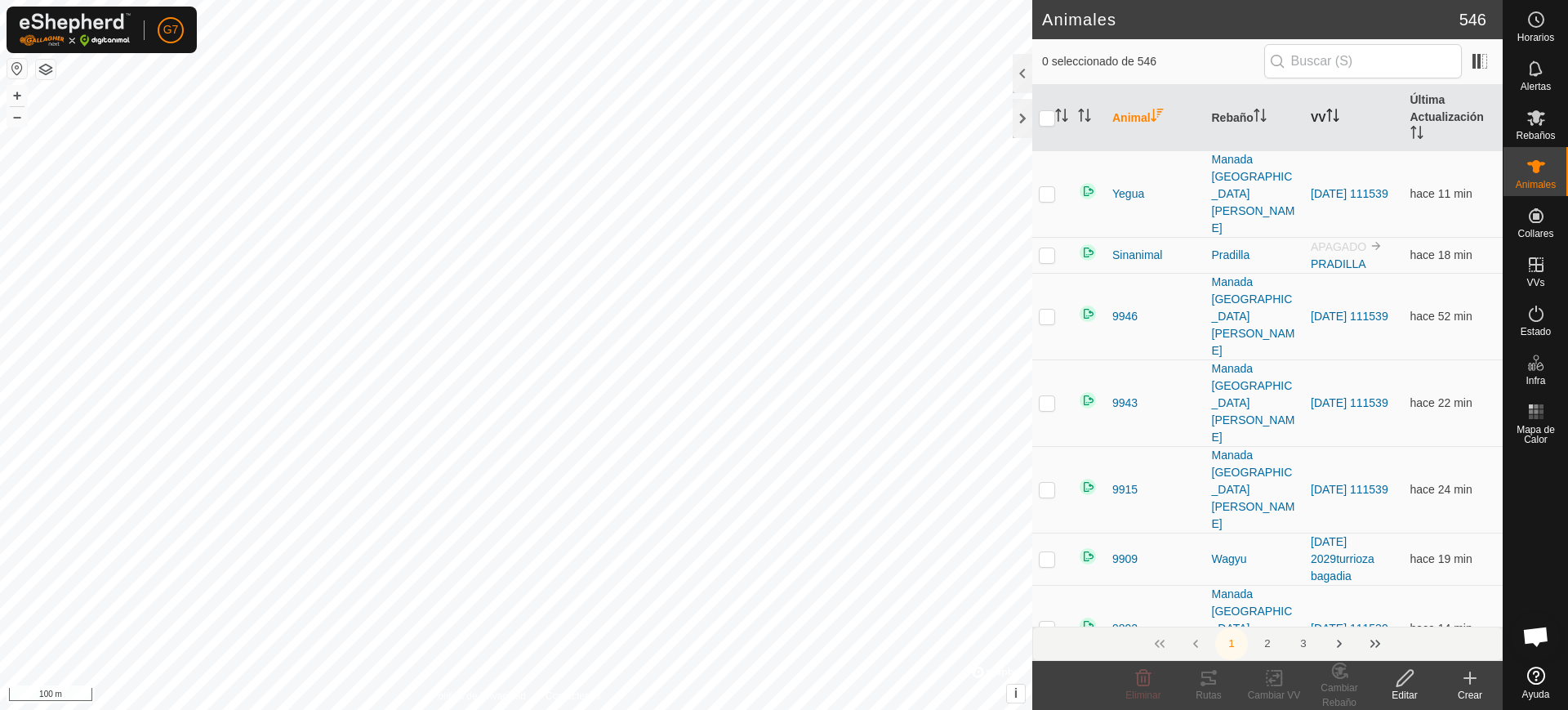
click at [1333, 108] on icon "Activar para ordenar" at bounding box center [1334, 115] width 13 height 13
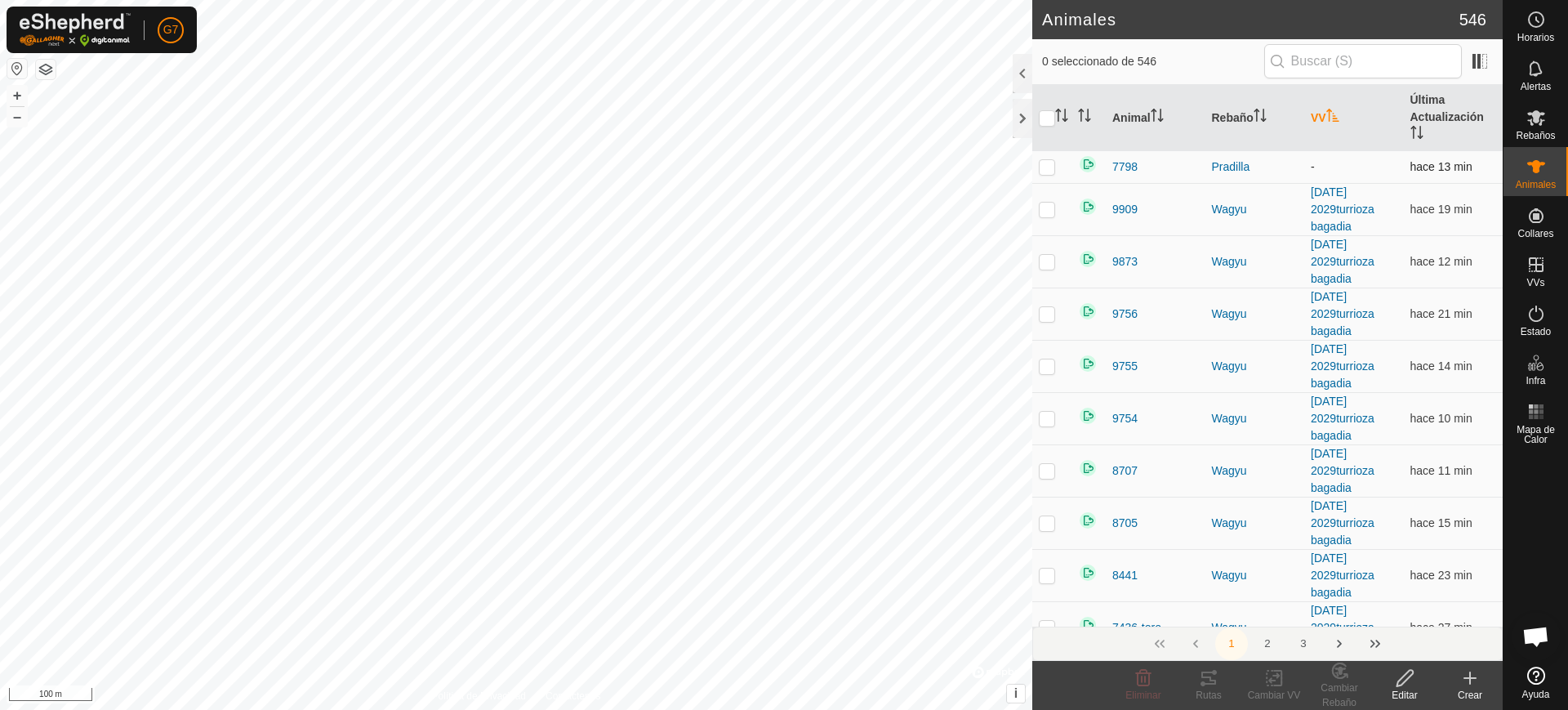
click at [1055, 161] on p-checkbox at bounding box center [1046, 167] width 16 height 13
checkbox input "true"
click at [1277, 686] on icon at bounding box center [1278, 678] width 8 height 15
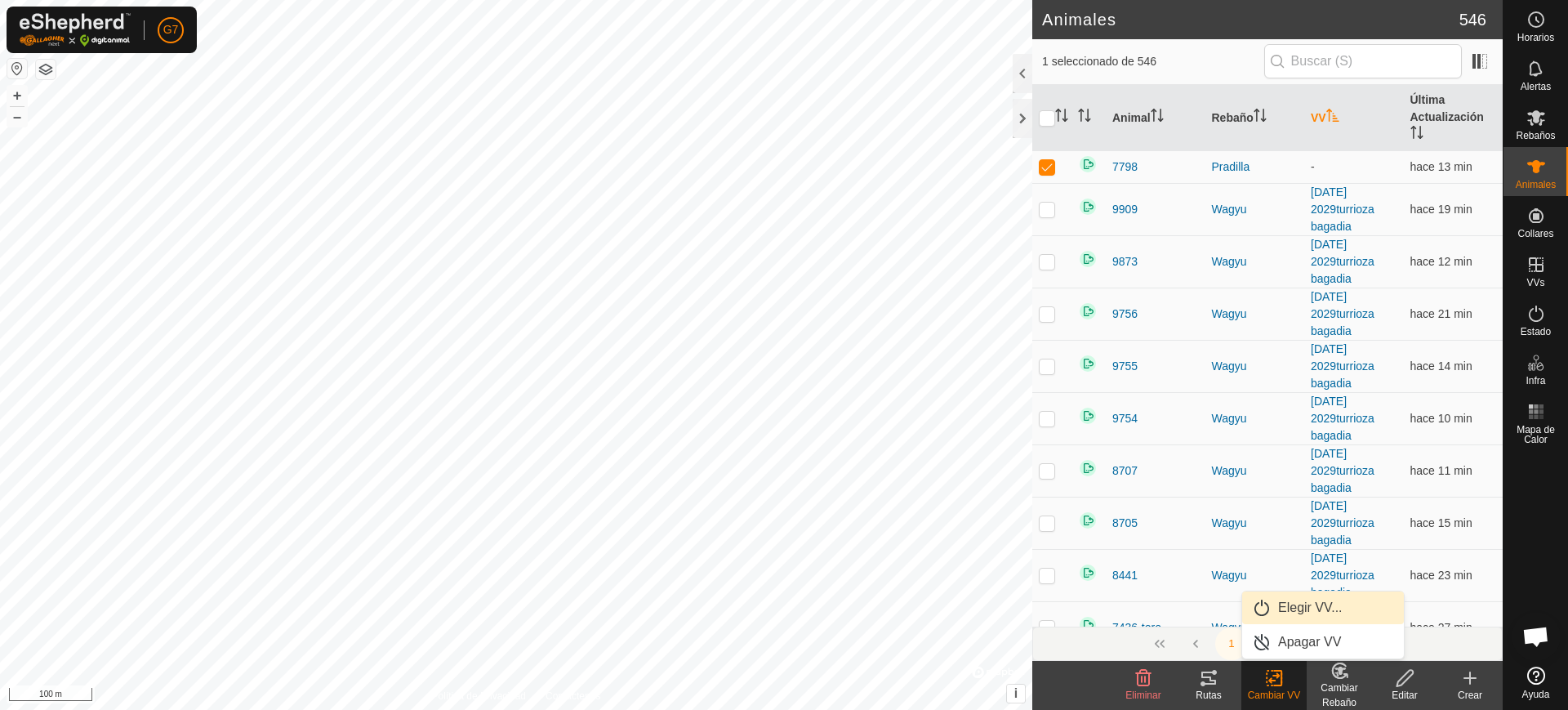
click at [1317, 612] on link "Elegir VV..." at bounding box center [1323, 607] width 162 height 33
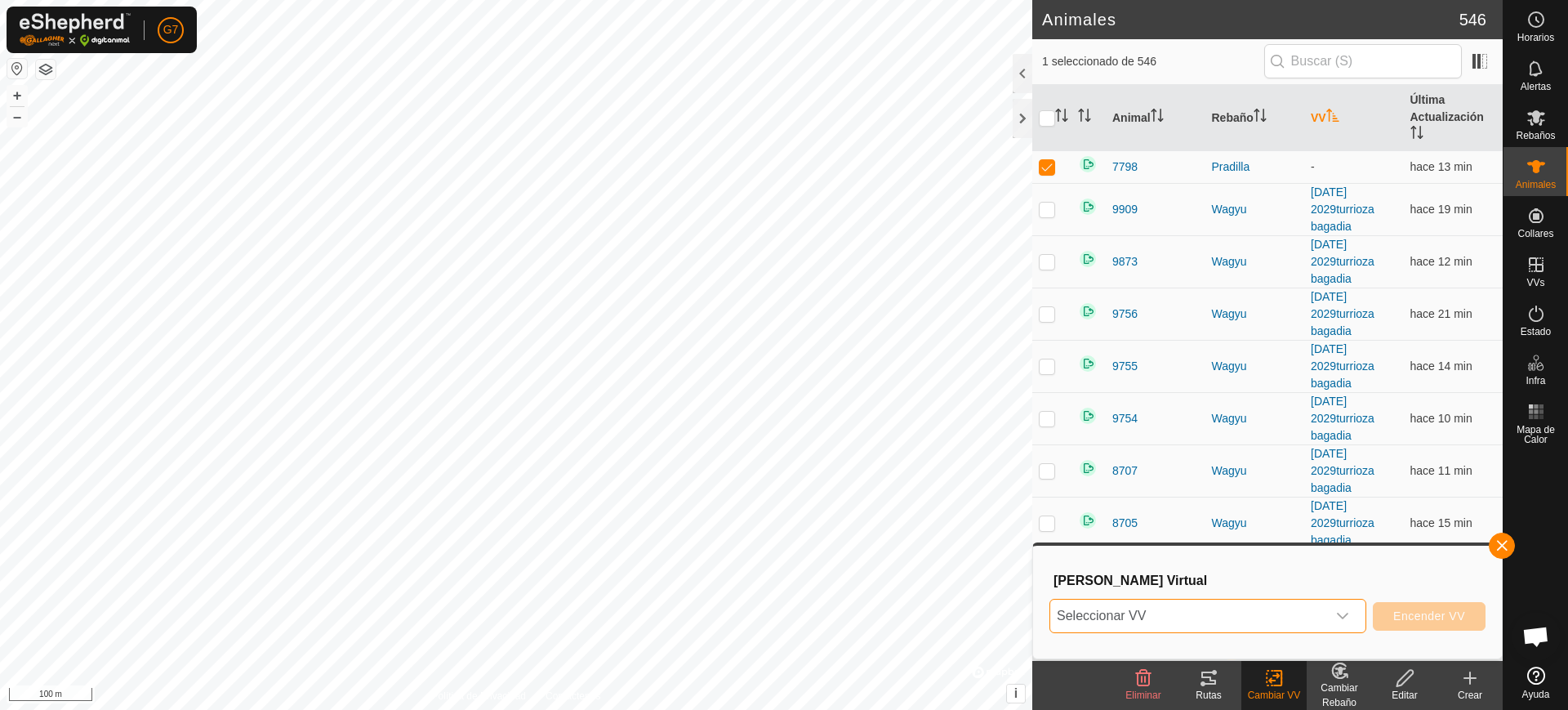
click at [1241, 615] on span "Seleccionar VV" at bounding box center [1188, 616] width 276 height 33
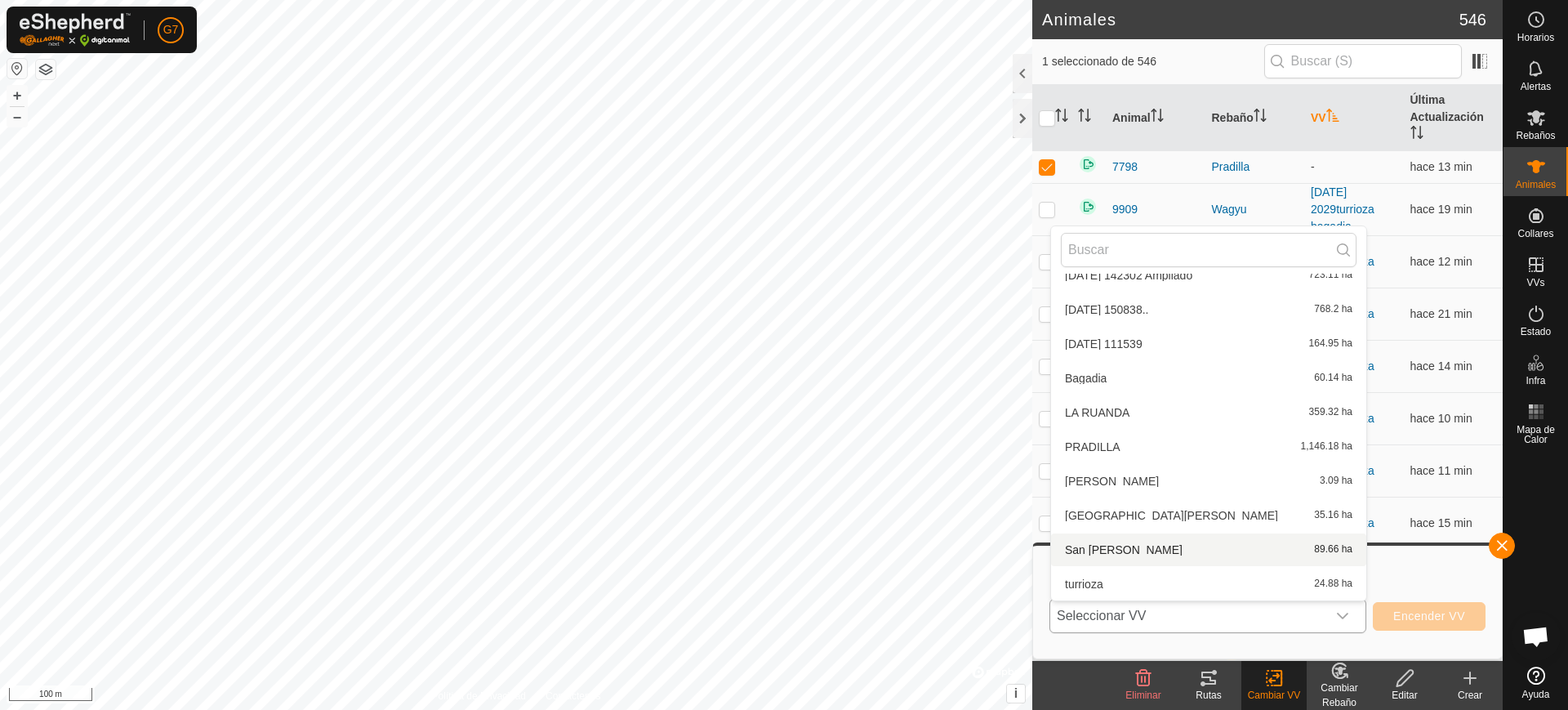
scroll to position [351, 0]
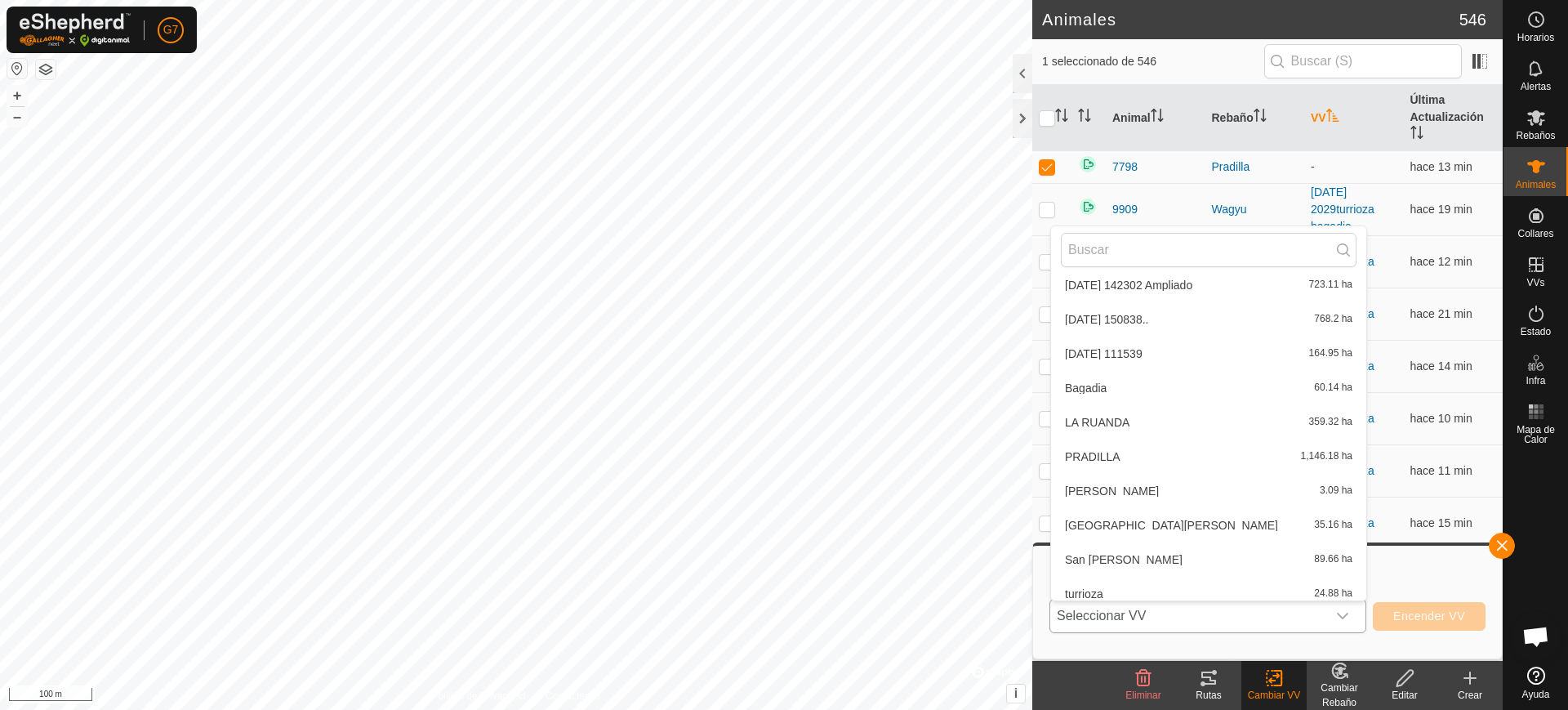
click at [1137, 468] on li "[PERSON_NAME] 1,146.18 ha" at bounding box center [1208, 457] width 315 height 33
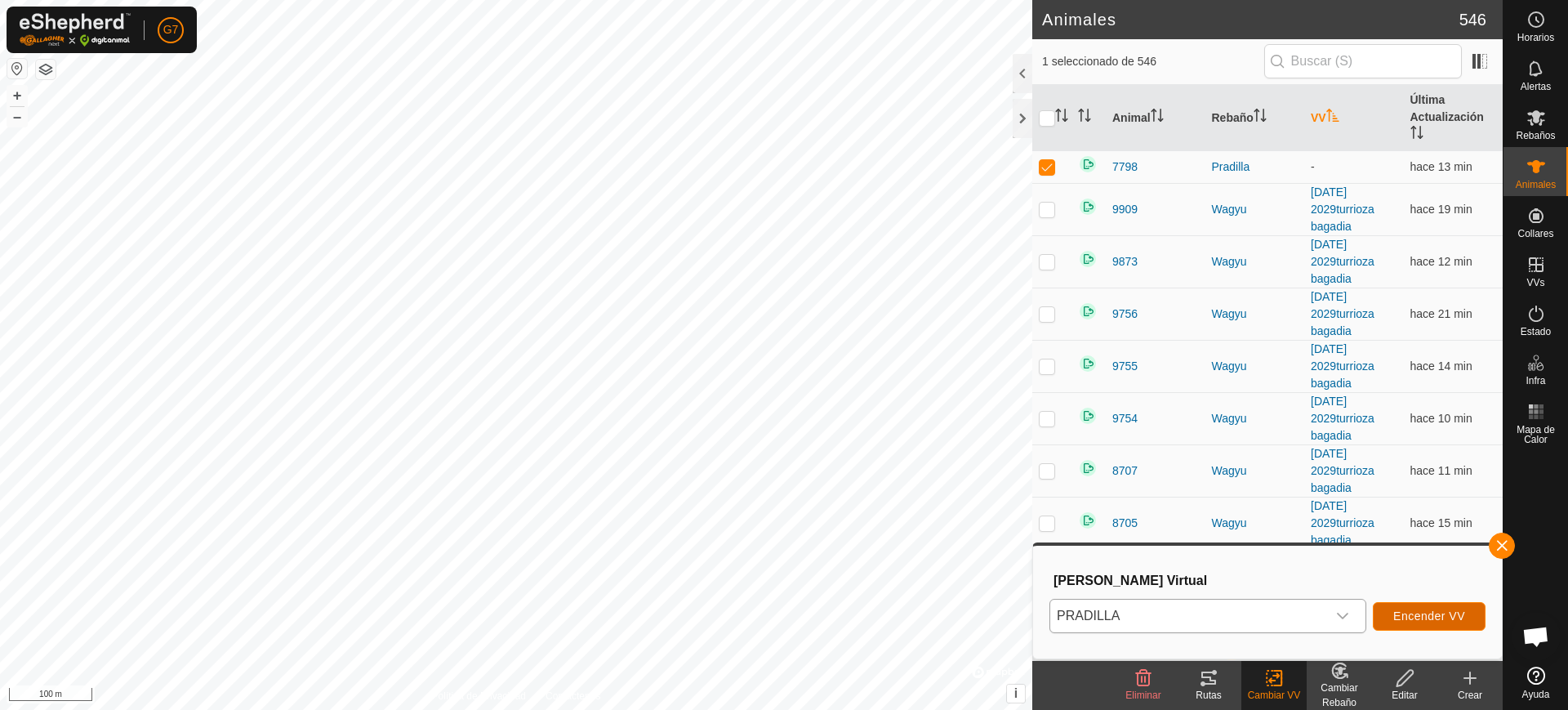
click at [1415, 609] on span "Encender VV" at bounding box center [1430, 616] width 72 height 13
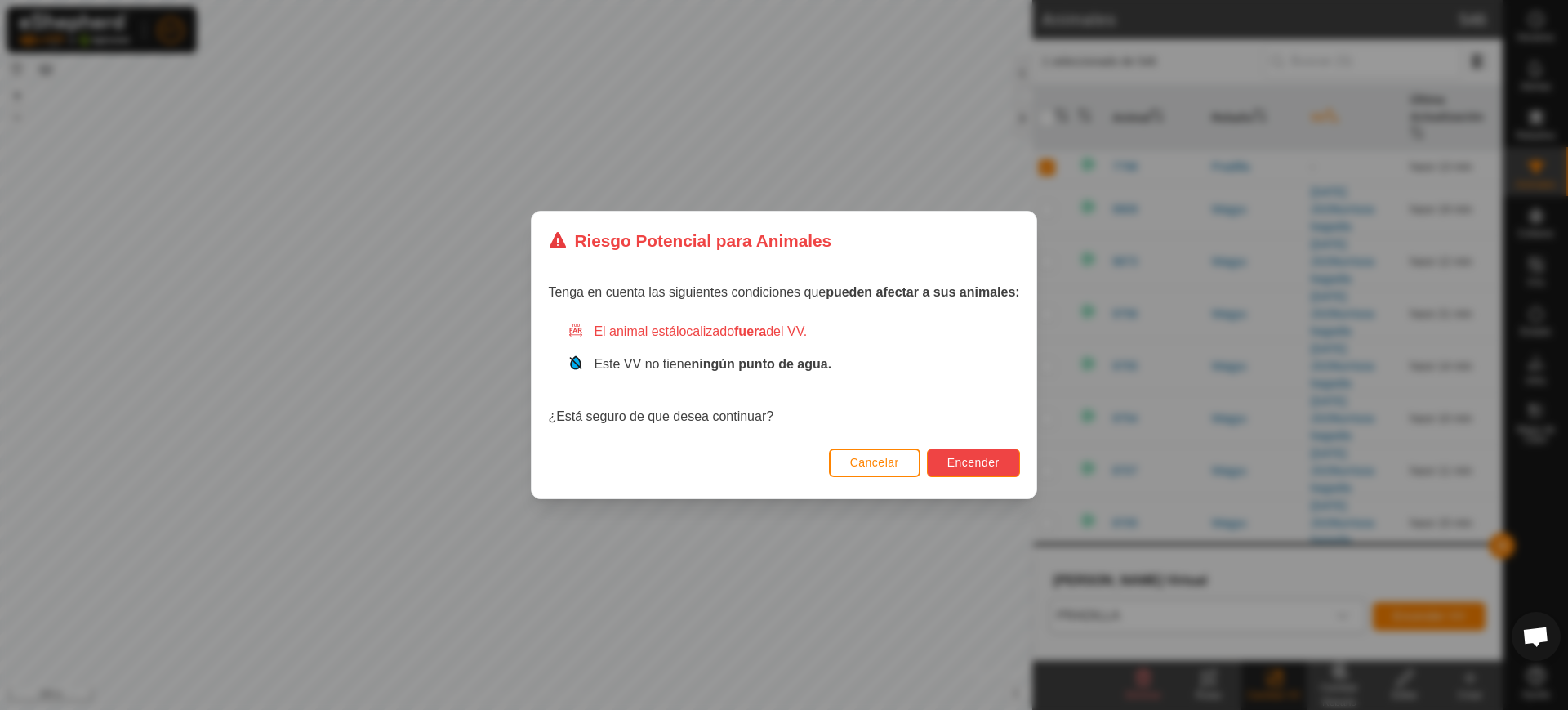
click at [982, 472] on button "Encender" at bounding box center [973, 462] width 93 height 28
